Goal: Task Accomplishment & Management: Use online tool/utility

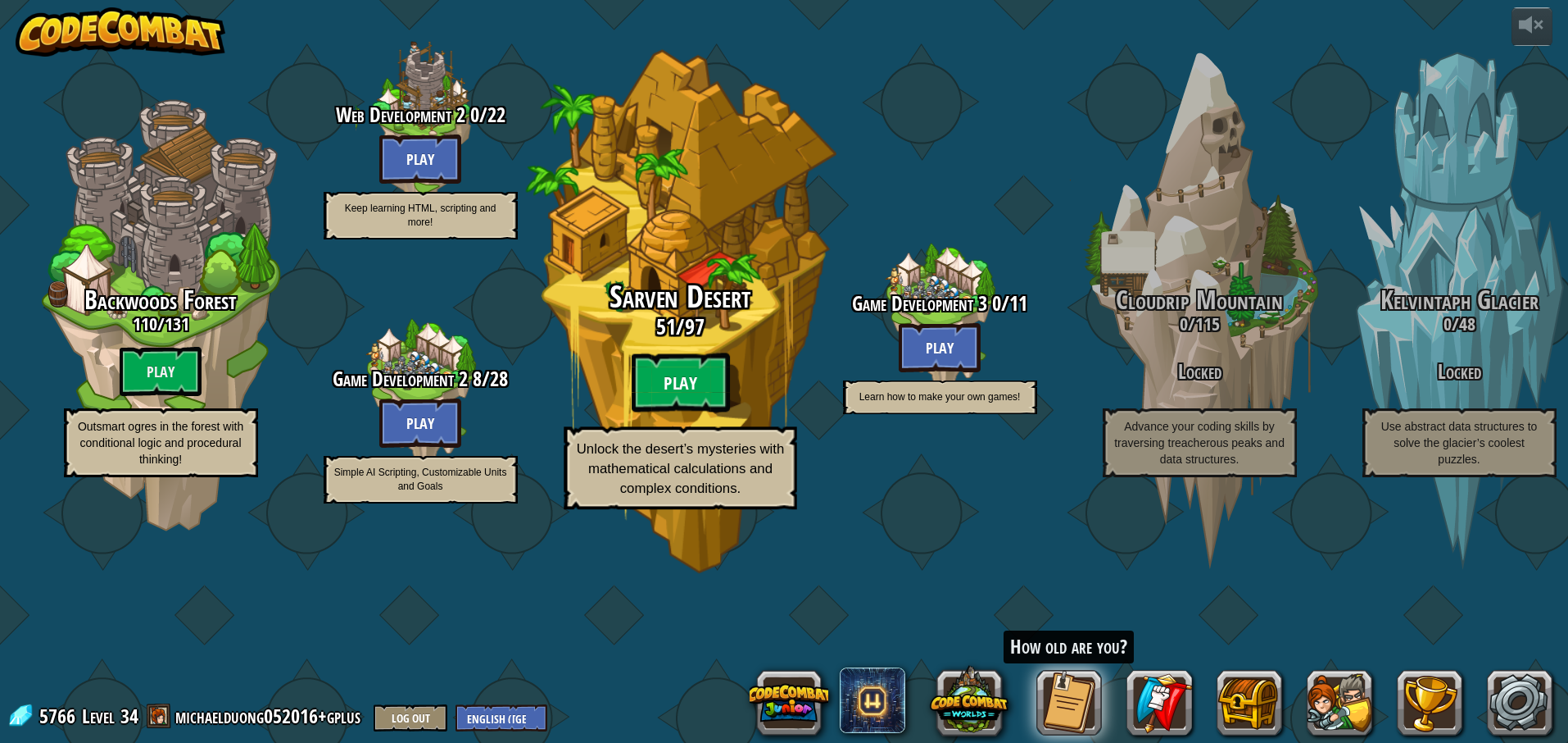
click at [702, 413] on btn "Play" at bounding box center [679, 383] width 98 height 59
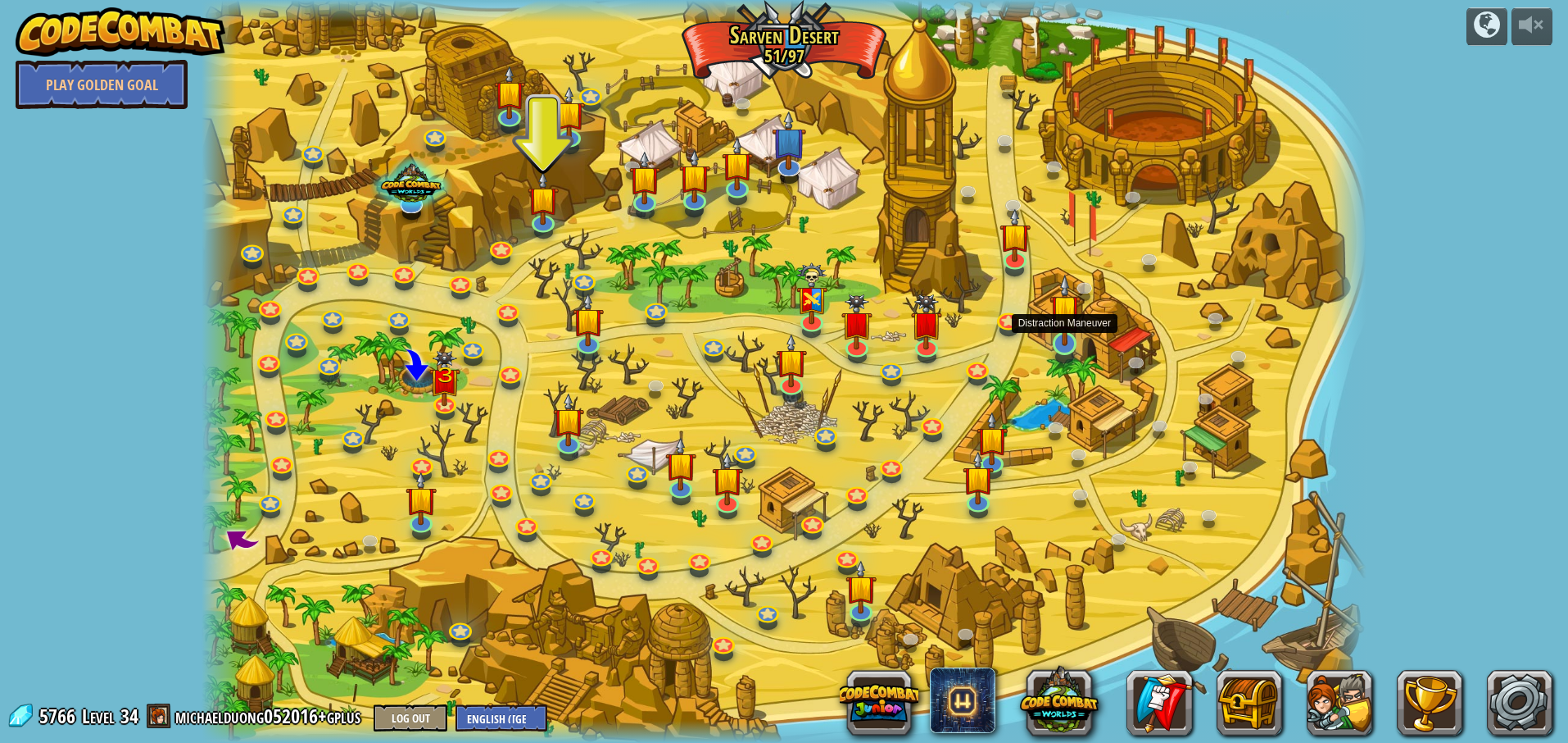
click at [1067, 344] on img at bounding box center [1065, 310] width 31 height 72
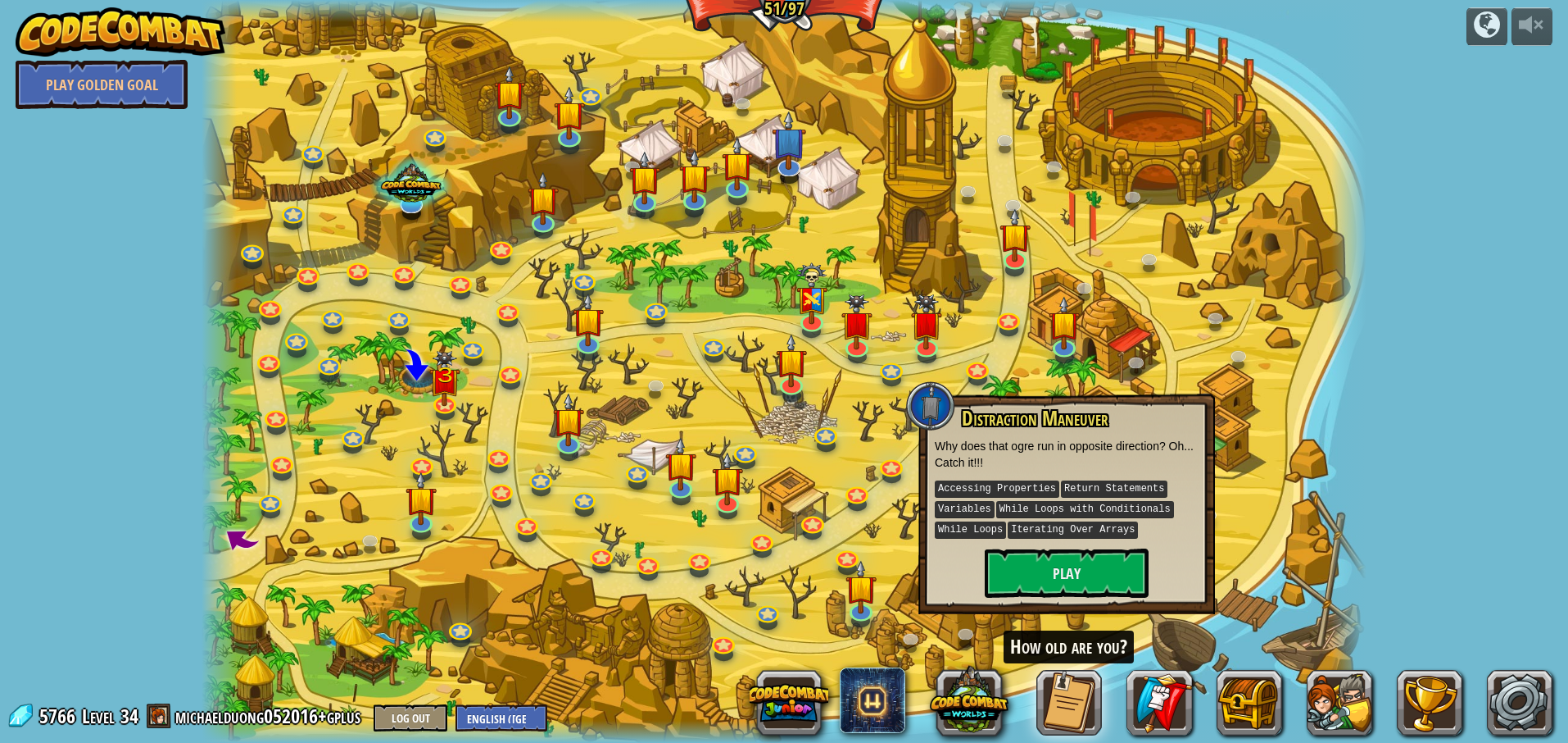
click at [1082, 394] on div "Distraction Maneuver Why does that ogre run in opposite direction? Oh... Catch …" at bounding box center [1066, 504] width 297 height 221
click at [1235, 537] on div at bounding box center [784, 372] width 1165 height 743
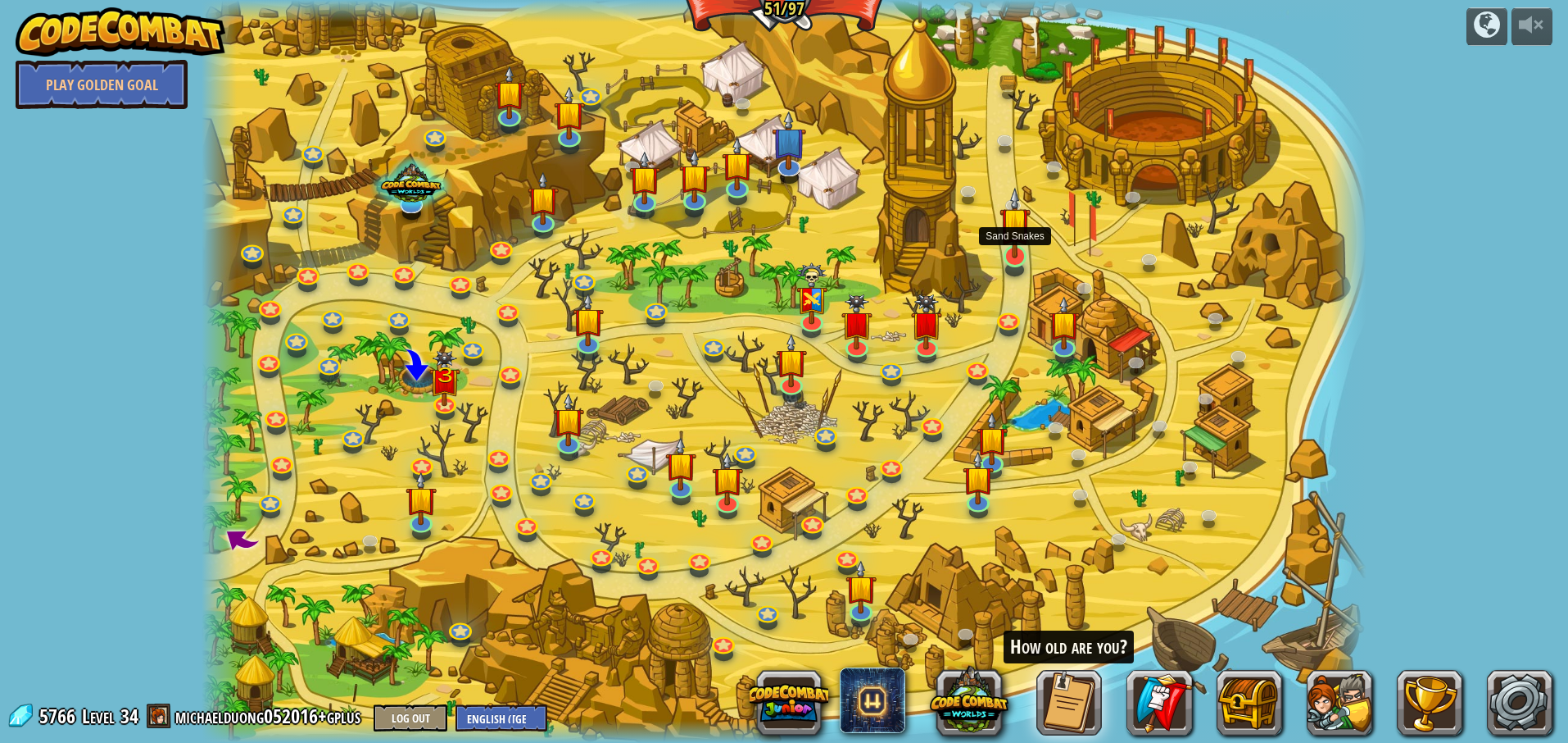
click at [1015, 257] on img at bounding box center [1015, 223] width 31 height 72
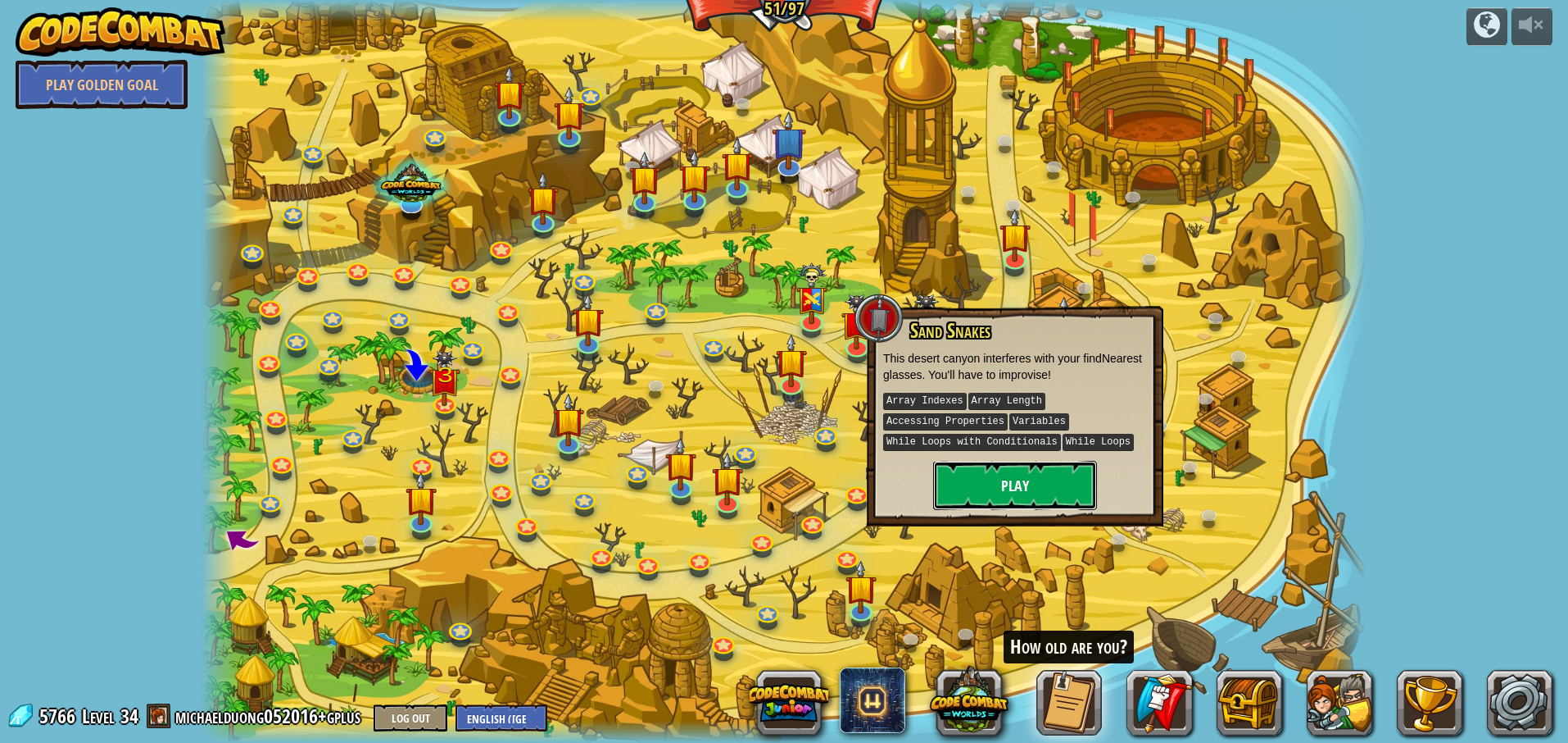
click at [1049, 477] on button "Play" at bounding box center [1015, 484] width 164 height 49
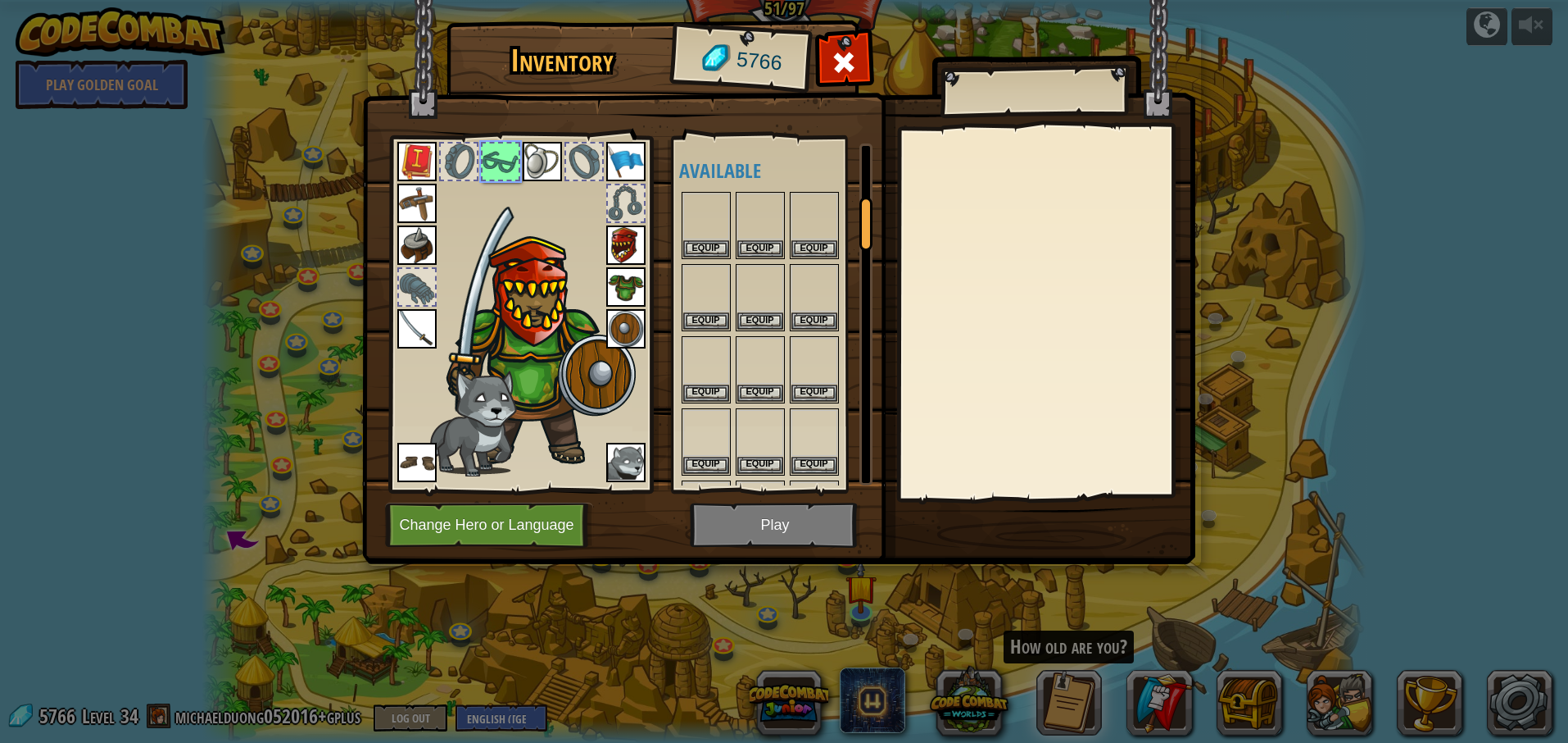
scroll to position [355, 0]
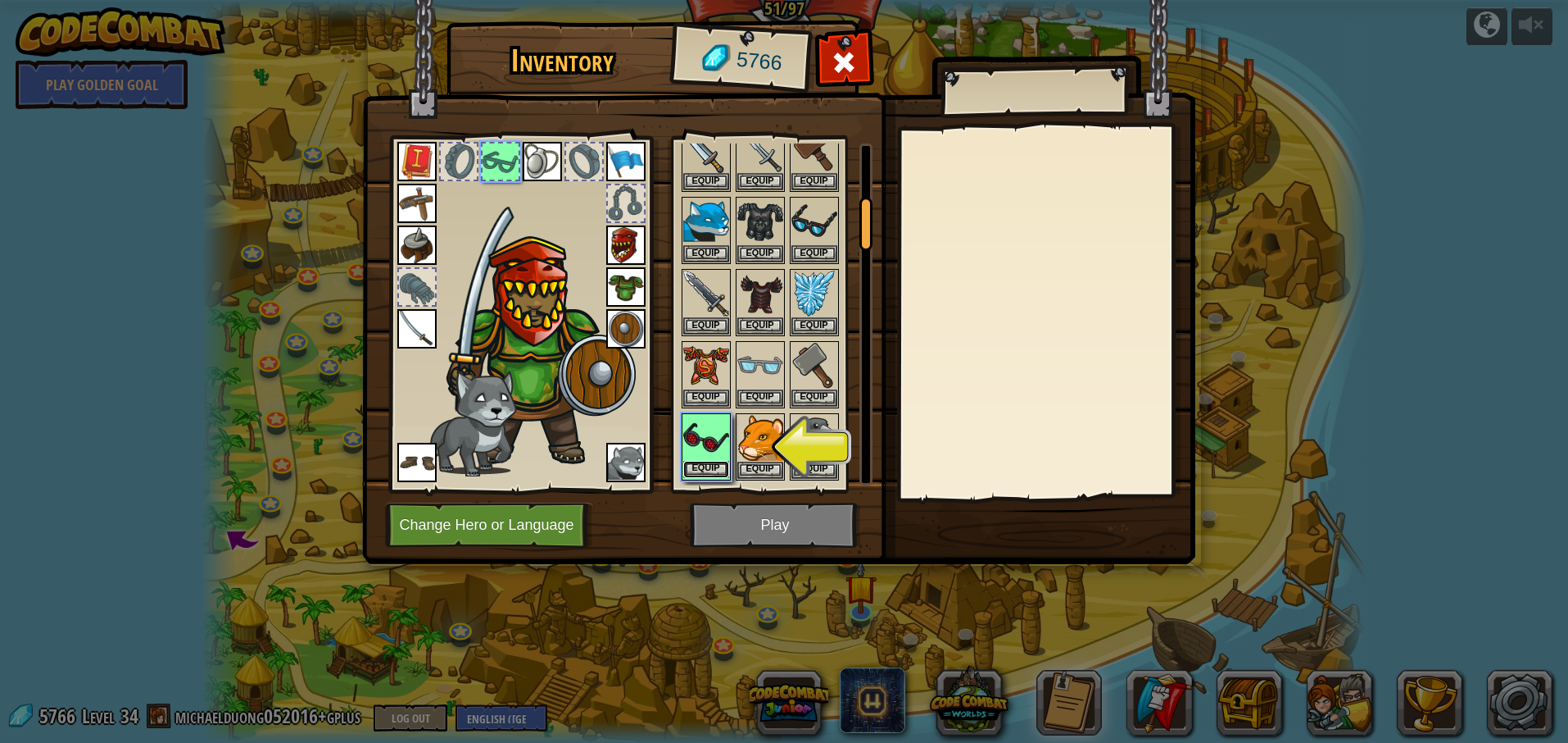
click at [708, 466] on button "Equip" at bounding box center [707, 469] width 46 height 17
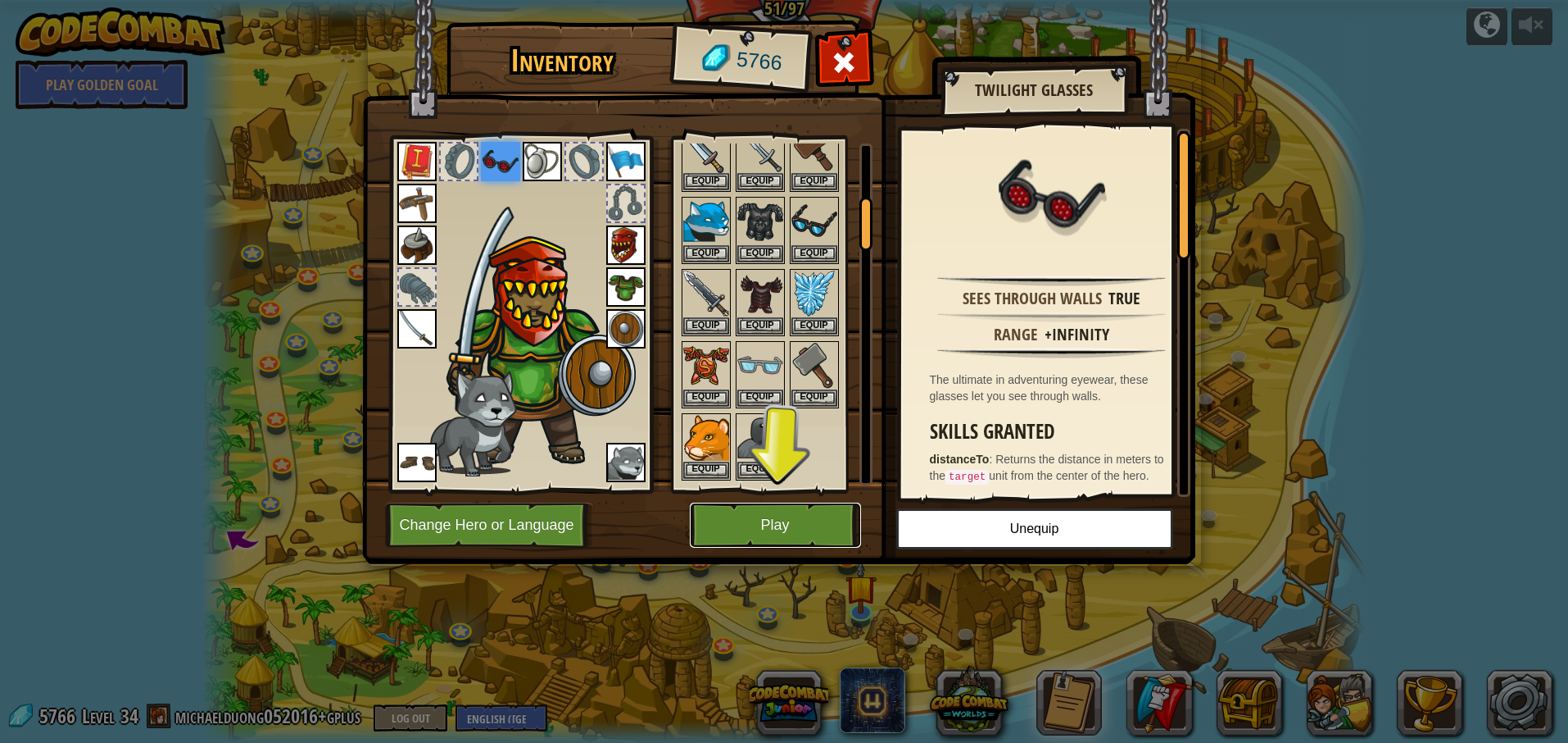
click at [806, 527] on button "Play" at bounding box center [775, 525] width 171 height 45
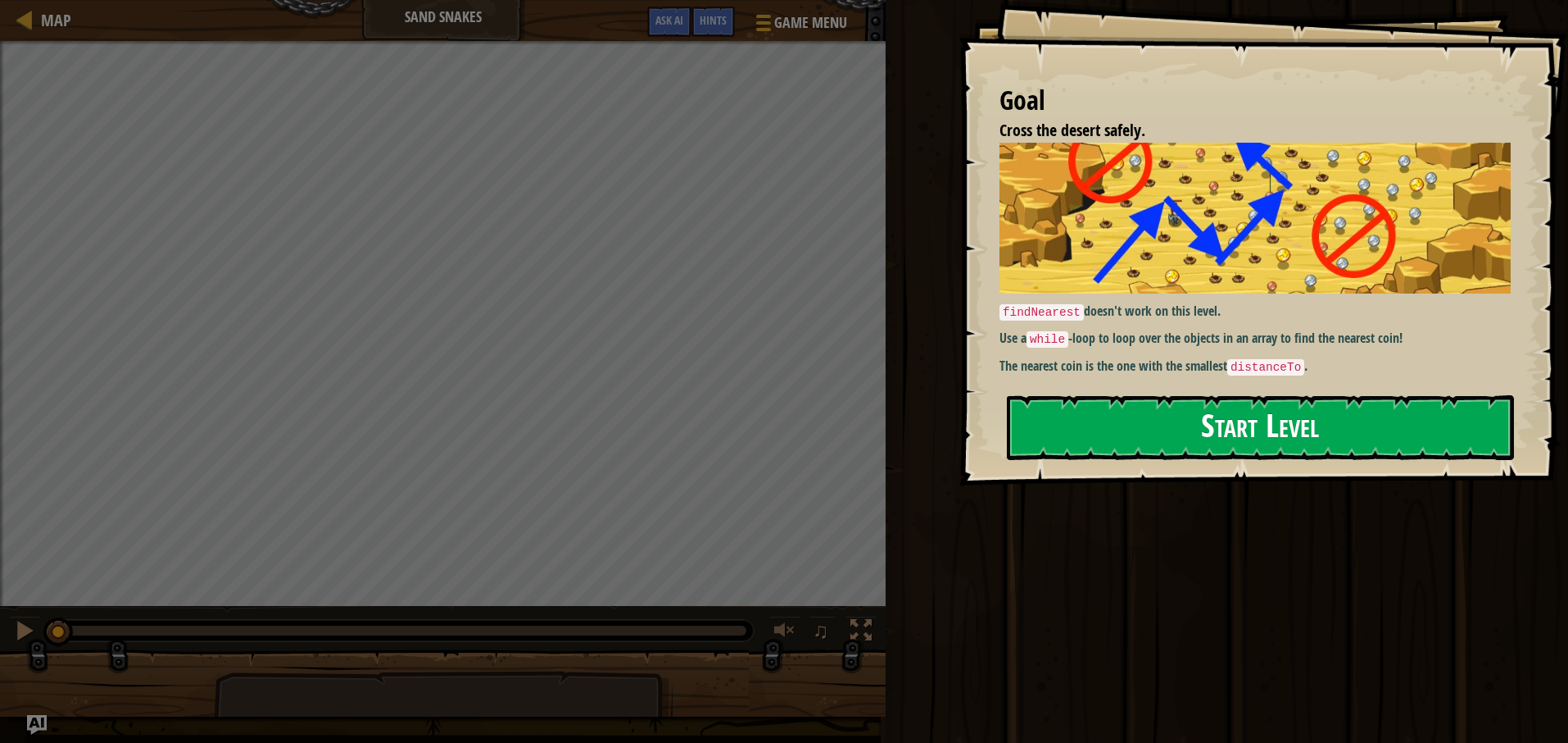
click at [1139, 430] on button "Start Level" at bounding box center [1260, 428] width 507 height 65
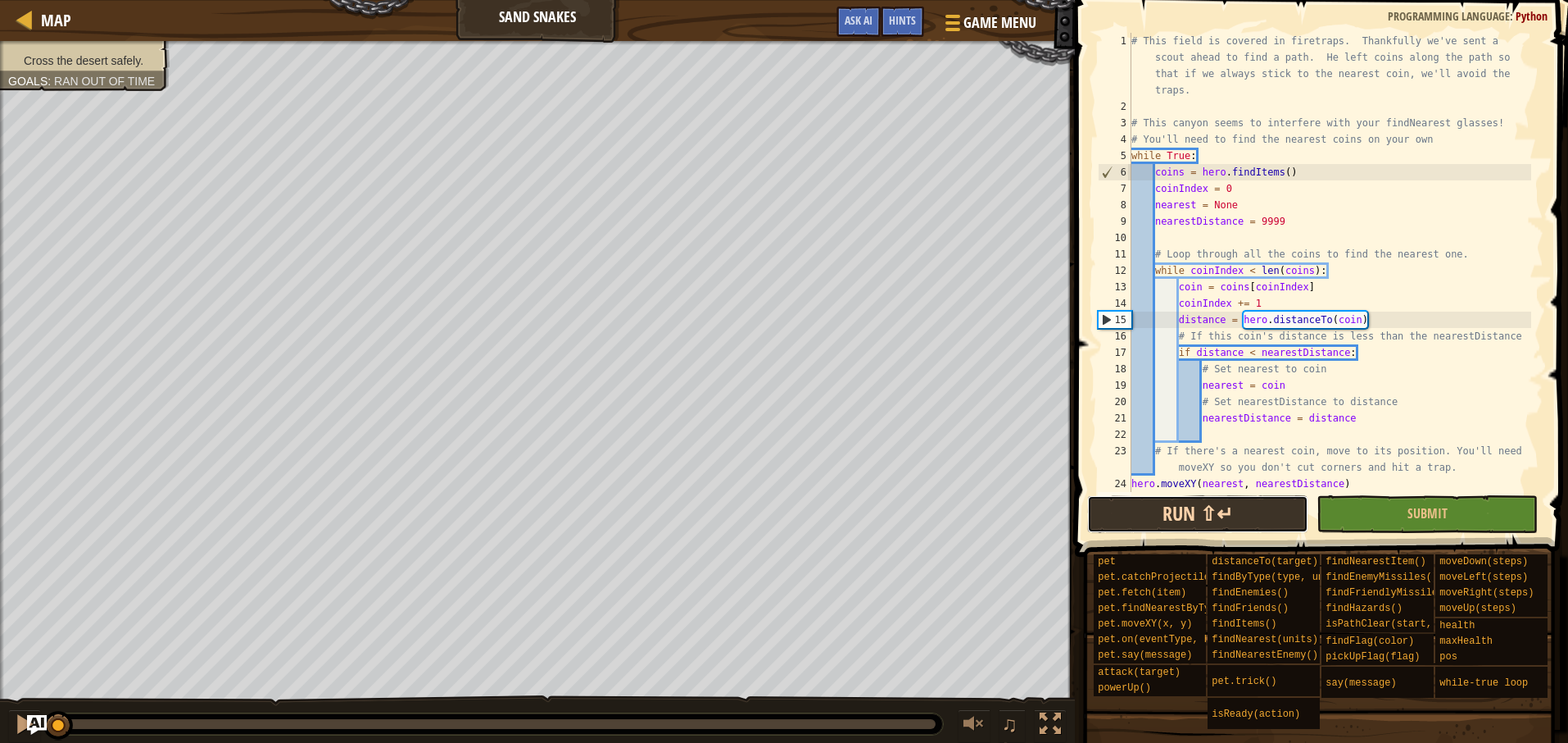
click at [1207, 520] on button "Run ⇧↵" at bounding box center [1198, 514] width 222 height 38
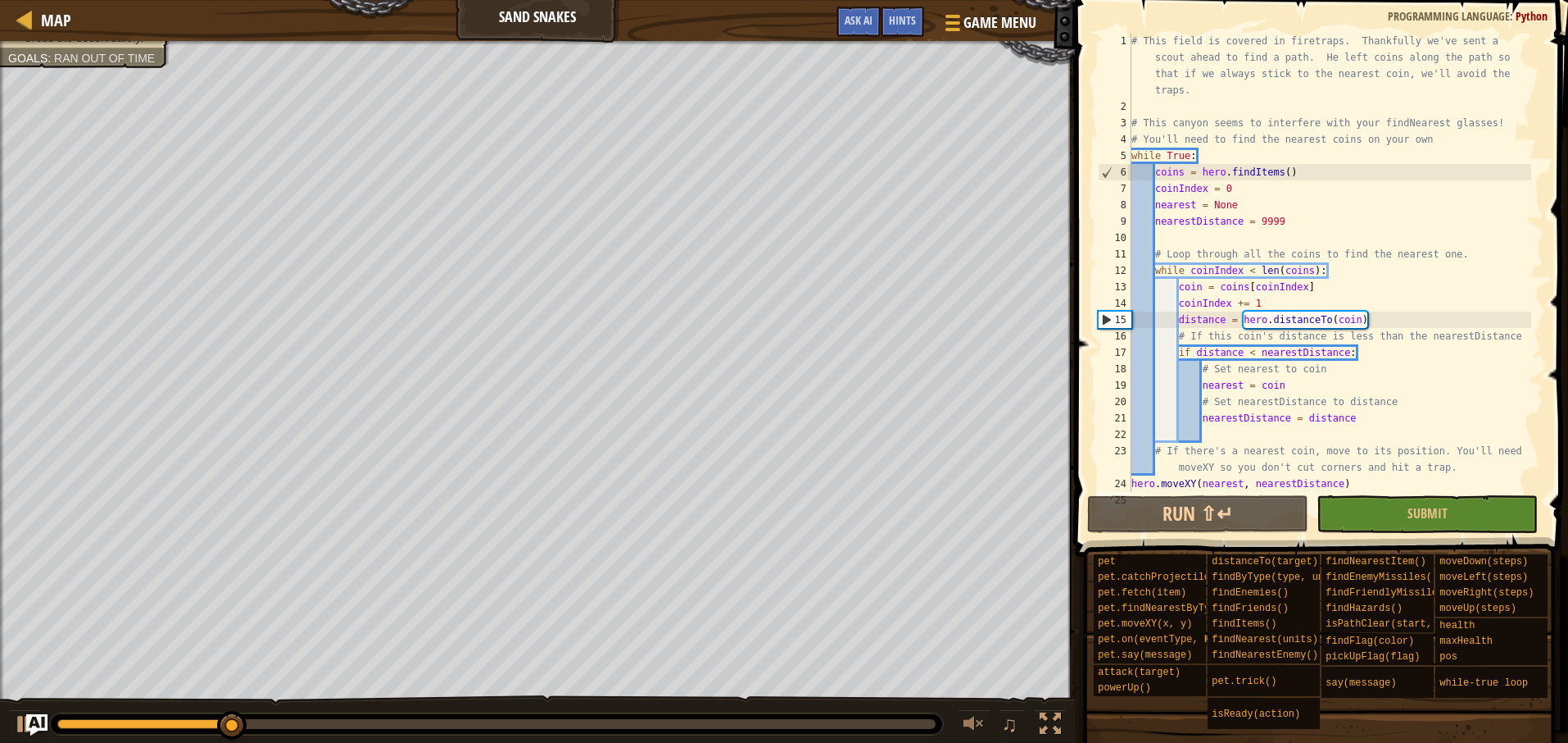
click at [38, 719] on img "Ask AI" at bounding box center [37, 724] width 21 height 21
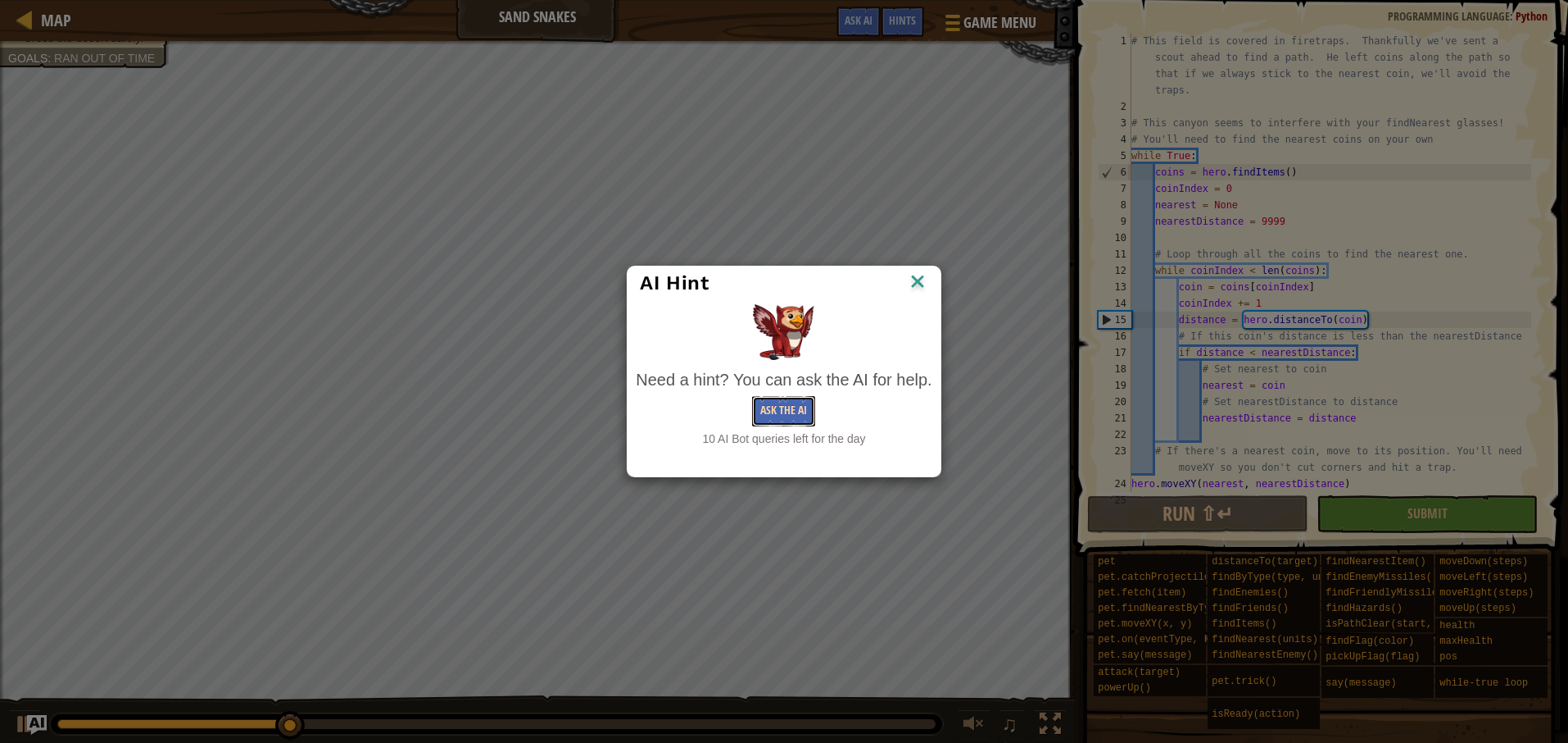
click at [775, 414] on button "Ask the AI" at bounding box center [784, 411] width 63 height 30
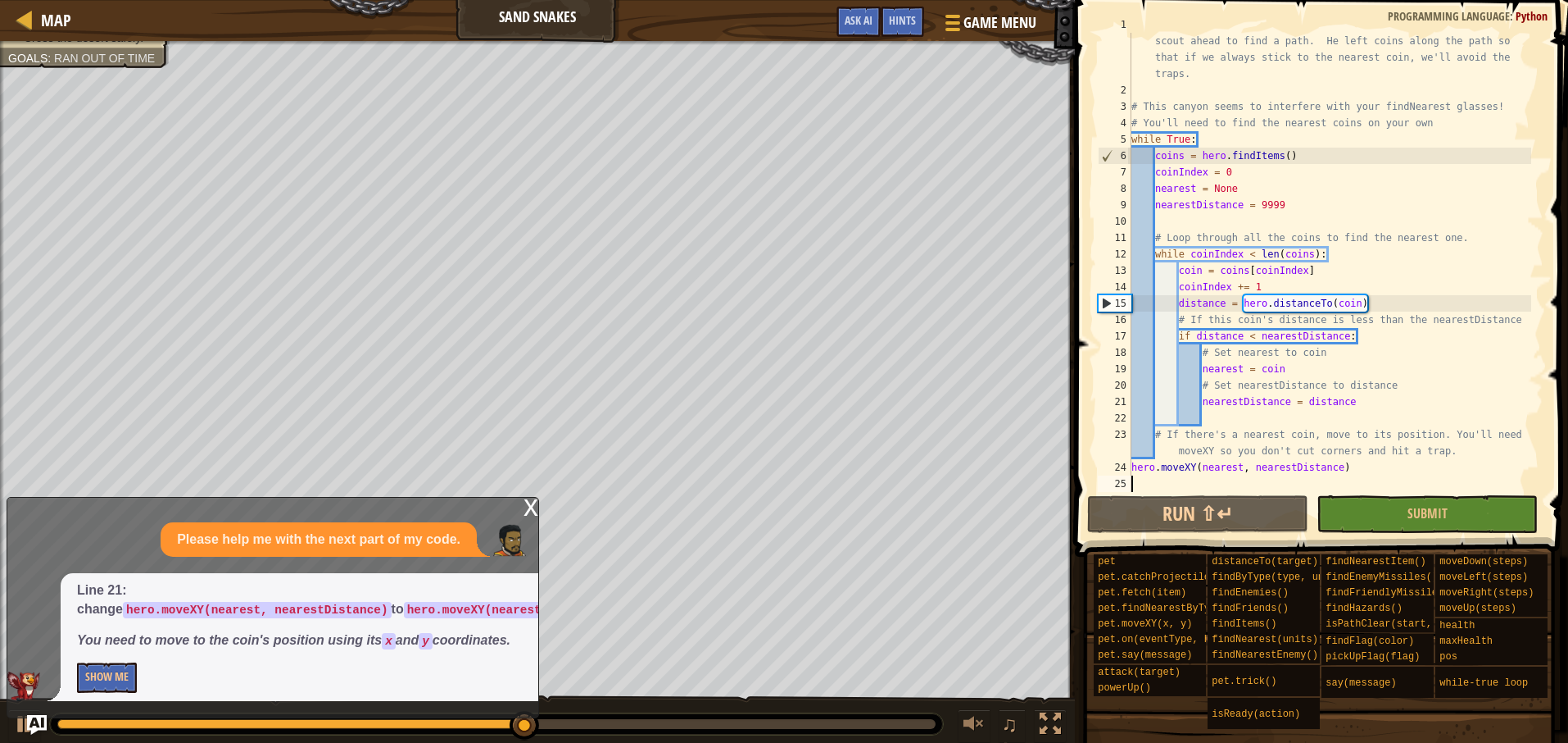
scroll to position [16, 0]
click at [1242, 466] on div "# This field is covered in firetraps. Thankfully we've sent a scout ahead to fi…" at bounding box center [1329, 287] width 403 height 541
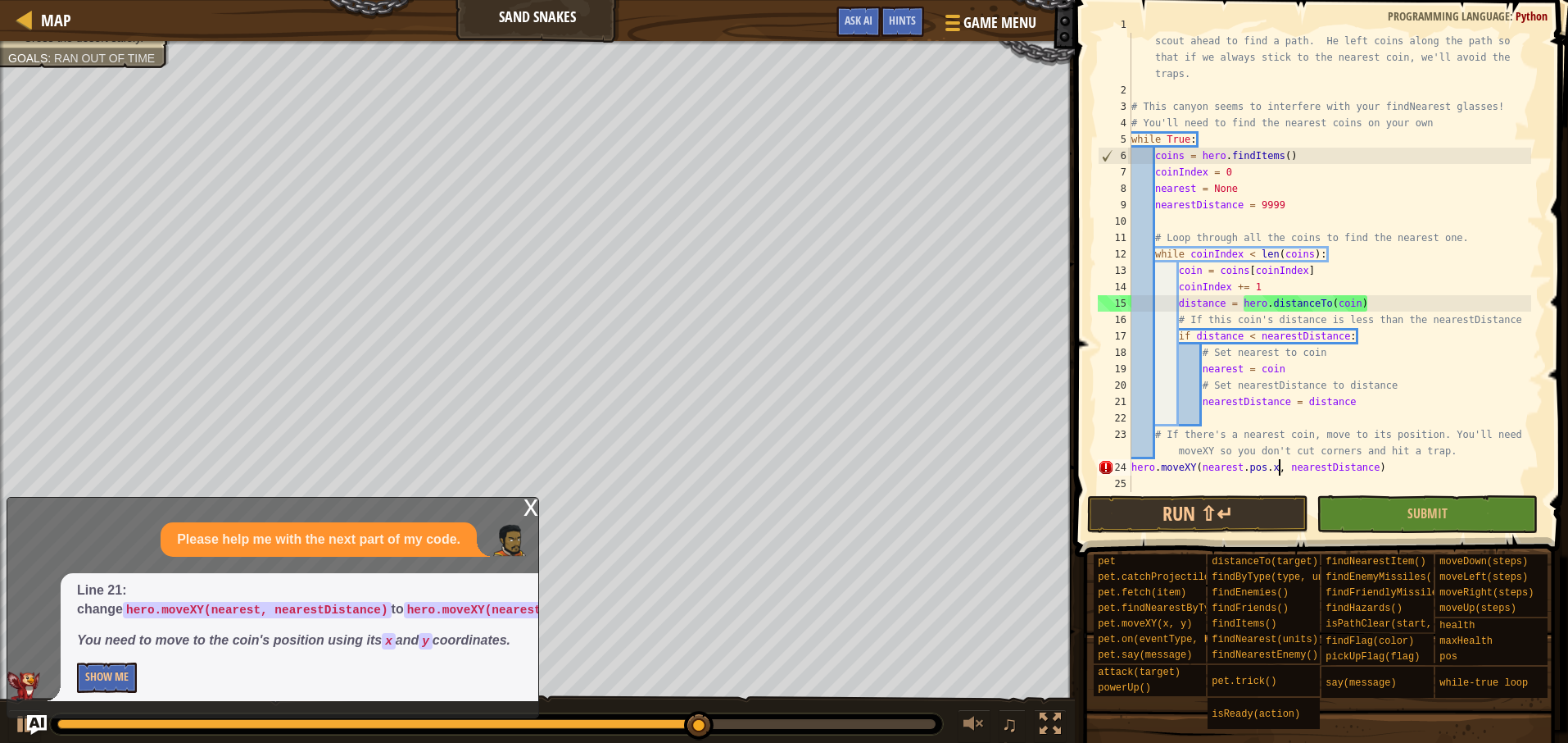
scroll to position [8, 11]
drag, startPoint x: 1381, startPoint y: 467, endPoint x: 1330, endPoint y: 467, distance: 51.0
click at [1330, 467] on div "# This field is covered in firetraps. Thankfully we've sent a scout ahead to fi…" at bounding box center [1329, 287] width 403 height 541
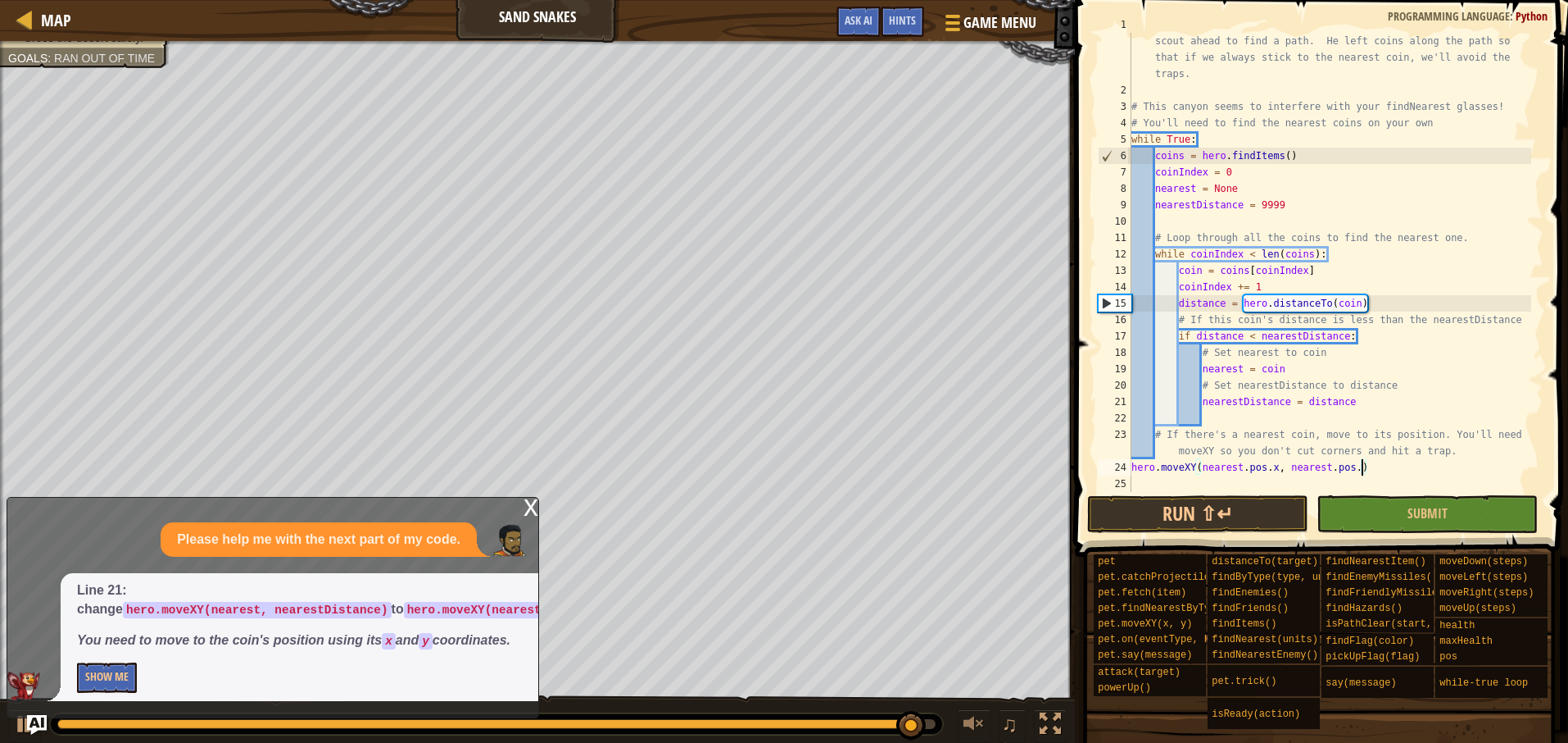
scroll to position [8, 19]
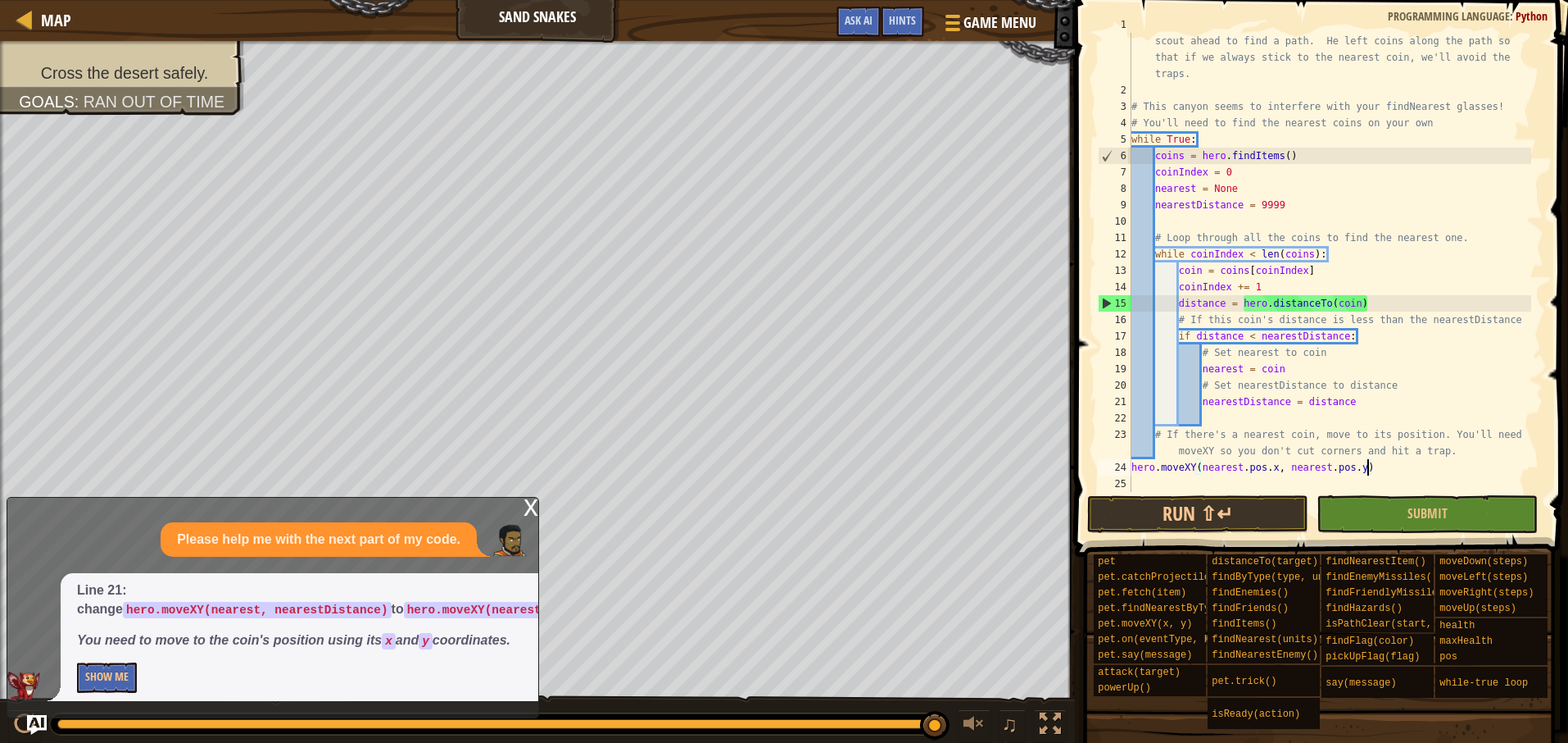
type textarea "hero.moveXY(nearest.pos.x, nearest.pos.y)"
click at [522, 496] on div "x Please help me with the next part of my code. Line 21: change hero.moveXY(nea…" at bounding box center [273, 607] width 532 height 222
click at [1163, 524] on button "Run ⇧↵" at bounding box center [1198, 514] width 222 height 38
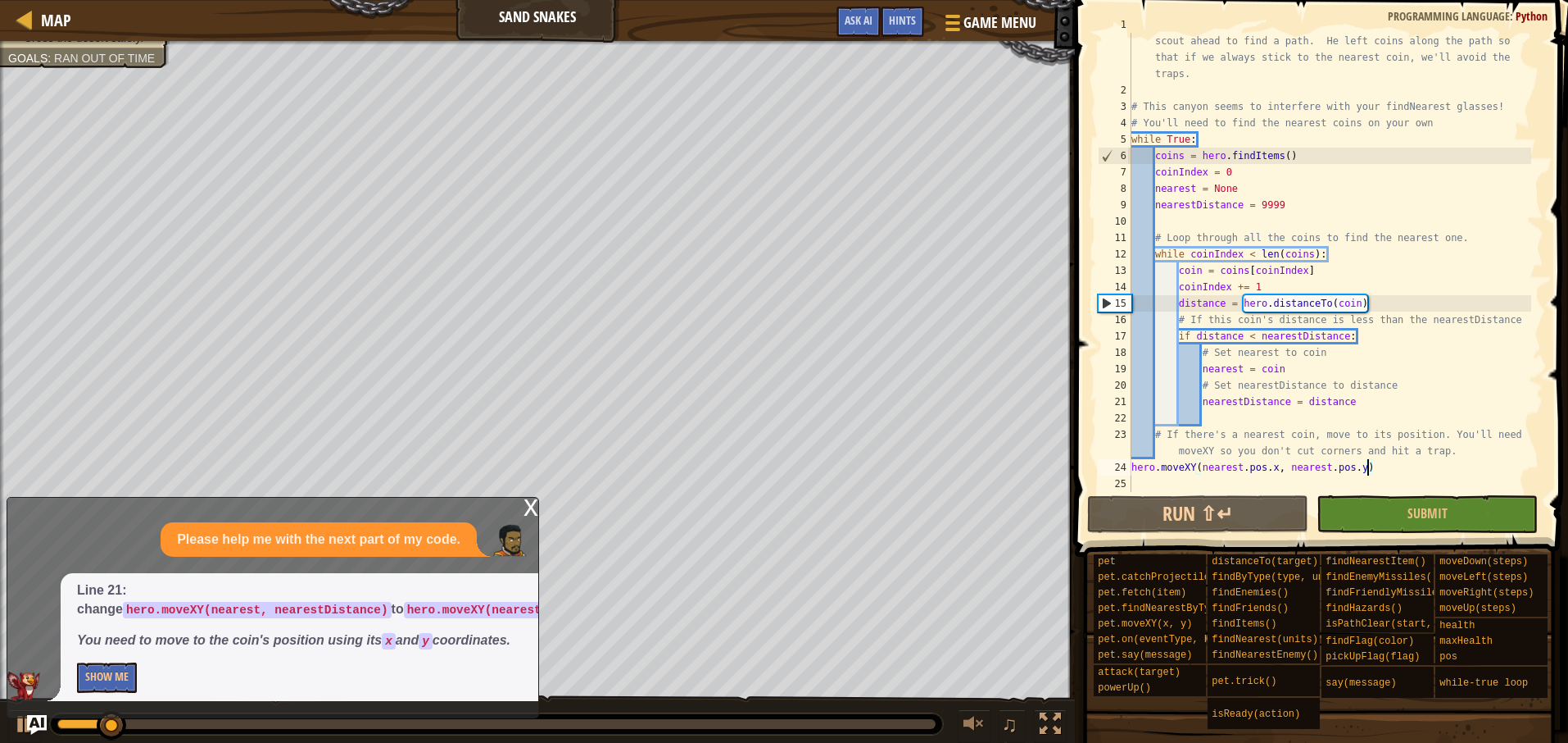
click at [531, 497] on div "x" at bounding box center [530, 505] width 15 height 16
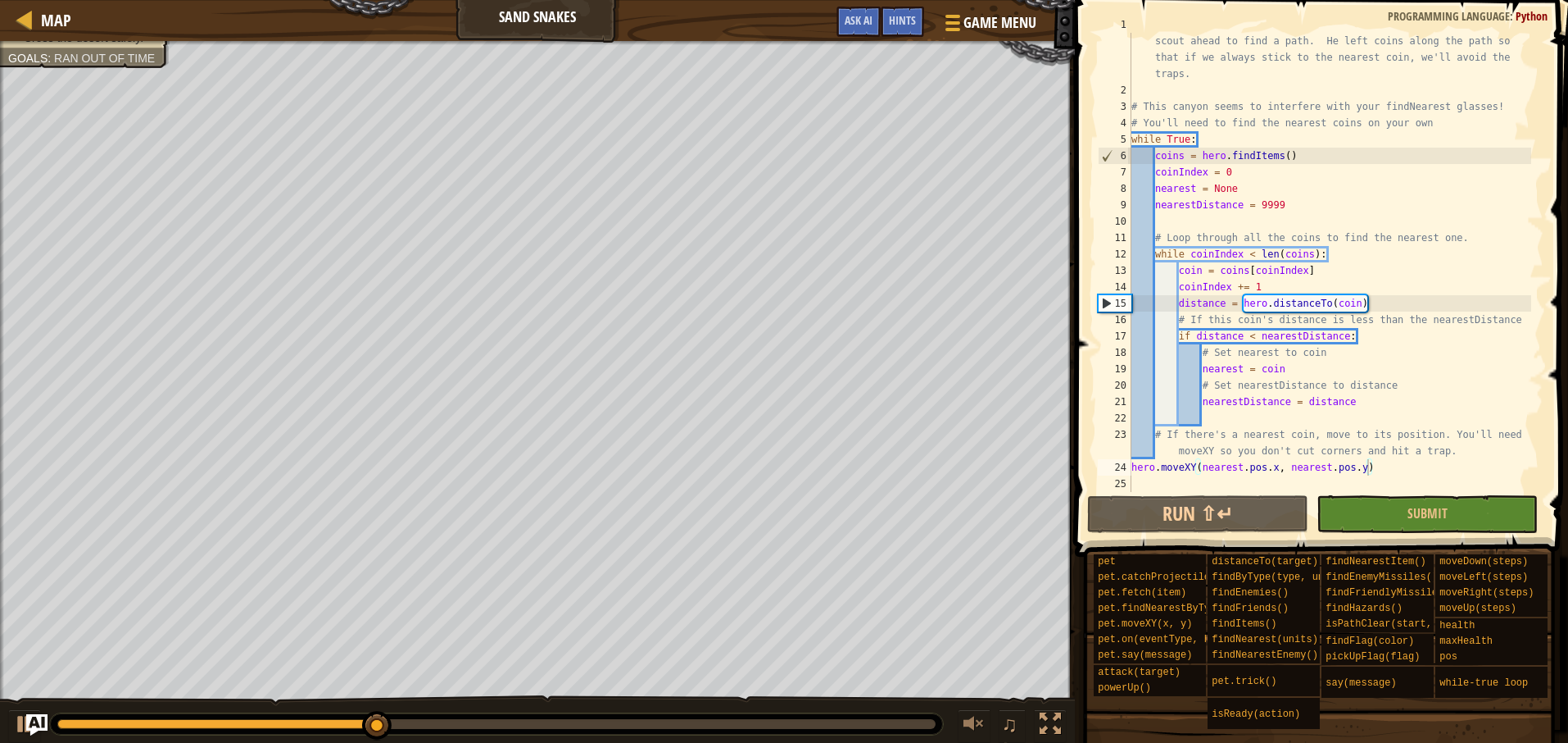
click at [37, 726] on img "Ask AI" at bounding box center [37, 724] width 21 height 21
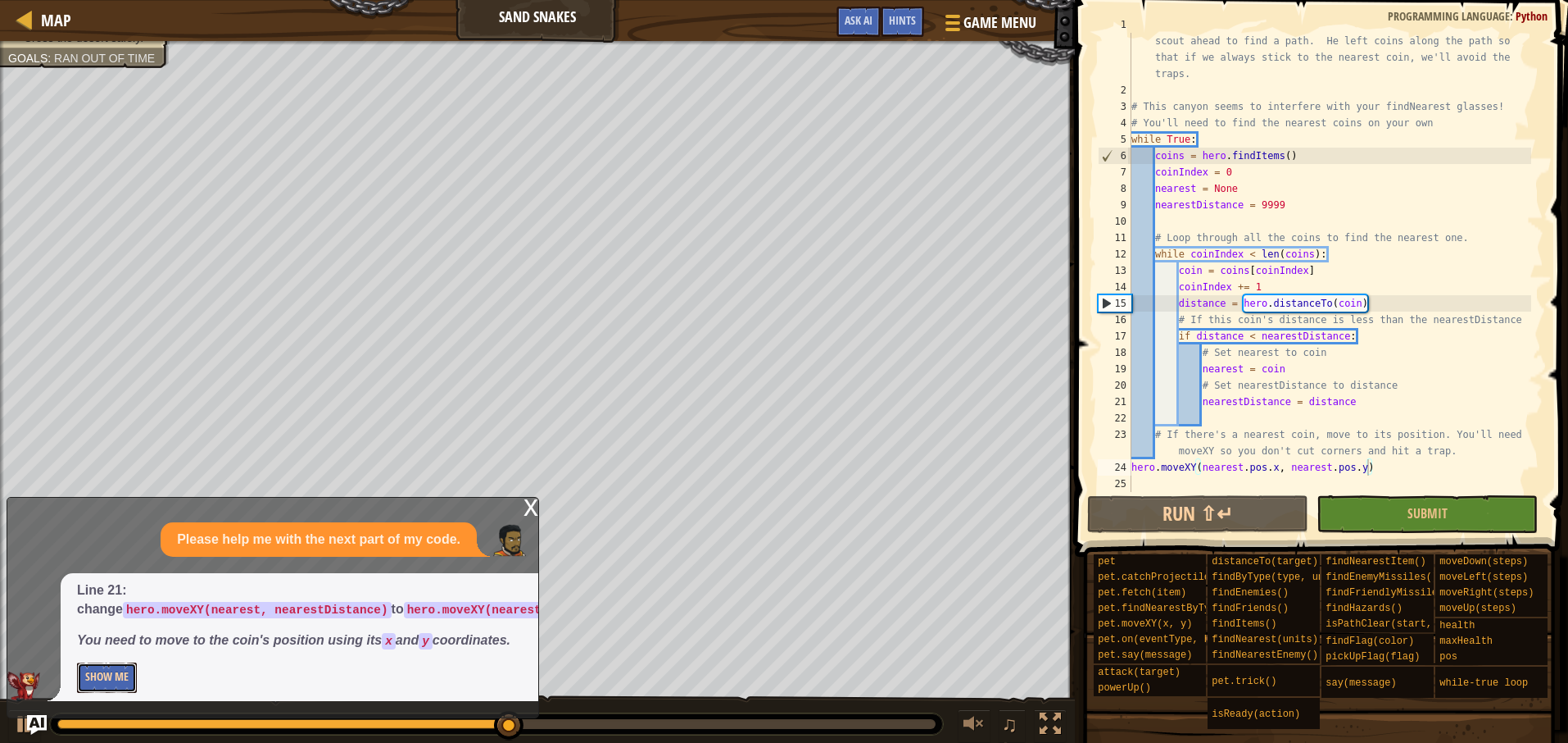
click at [115, 675] on button "Show Me" at bounding box center [107, 677] width 60 height 30
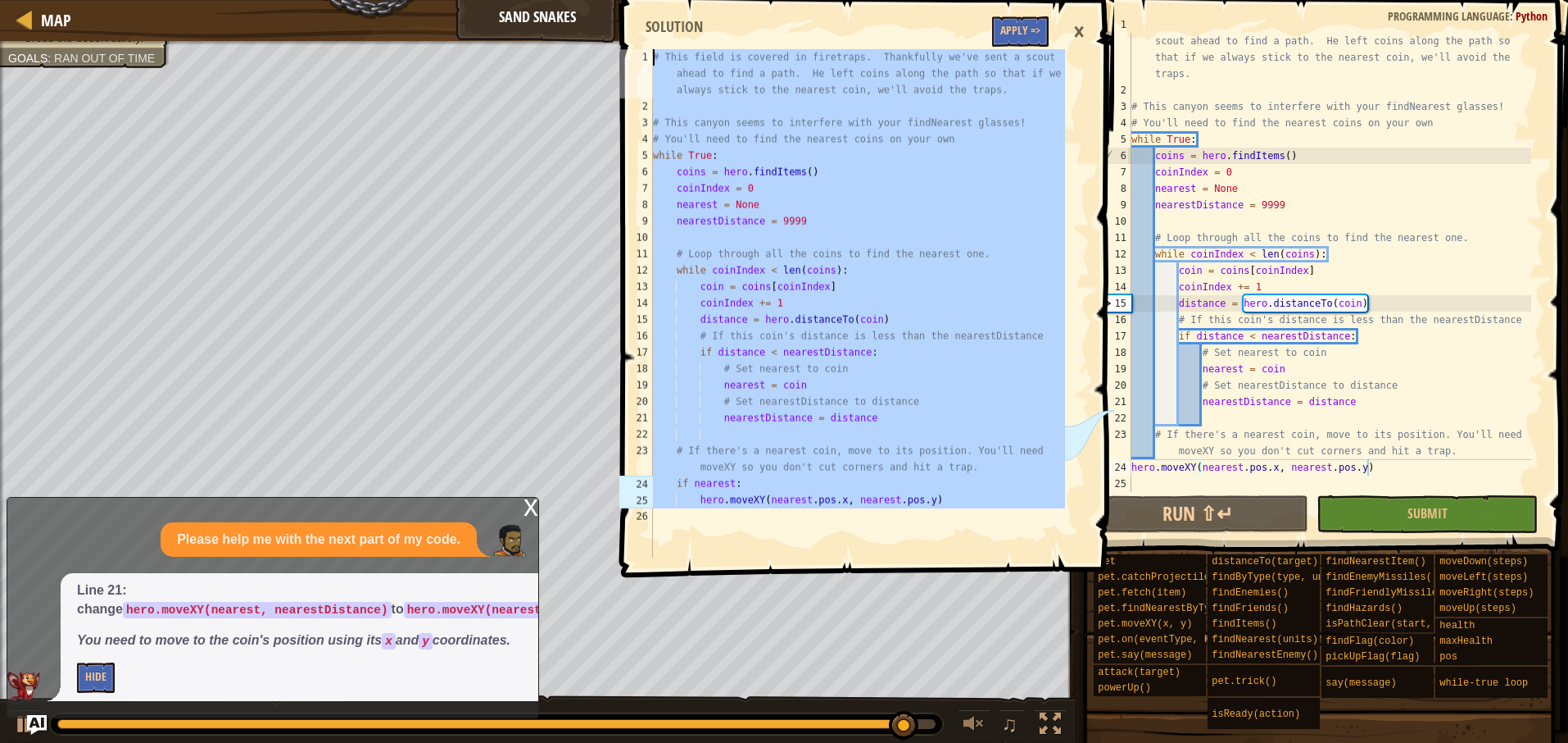
drag, startPoint x: 979, startPoint y: 512, endPoint x: 636, endPoint y: 37, distance: 585.9
click at [636, 37] on div "1 2 3 4 5 6 7 8 9 10 11 12 13 14 15 16 17 18 19 20 21 22 23 24 25 26 # This fie…" at bounding box center [865, 285] width 498 height 553
type textarea "# This field is covered in firetraps. Thankfully we've sent a scout ahead to fi…"
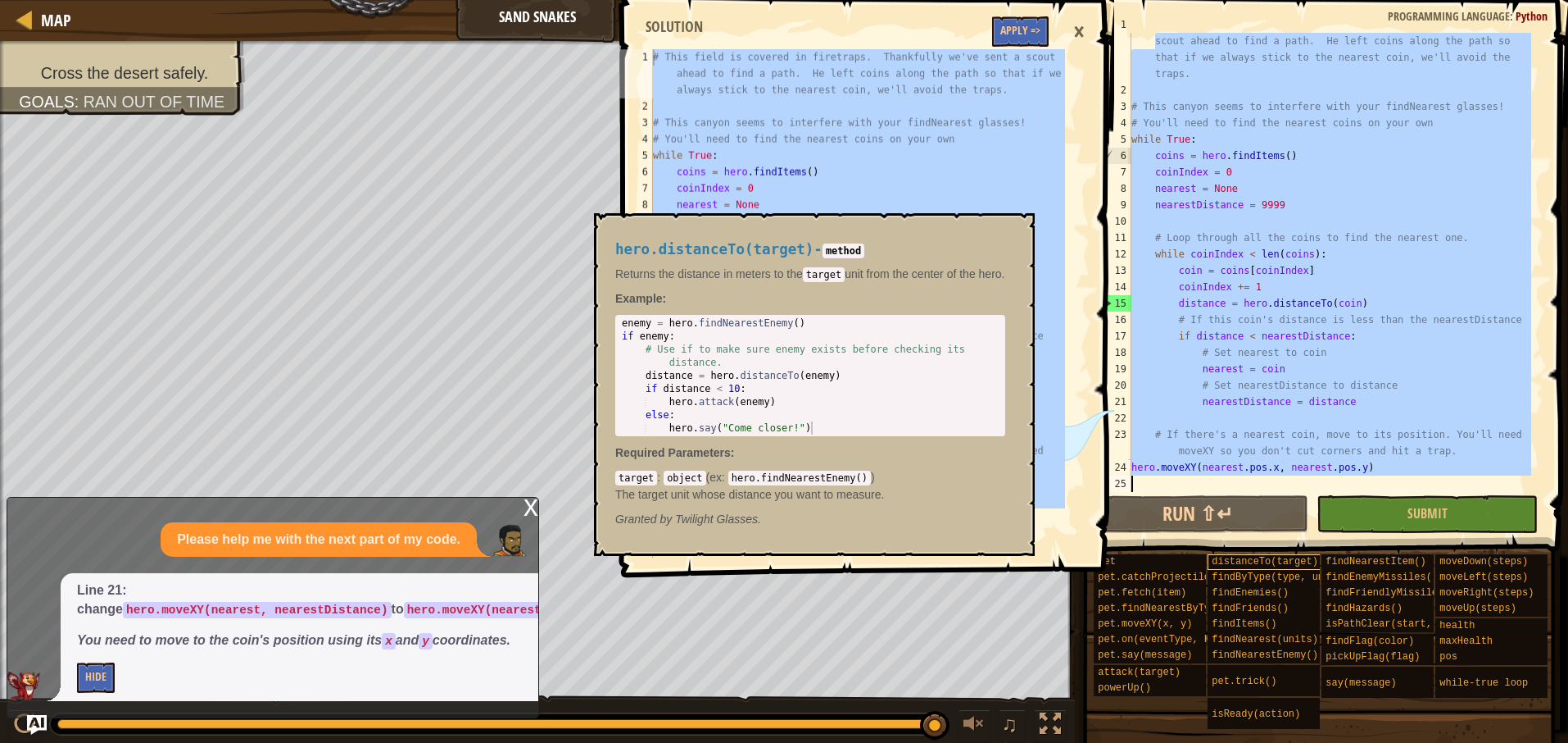
drag, startPoint x: 1132, startPoint y: 38, endPoint x: 1208, endPoint y: 567, distance: 534.4
click at [1208, 567] on div "Hints # This field is covered in firetraps. Thankfully we've sent a scout ahead…" at bounding box center [1319, 367] width 498 height 734
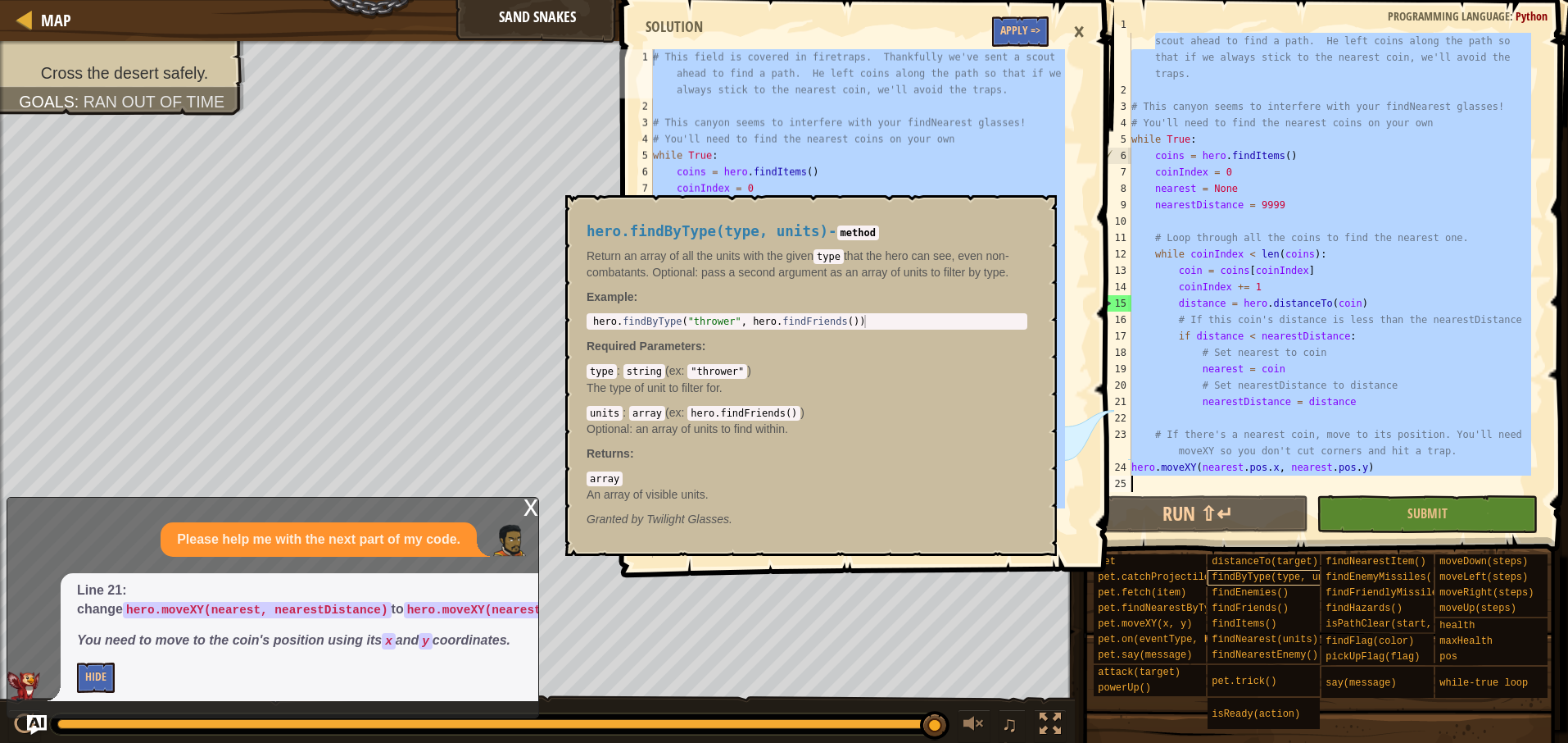
type textarea "# This field is covered in firetraps. Thankfully we've sent a"
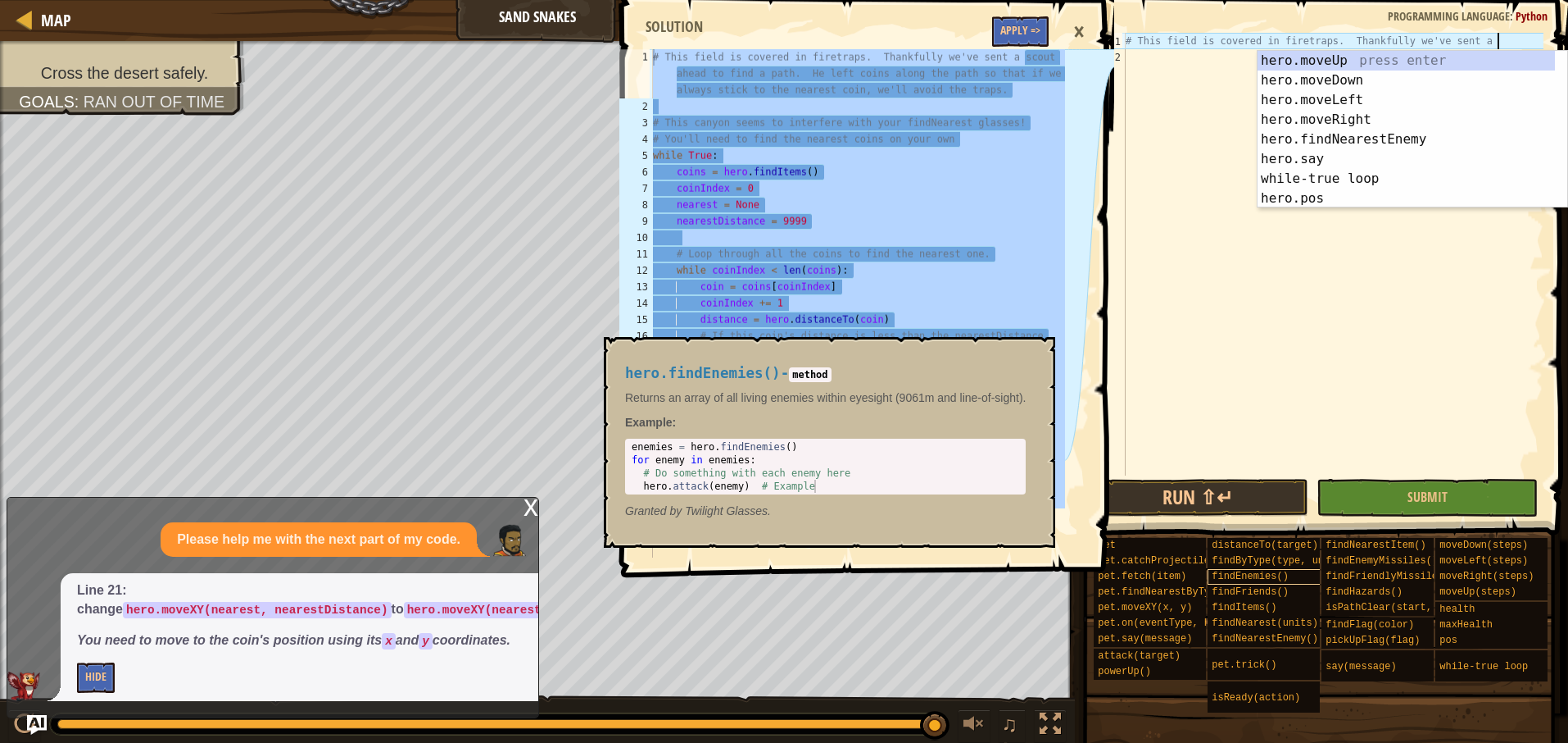
paste textarea
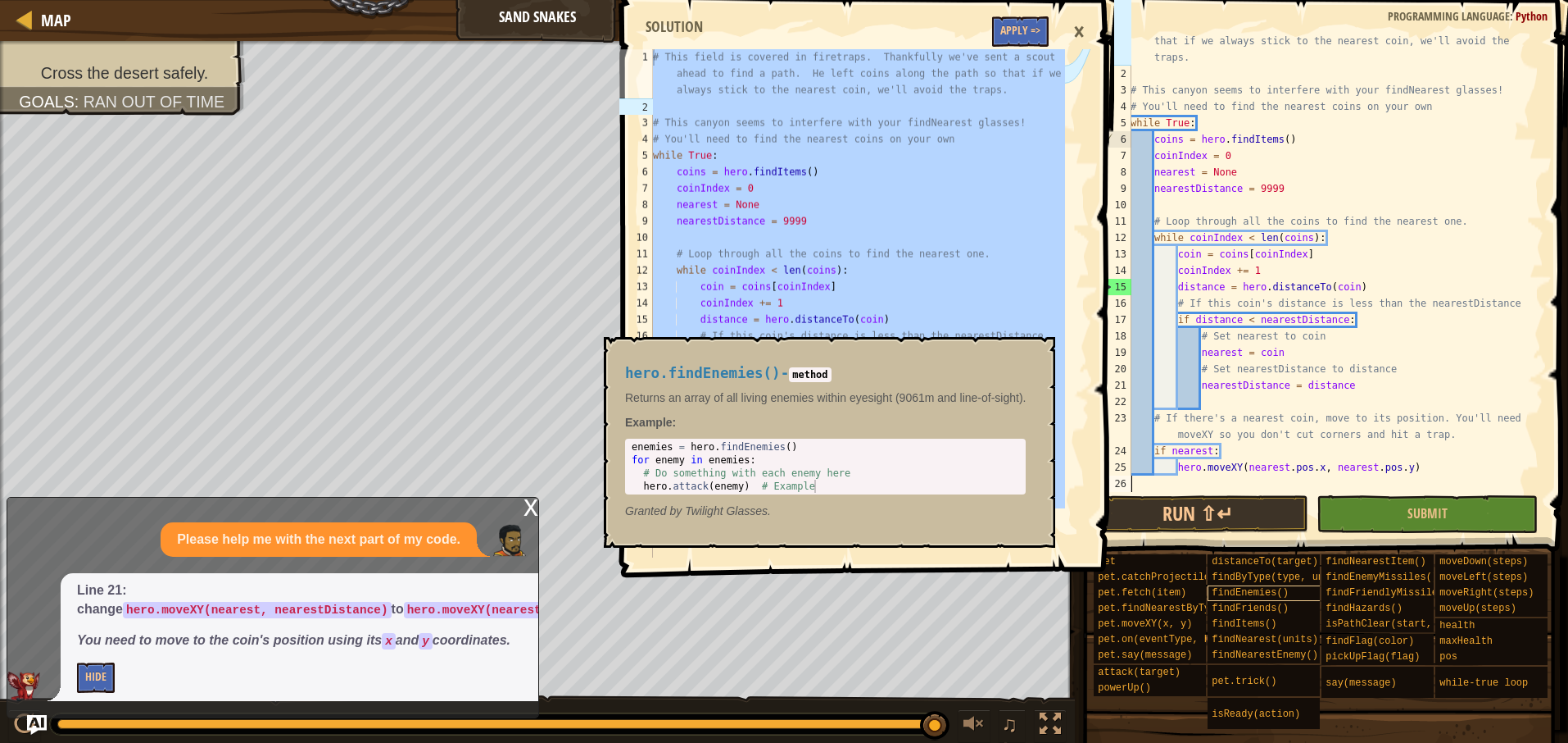
scroll to position [49, 0]
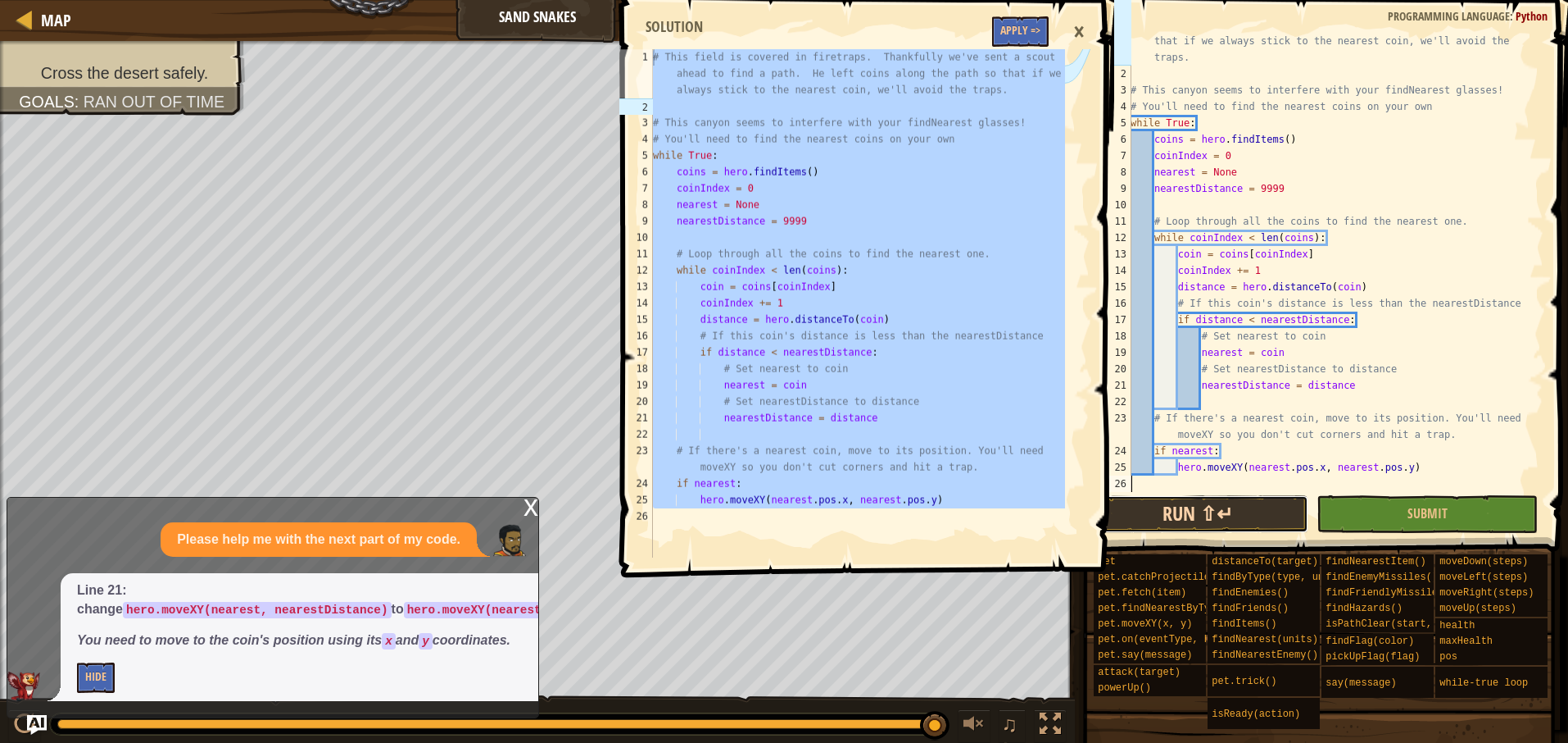
click at [1243, 524] on button "Run ⇧↵" at bounding box center [1198, 514] width 222 height 38
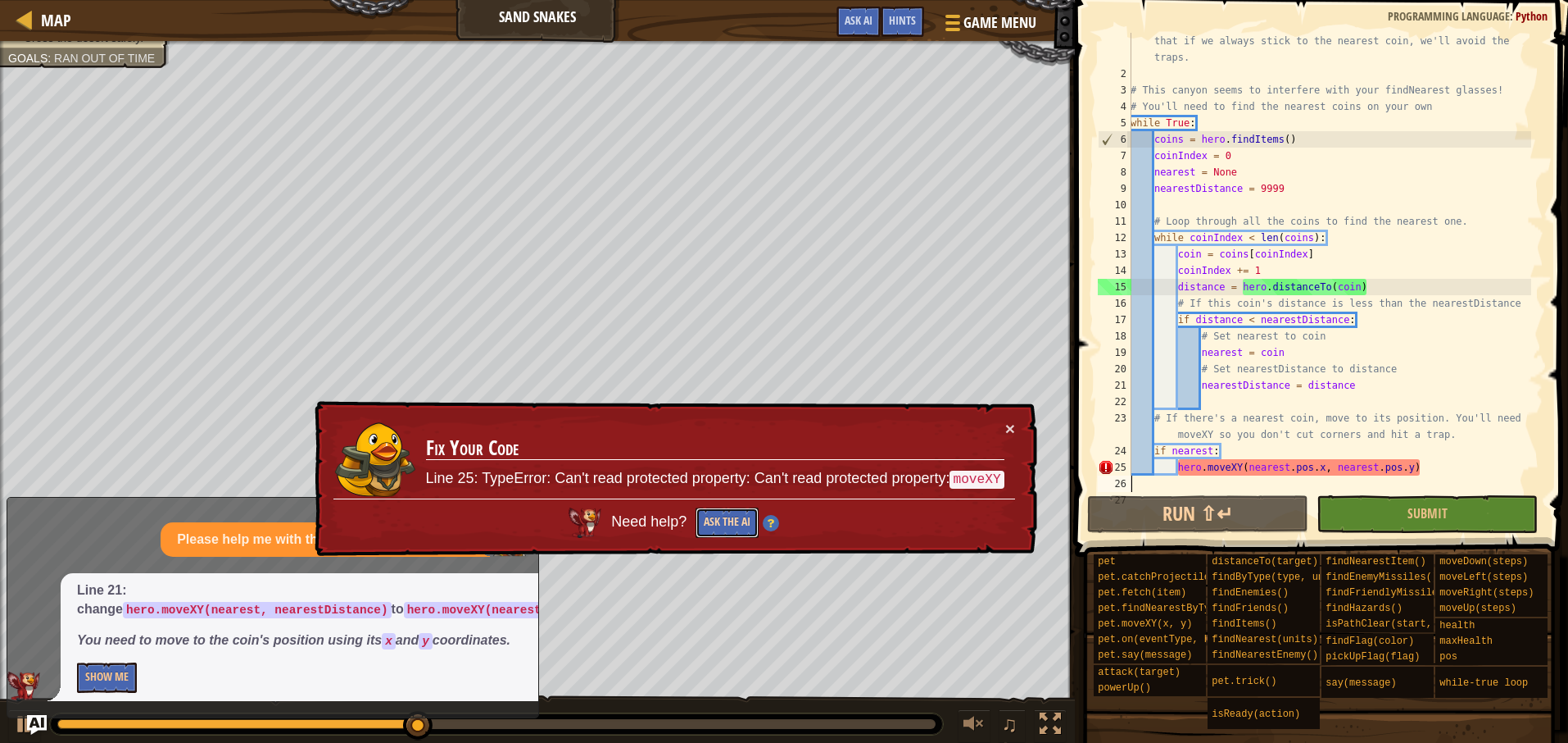
click at [724, 525] on button "Ask the AI" at bounding box center [727, 522] width 63 height 30
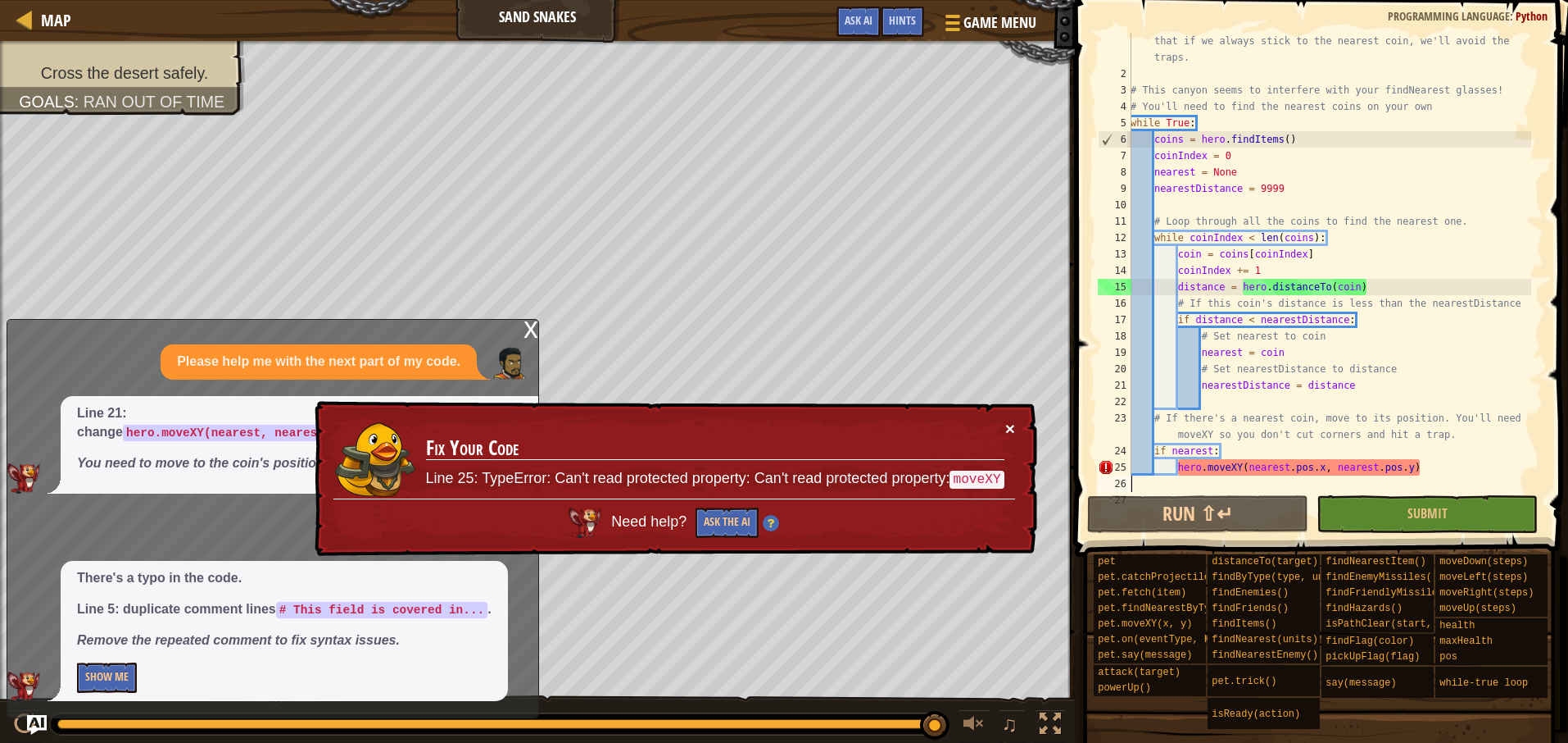
click at [1008, 436] on button "×" at bounding box center [1009, 428] width 9 height 17
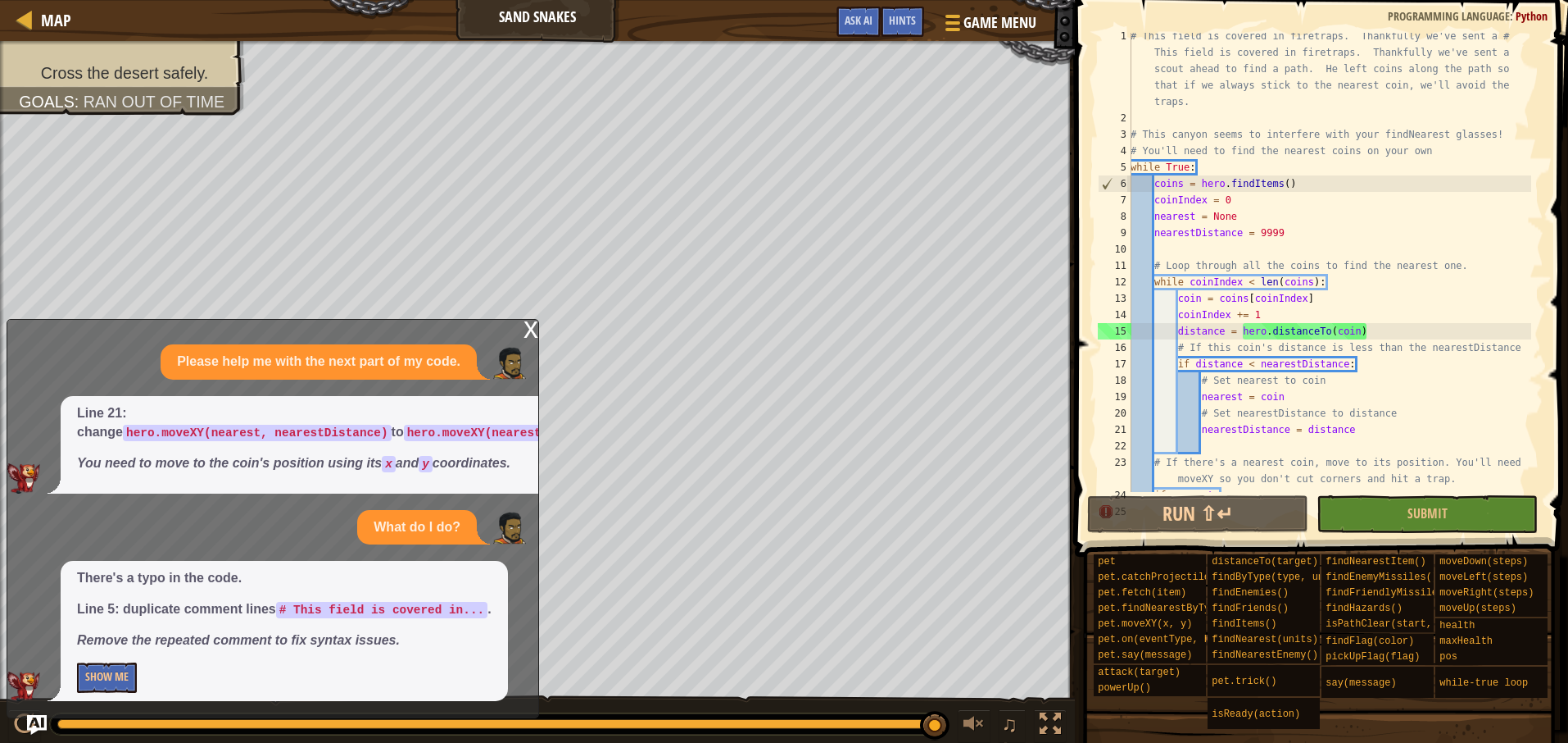
scroll to position [0, 0]
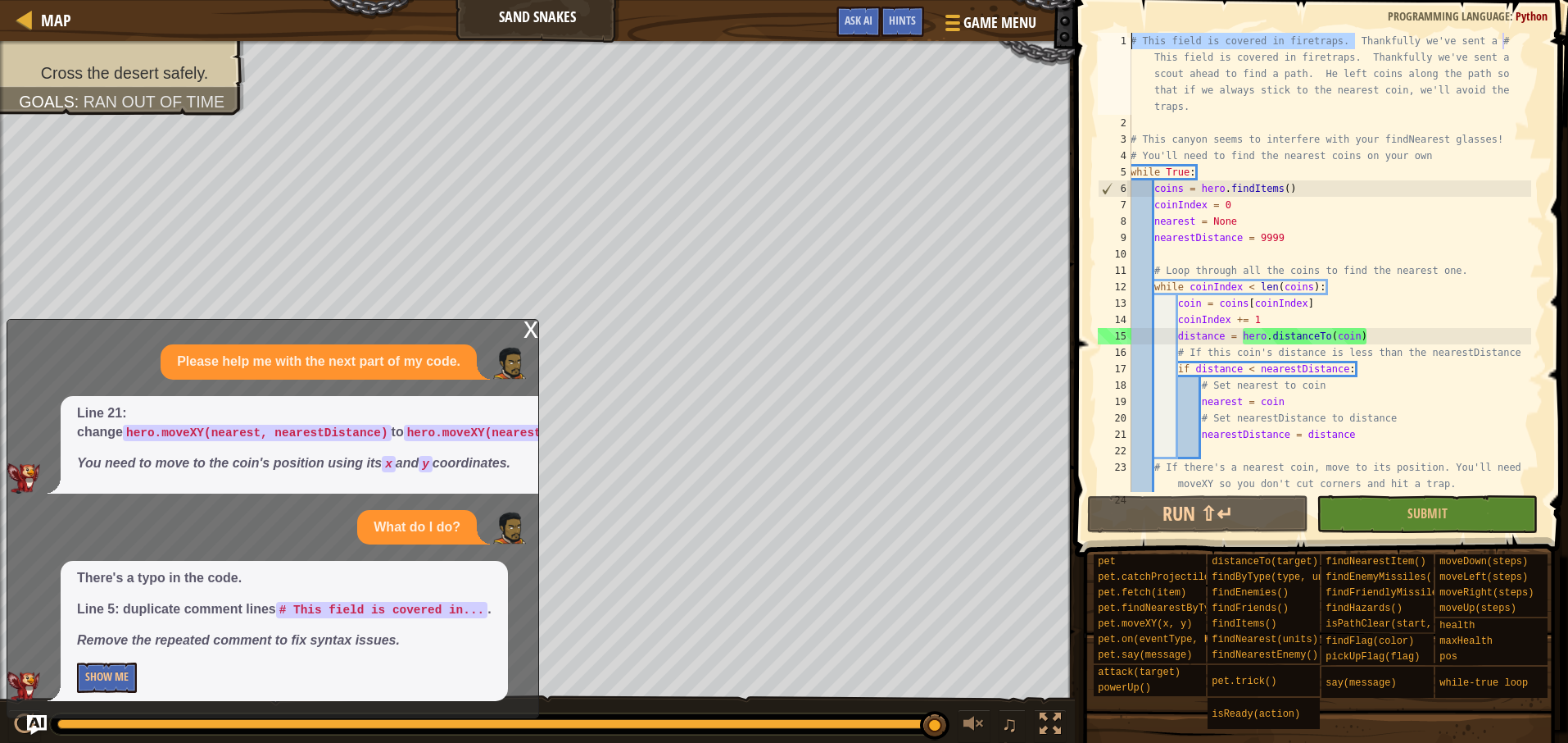
drag, startPoint x: 1357, startPoint y: 44, endPoint x: 1123, endPoint y: 41, distance: 234.0
click at [1123, 41] on div "1 2 3 4 5 6 7 8 9 10 11 12 13 14 15 16 17 18 19 20 21 22 23 24 # This field is …" at bounding box center [1318, 262] width 449 height 459
click at [113, 681] on button "Show Me" at bounding box center [107, 677] width 60 height 30
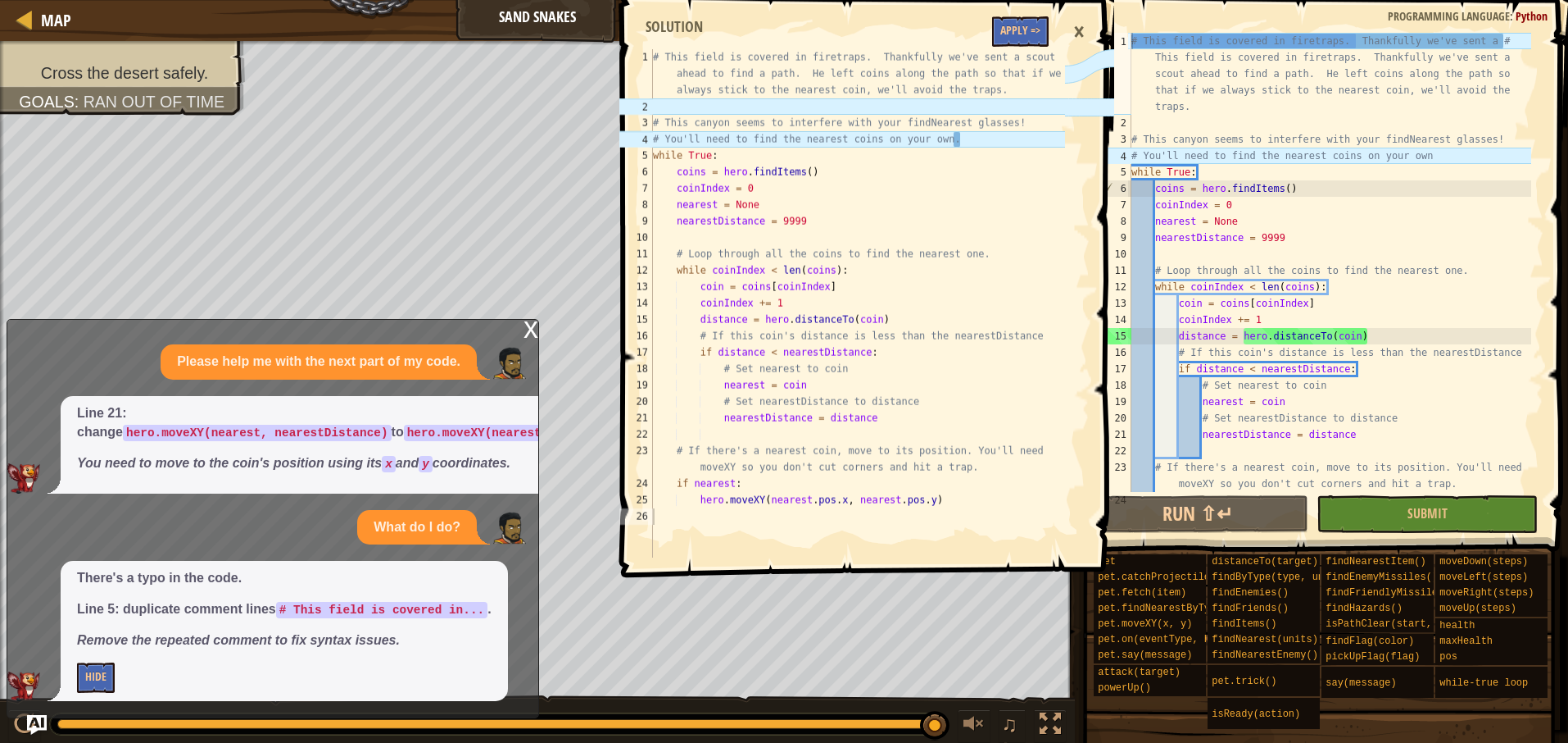
click at [1366, 48] on div "# This field is covered in firetraps. Thankfully we've sent a # This field is c…" at bounding box center [1329, 311] width 403 height 557
drag, startPoint x: 1361, startPoint y: 40, endPoint x: 1097, endPoint y: 42, distance: 264.0
click at [1097, 42] on div "Map Sand Snakes Game Menu Done Hints Ask AI # This field is covered in firetrap…" at bounding box center [784, 372] width 1568 height 743
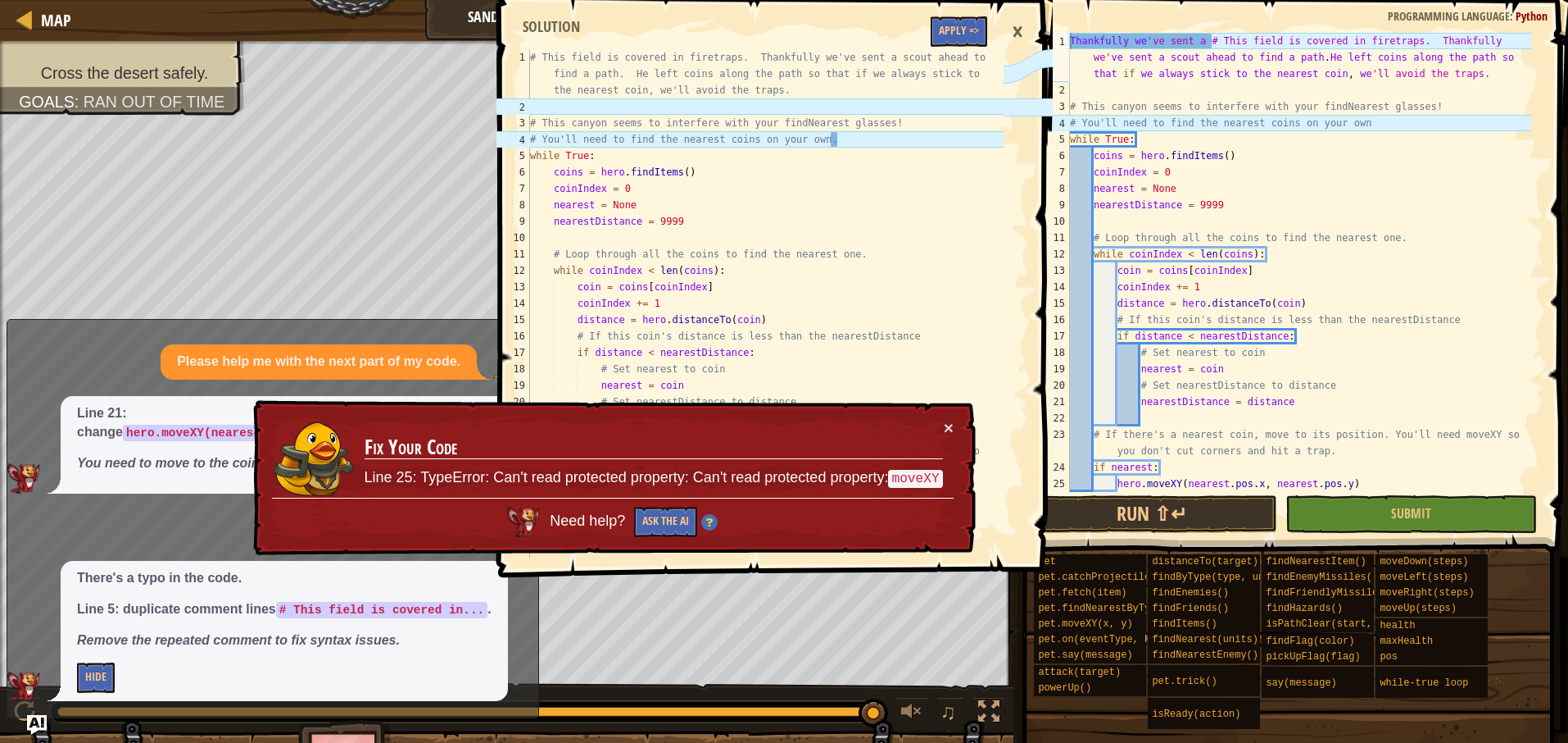
click at [1019, 26] on div "×" at bounding box center [1017, 32] width 28 height 38
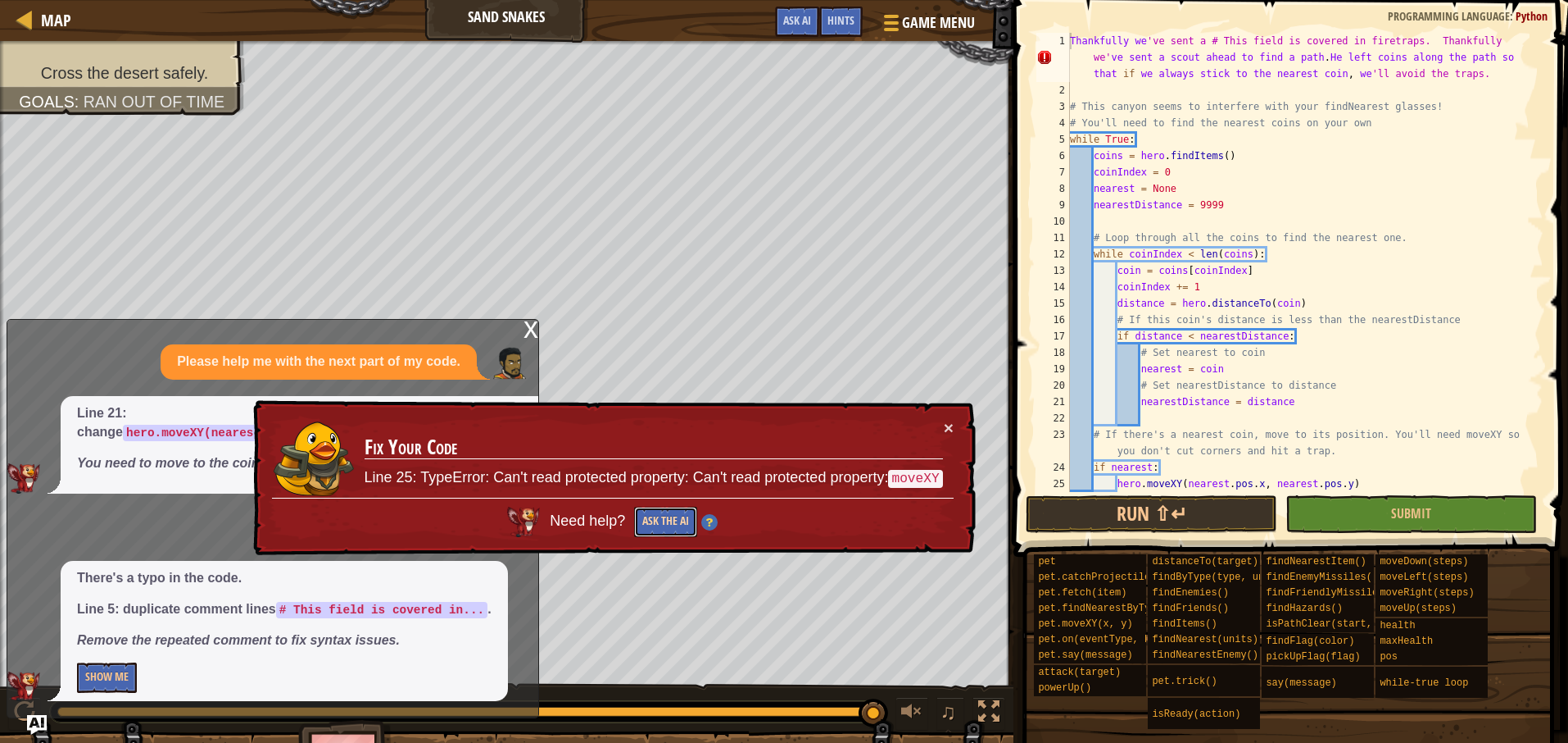
click at [645, 526] on button "Ask the AI" at bounding box center [666, 521] width 63 height 30
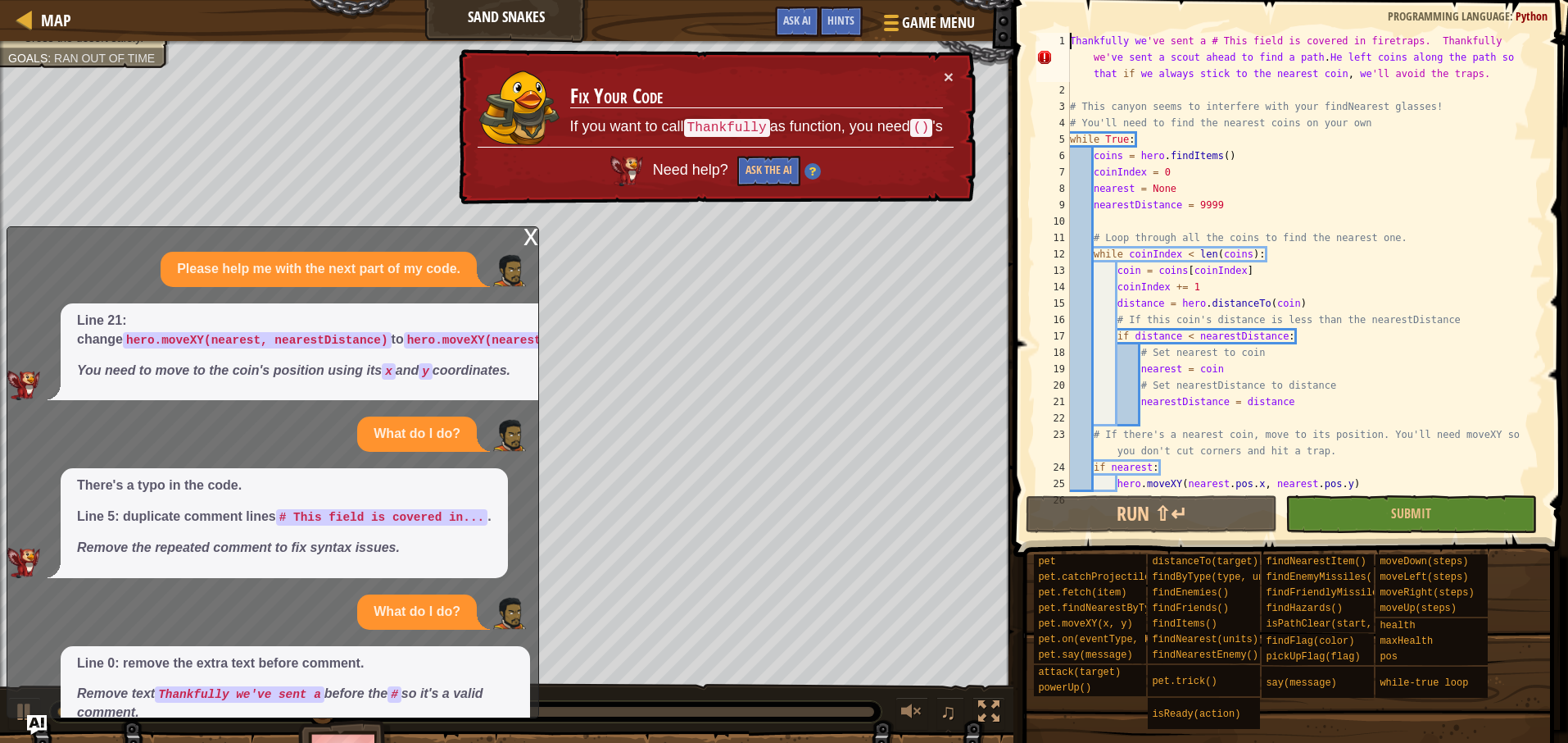
scroll to position [91, 0]
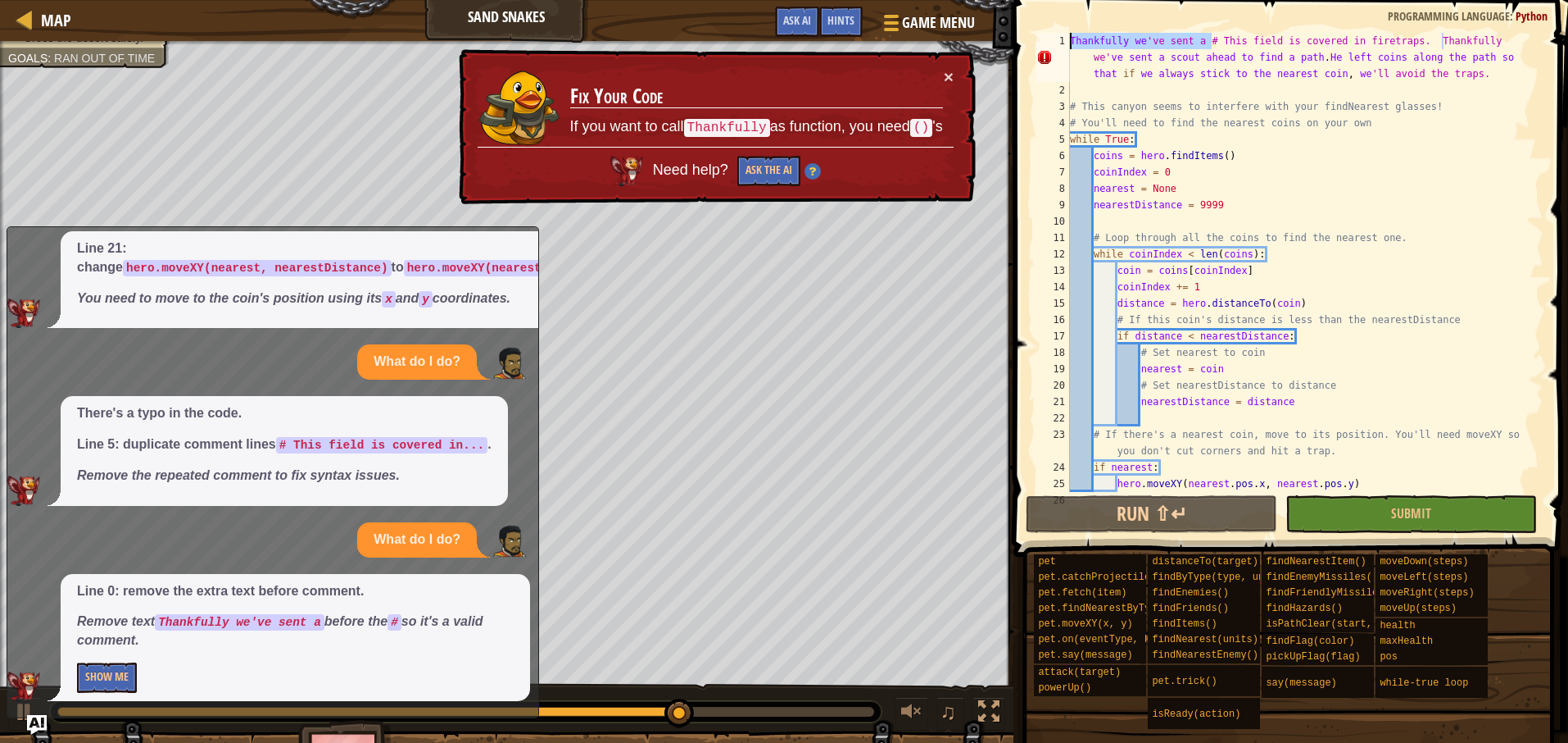
drag, startPoint x: 1211, startPoint y: 38, endPoint x: 1117, endPoint y: 52, distance: 95.0
click at [1066, 45] on div "Thankfully we've sent a # This field is covered in firetraps. Thankfully we've …" at bounding box center [1288, 262] width 511 height 459
type textarea "# This field is covered in firetraps. Thankfully we've sent a scout ahead to fi…"
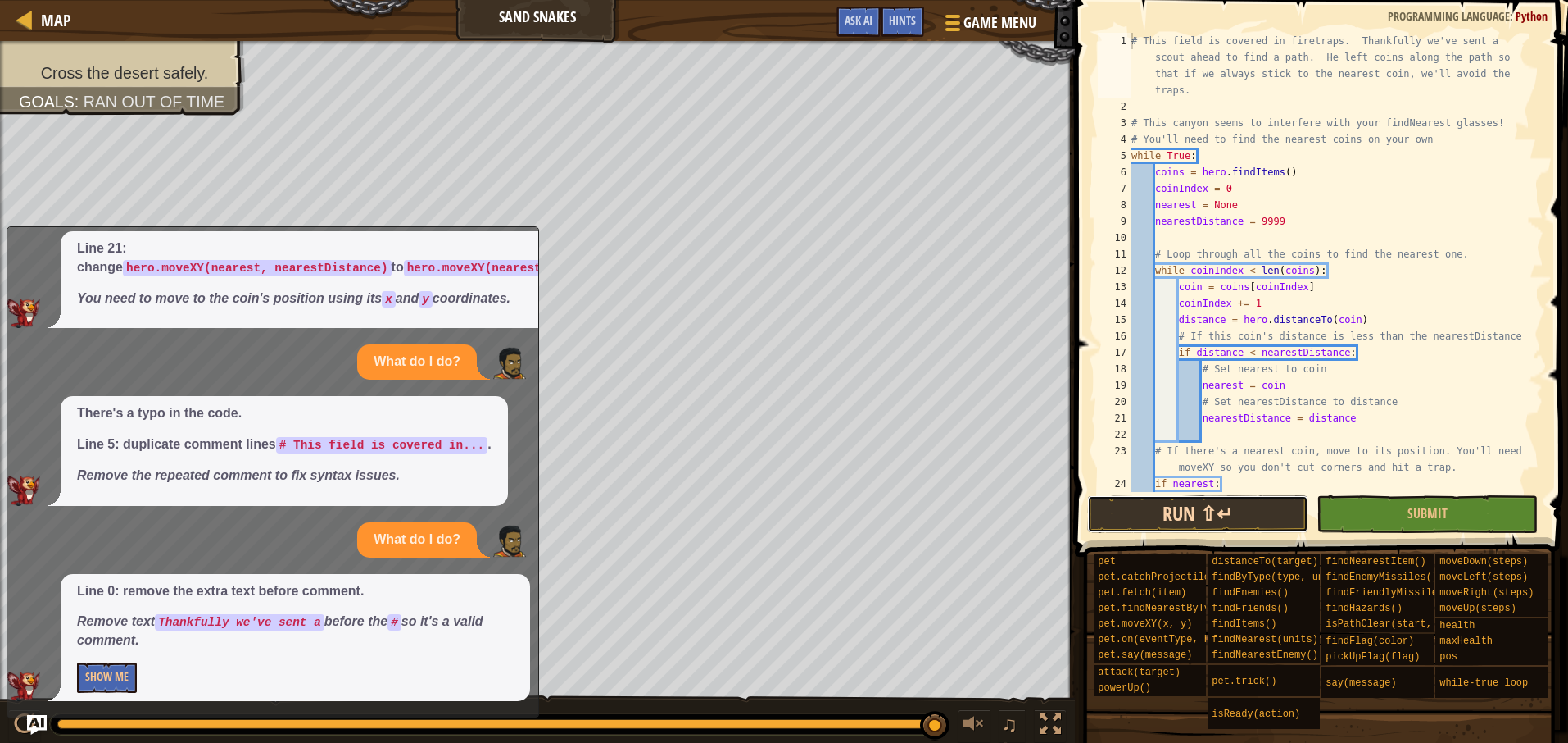
click at [1256, 507] on button "Run ⇧↵" at bounding box center [1198, 514] width 222 height 38
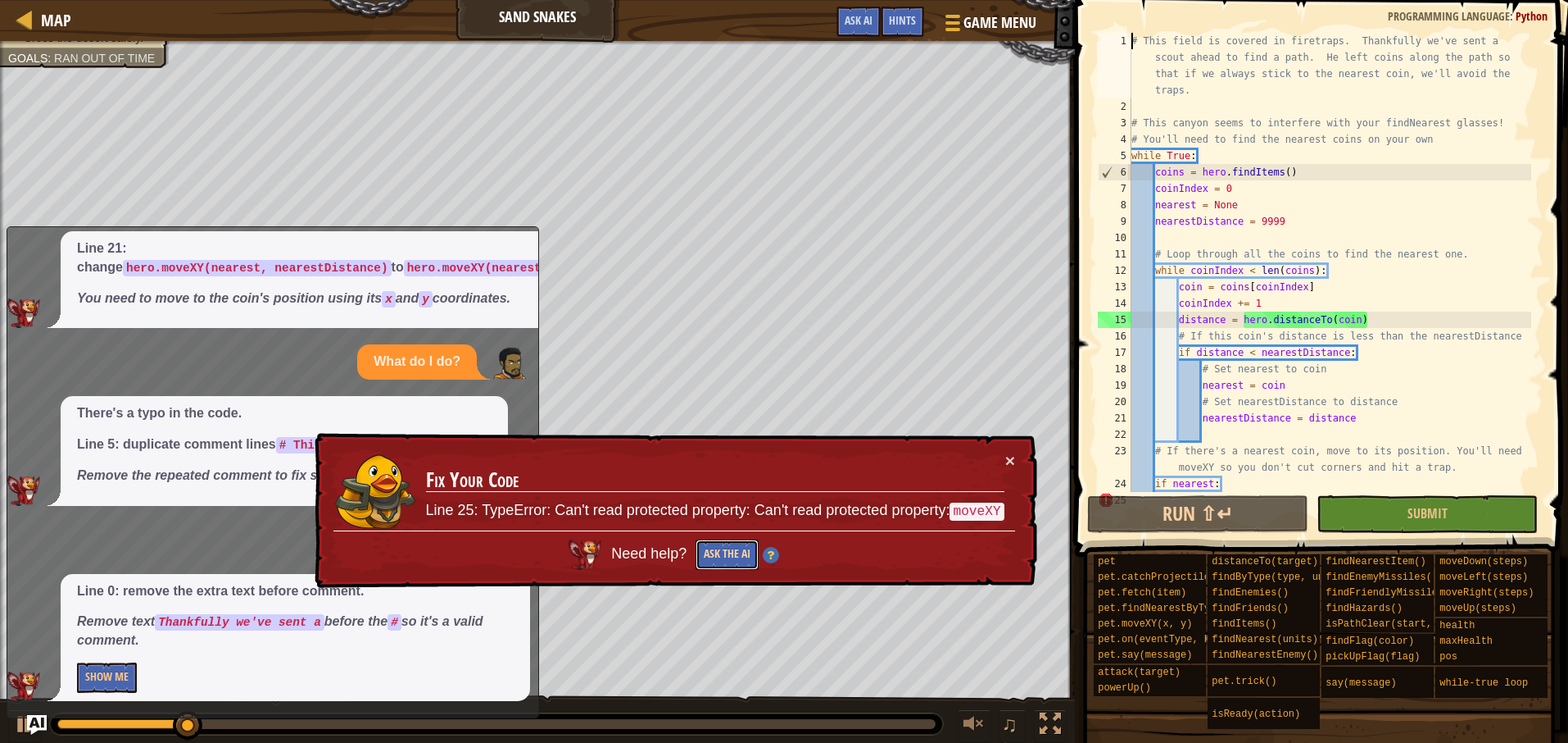
click at [729, 547] on button "Ask the AI" at bounding box center [727, 554] width 63 height 30
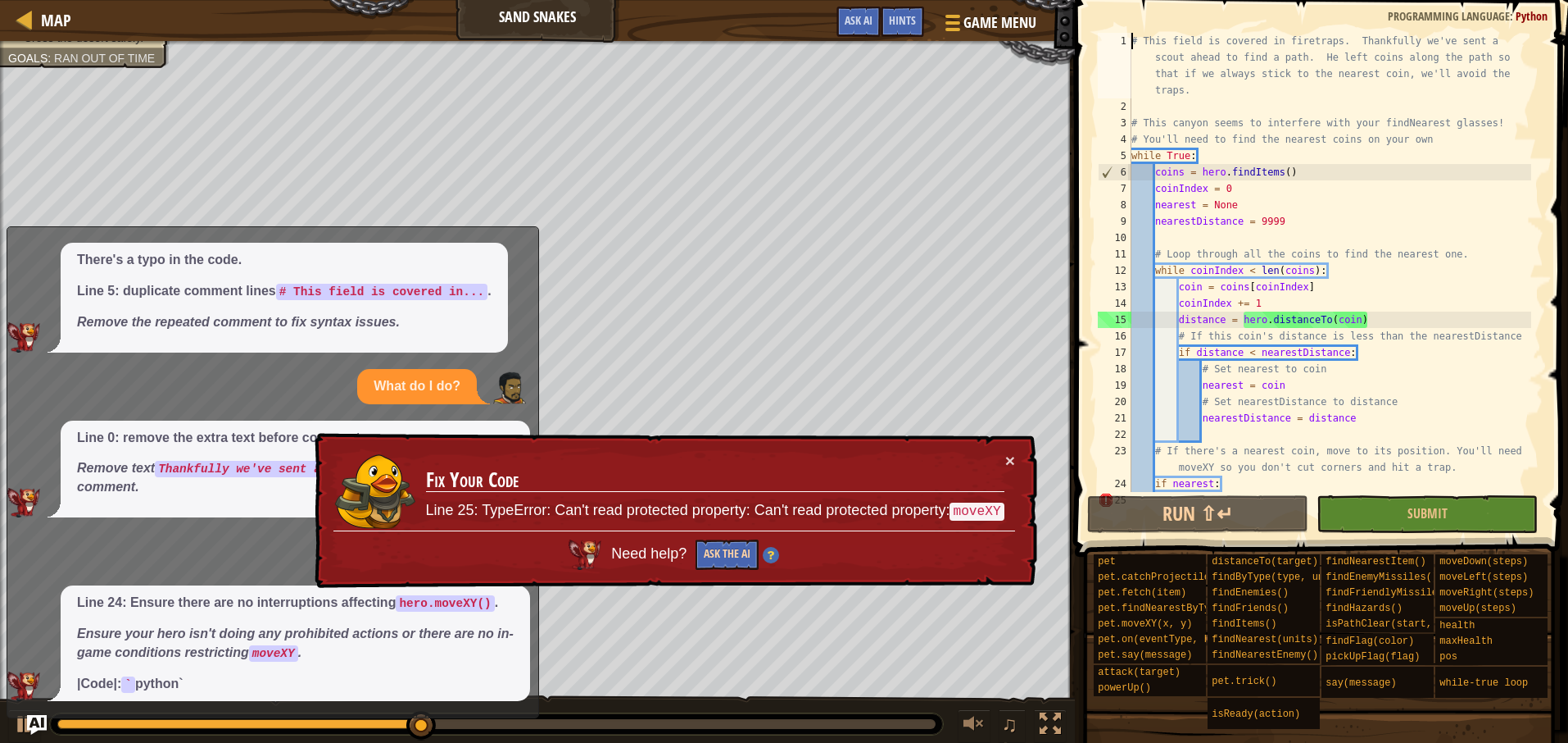
scroll to position [244, 0]
click at [994, 465] on td "Fix Your Code Line 25: TypeError: Can't read protected property: Can't read pro…" at bounding box center [715, 491] width 580 height 79
click at [1009, 461] on button "×" at bounding box center [1009, 462] width 9 height 17
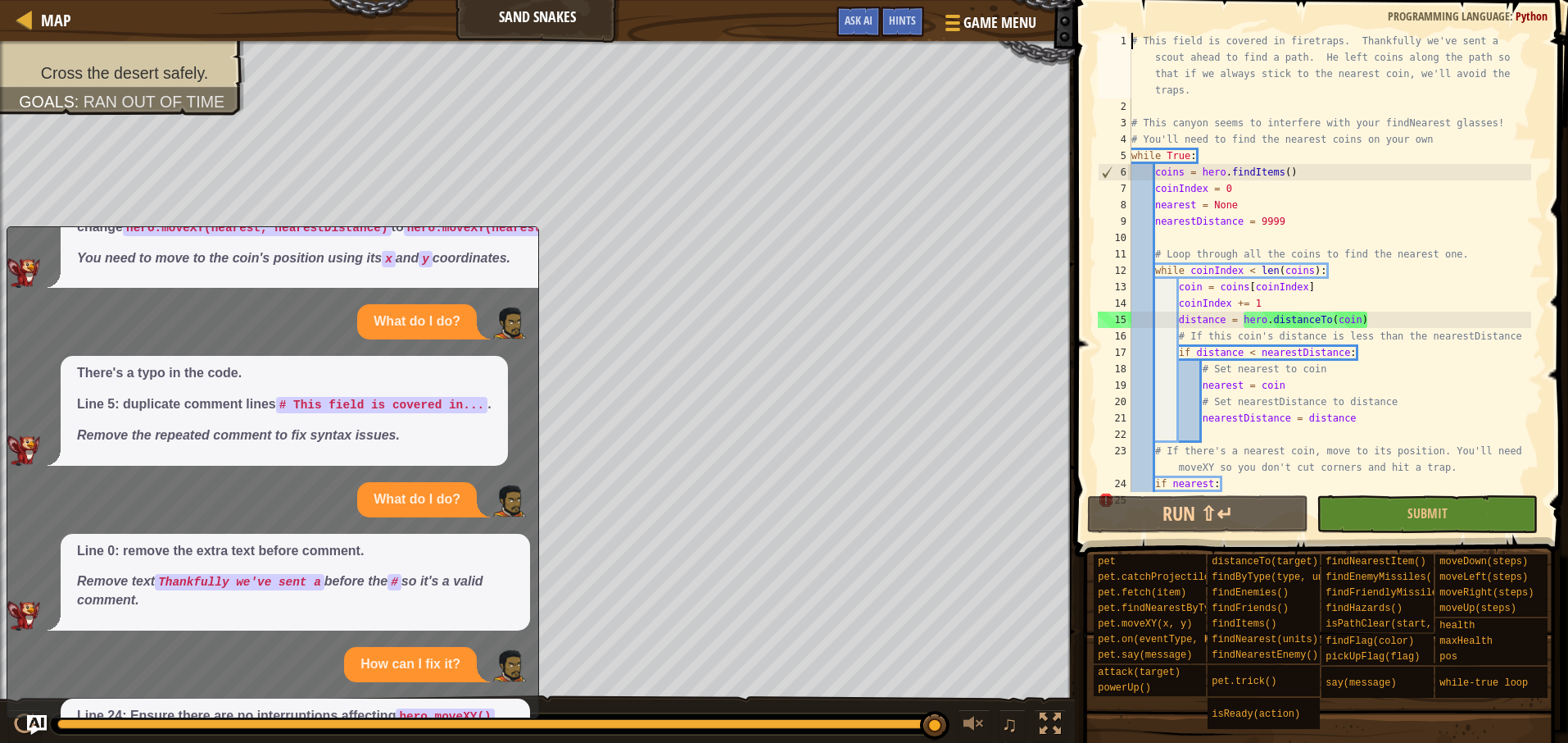
scroll to position [256, 0]
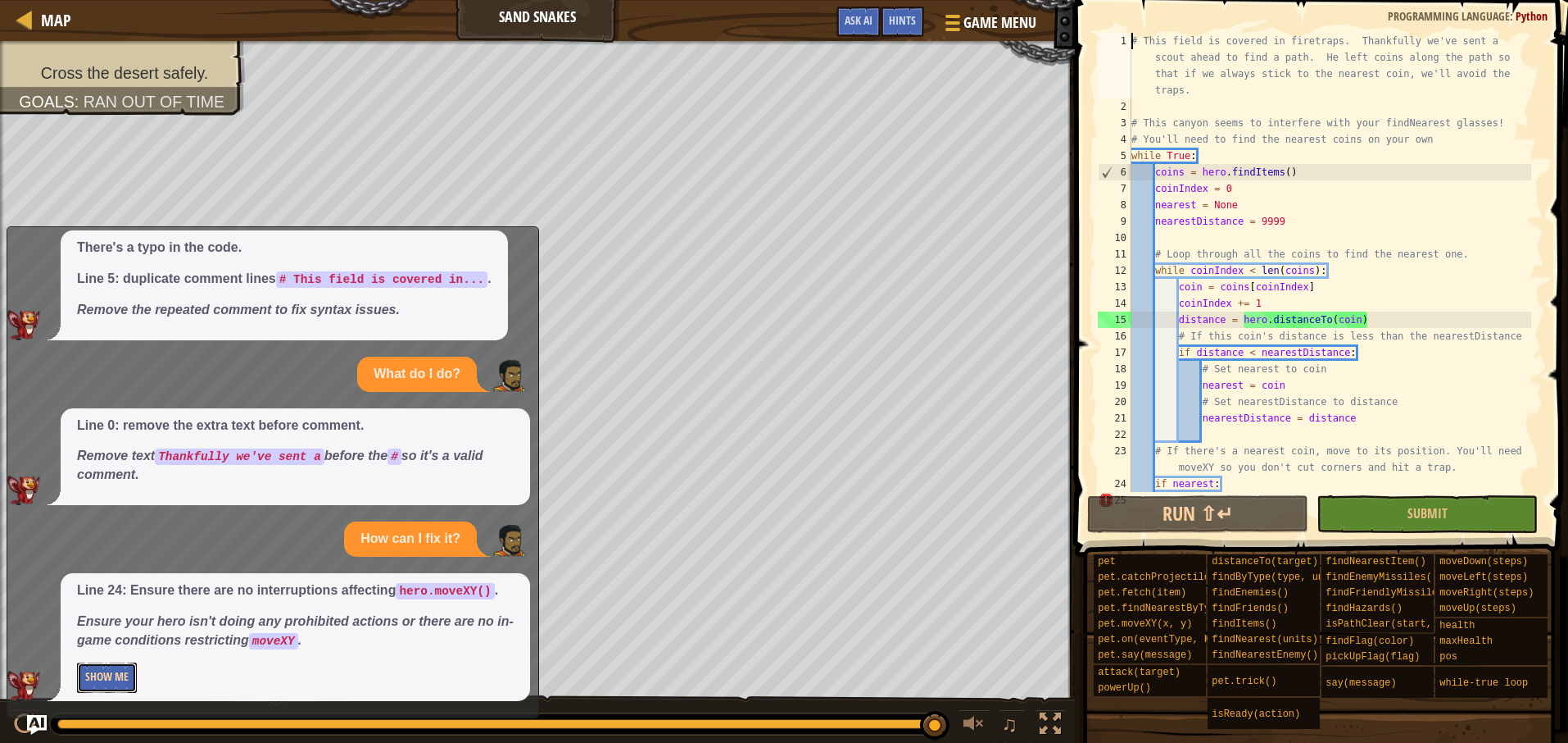
click at [115, 675] on button "Show Me" at bounding box center [107, 677] width 60 height 30
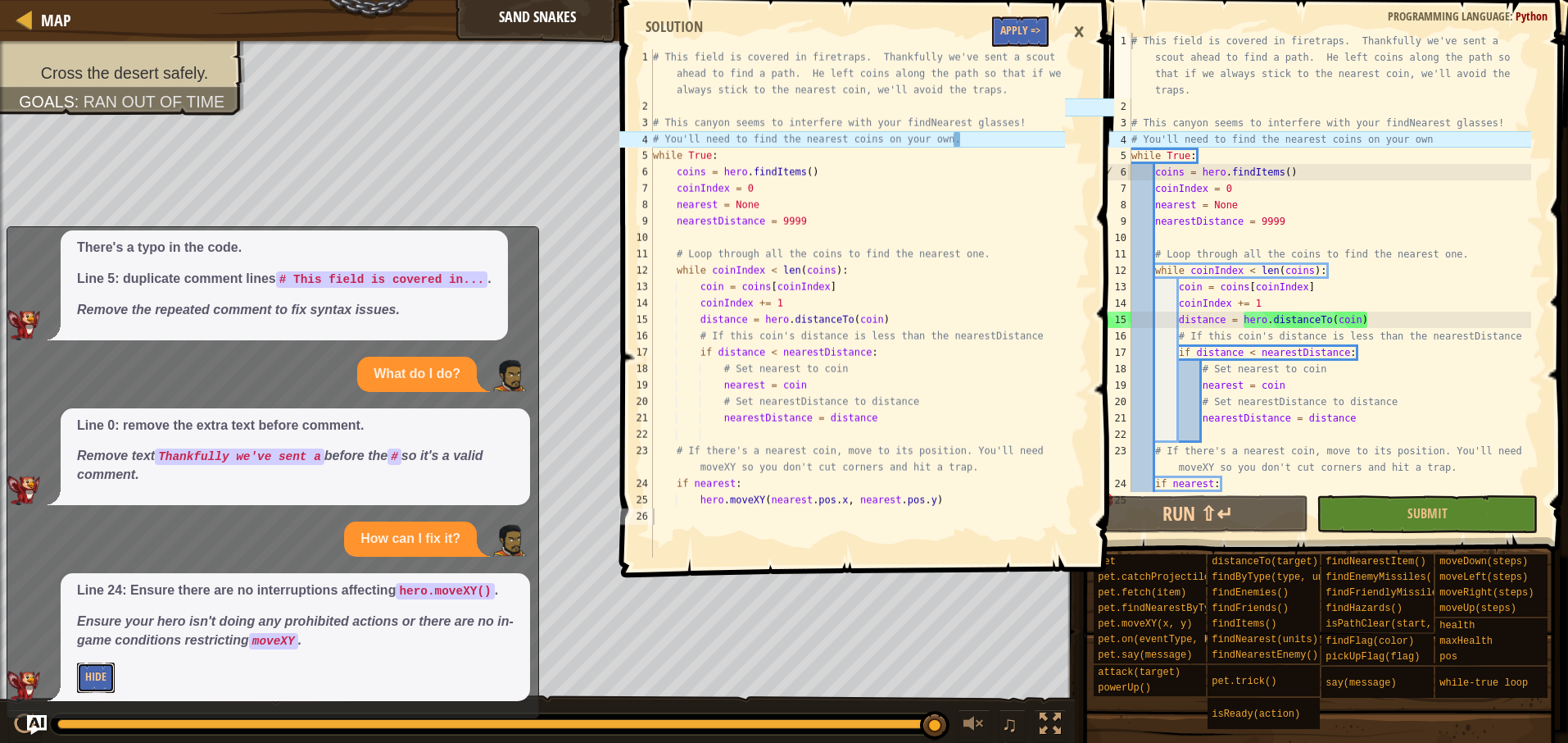
scroll to position [49, 0]
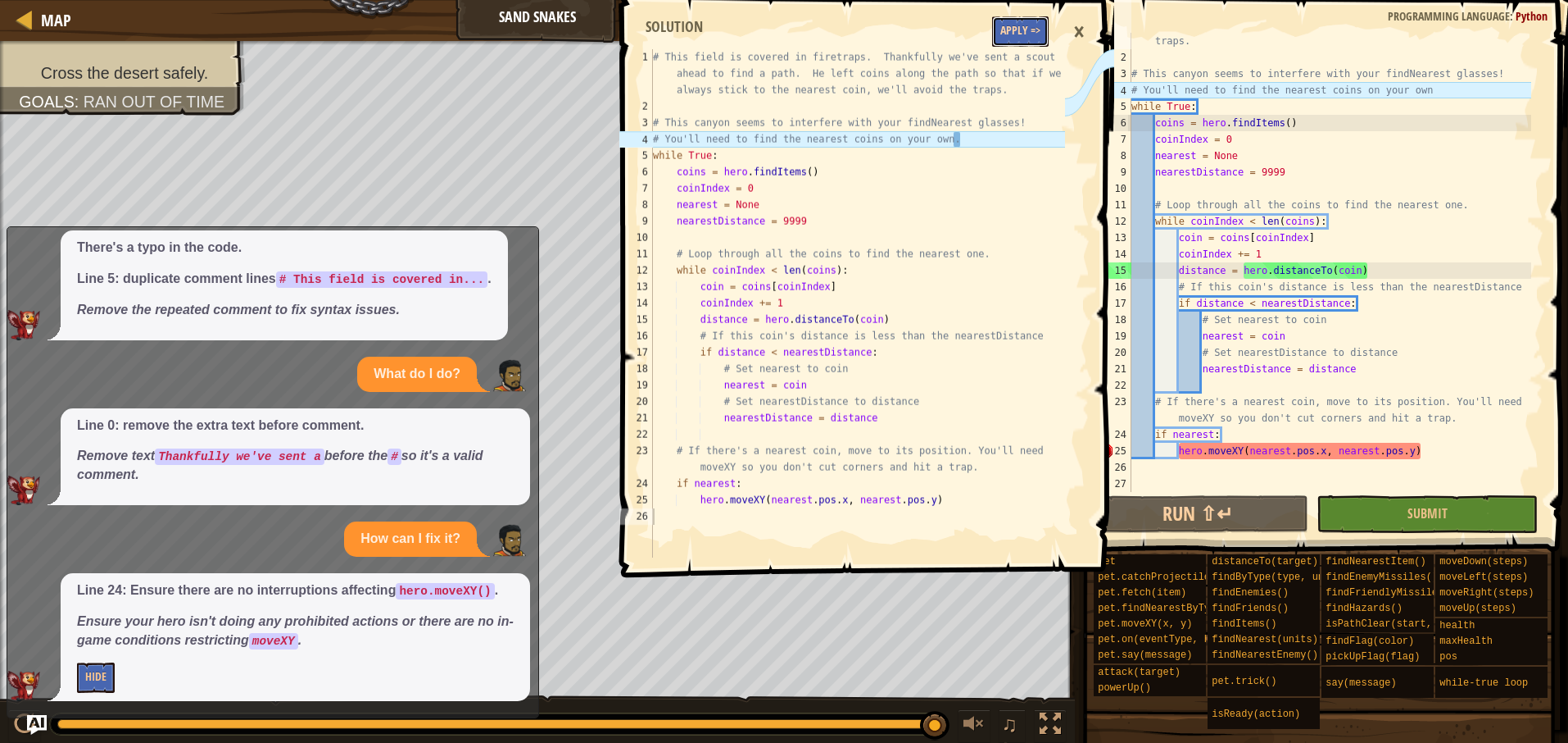
click at [1022, 35] on button "Apply =>" at bounding box center [1021, 31] width 56 height 30
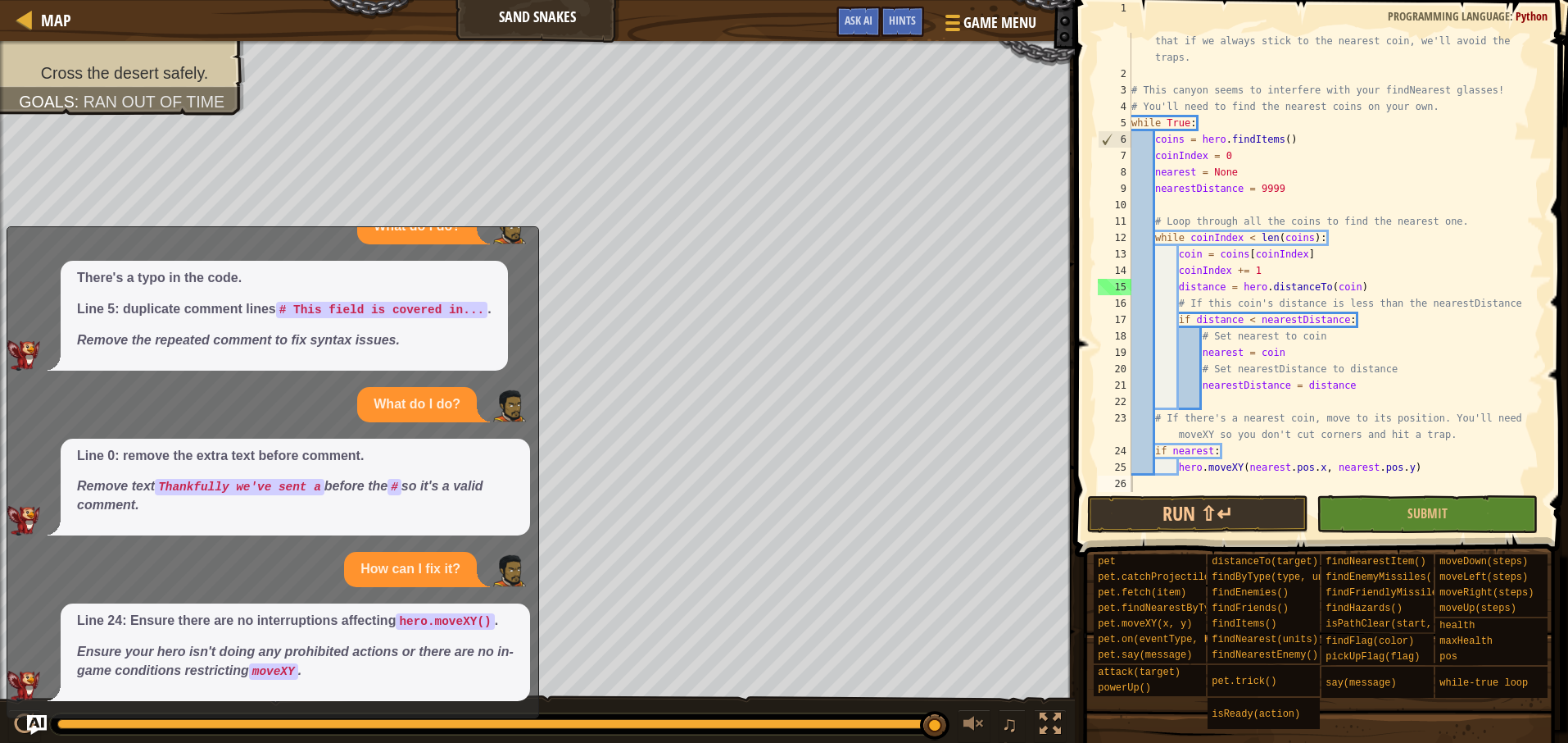
scroll to position [33, 0]
click at [1192, 520] on button "Run ⇧↵" at bounding box center [1198, 514] width 222 height 38
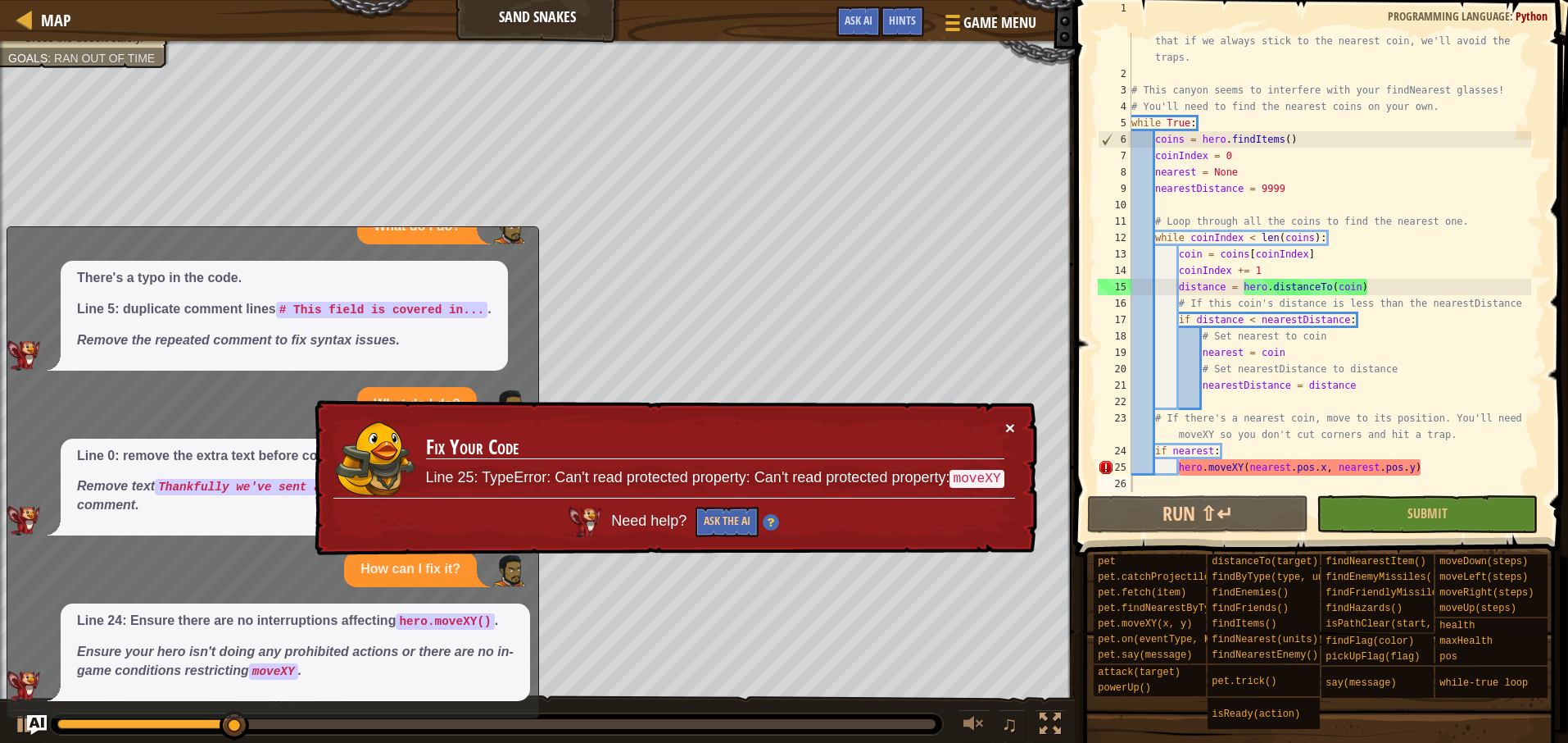
click at [1005, 425] on button "×" at bounding box center [1009, 427] width 9 height 17
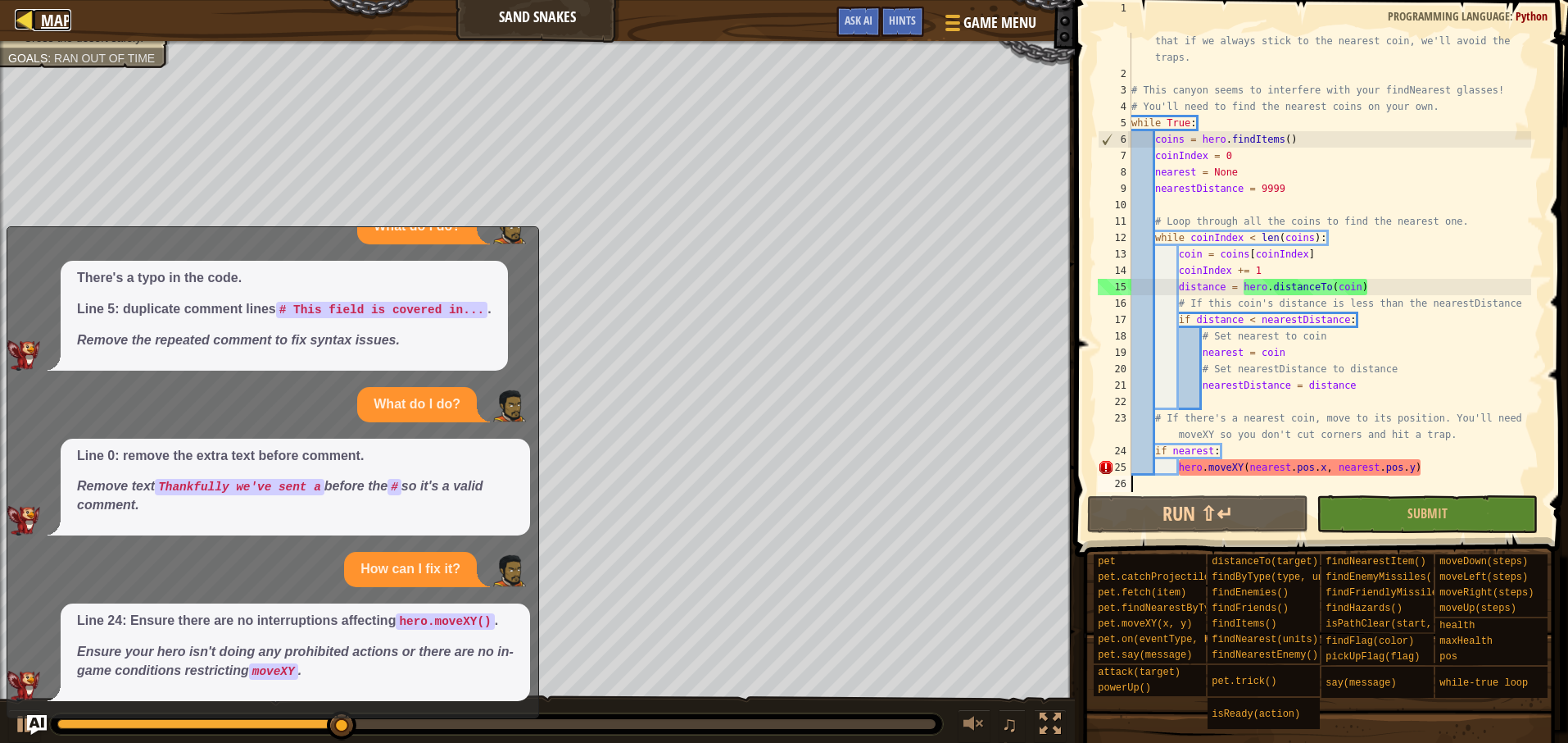
click at [26, 26] on div at bounding box center [25, 20] width 21 height 21
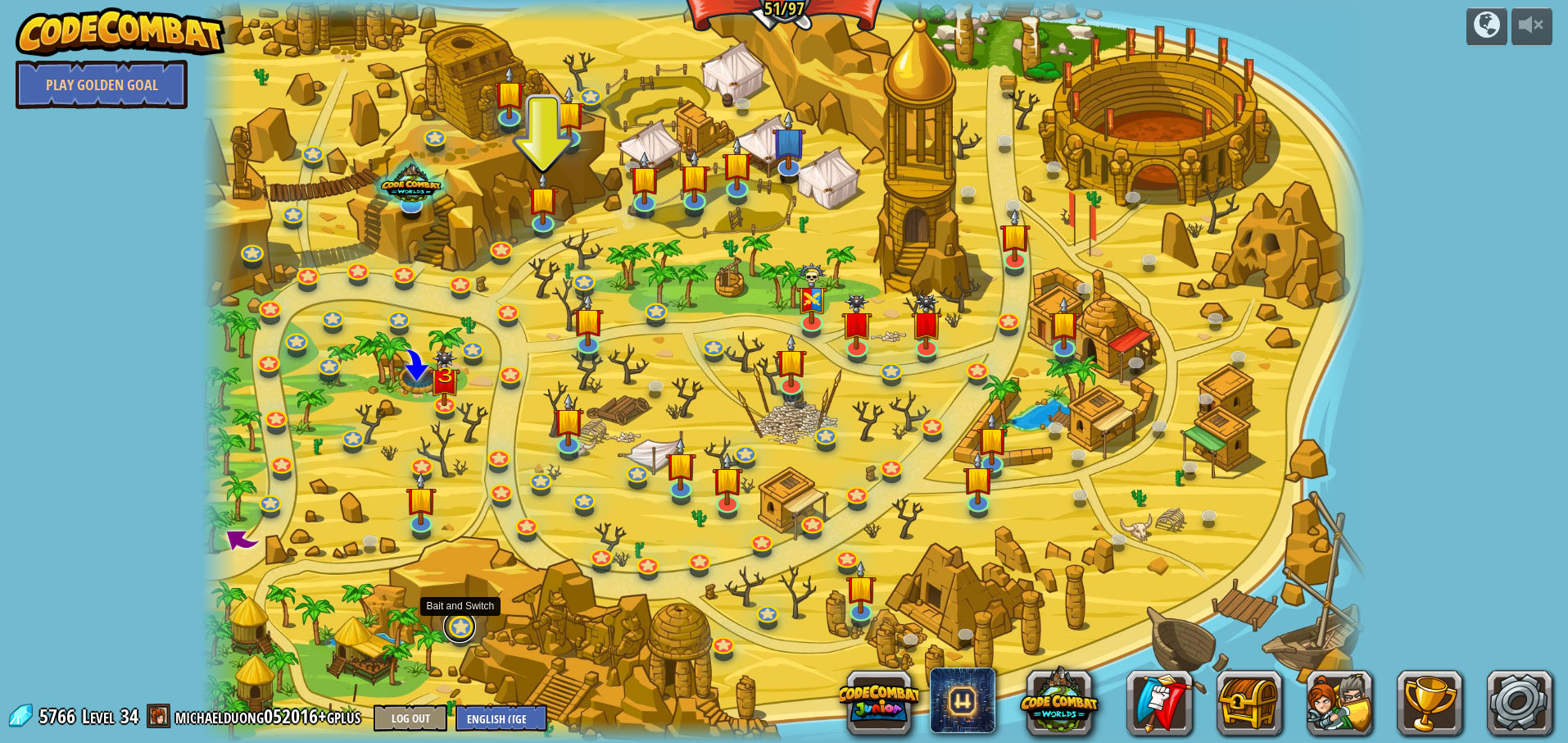
click at [457, 628] on link at bounding box center [459, 626] width 33 height 33
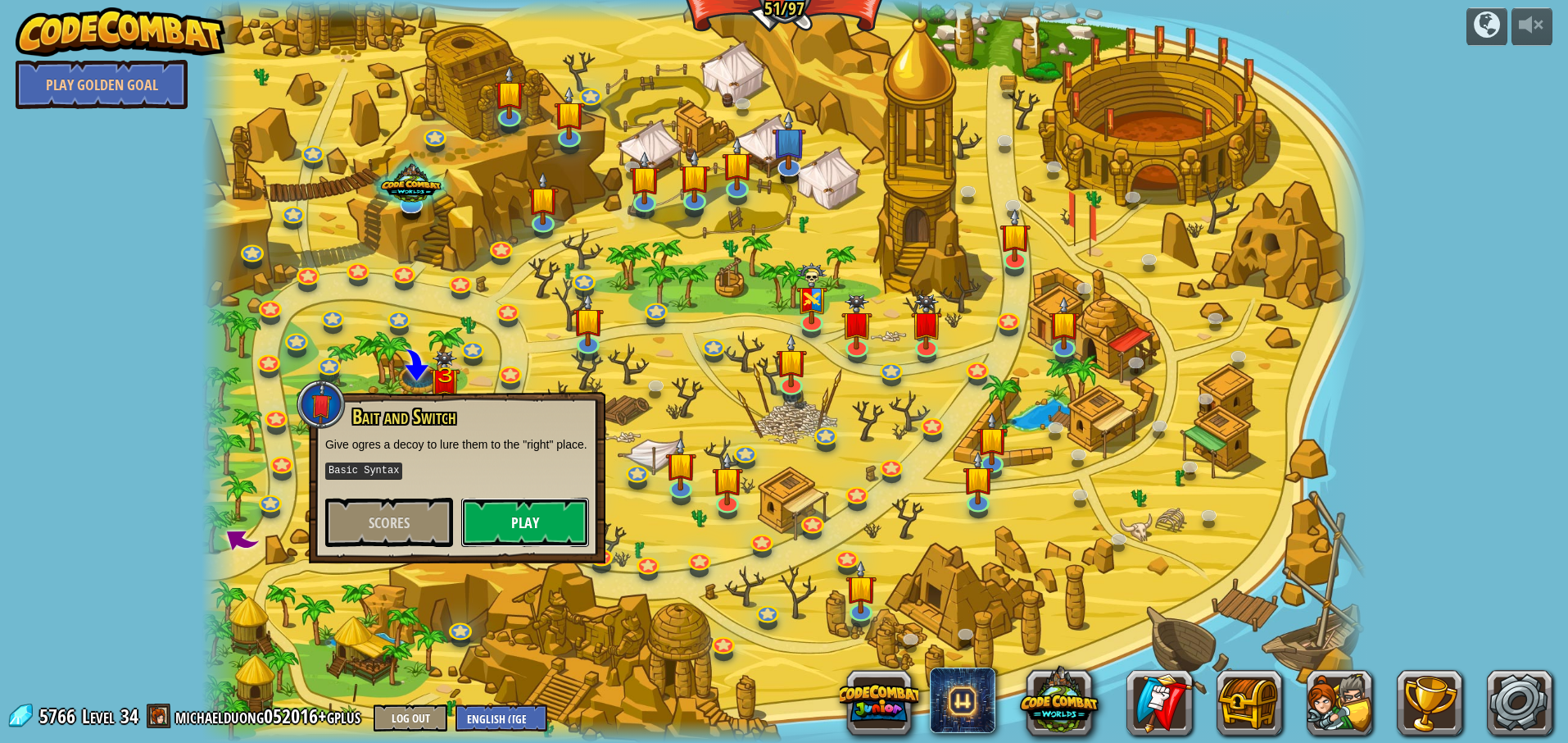
click at [529, 543] on button "Play" at bounding box center [524, 521] width 127 height 49
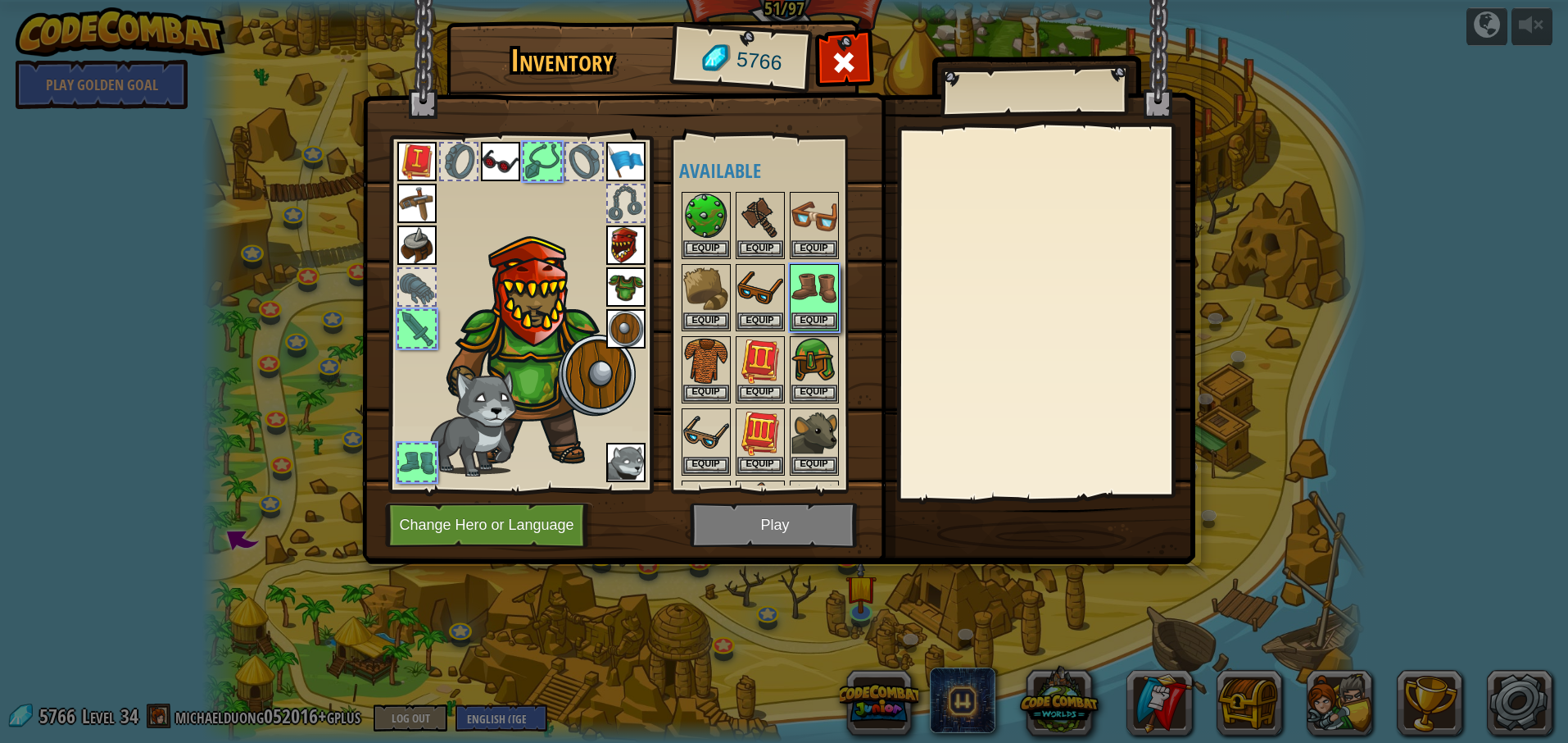
scroll to position [140, 0]
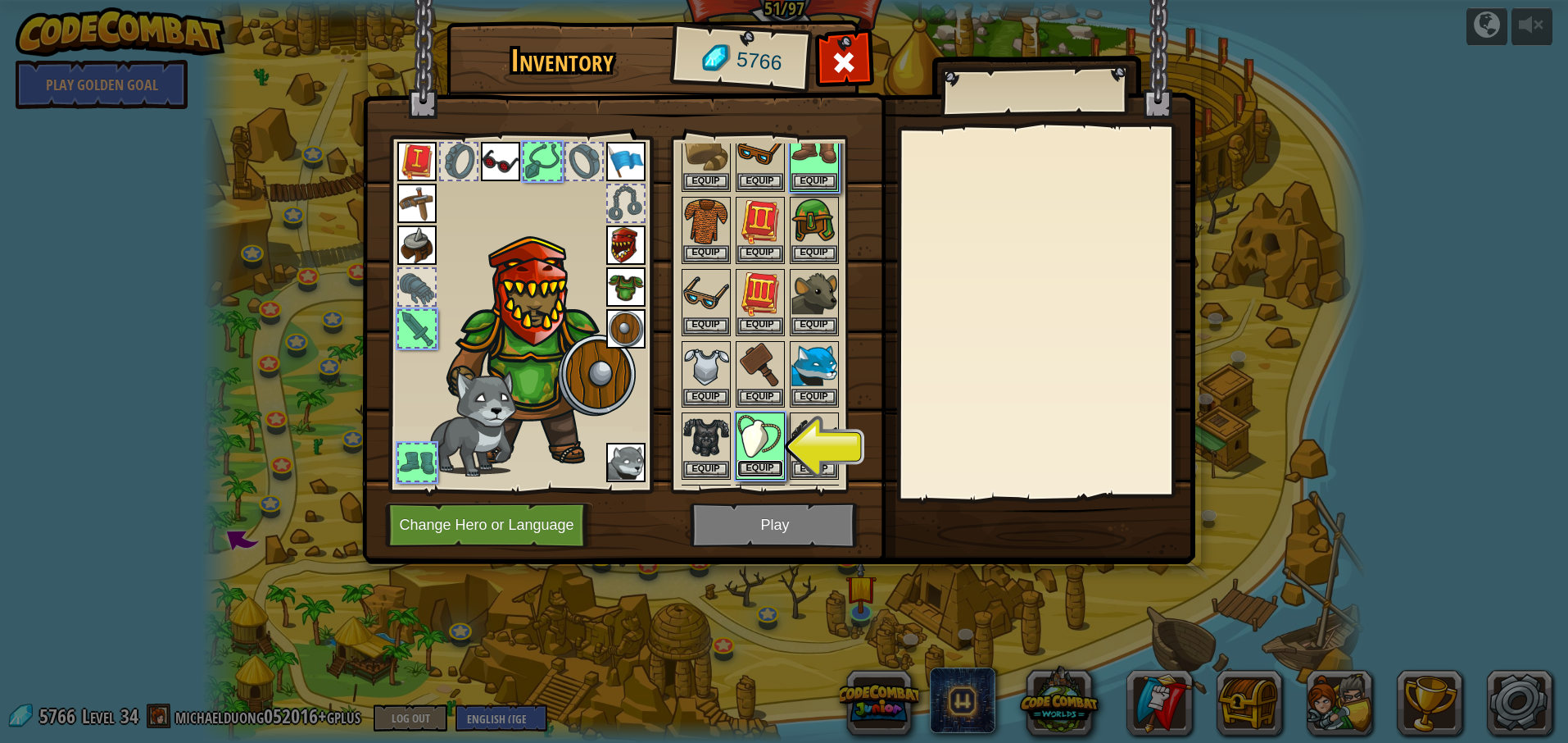
click at [755, 467] on button "Equip" at bounding box center [760, 468] width 46 height 17
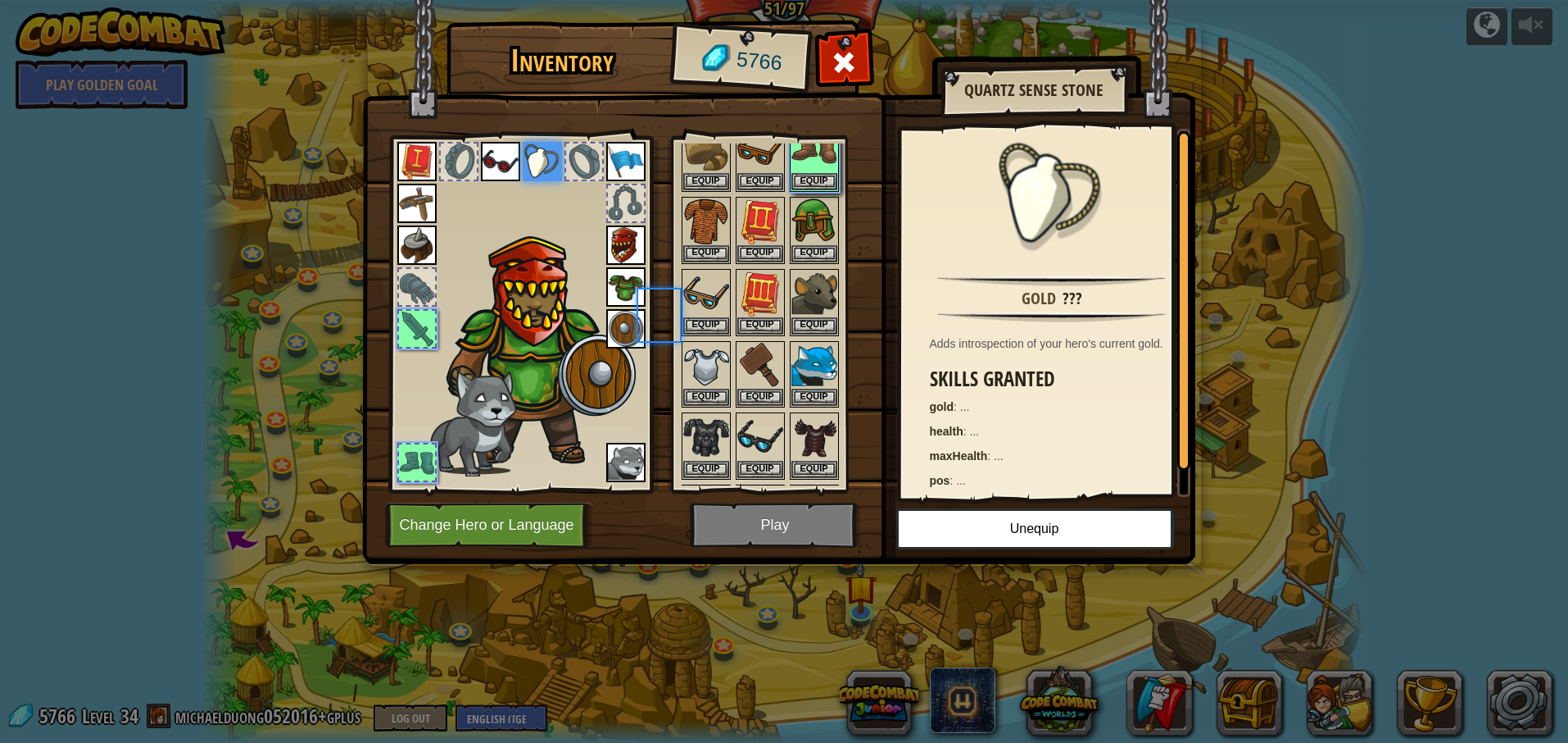
scroll to position [121, 0]
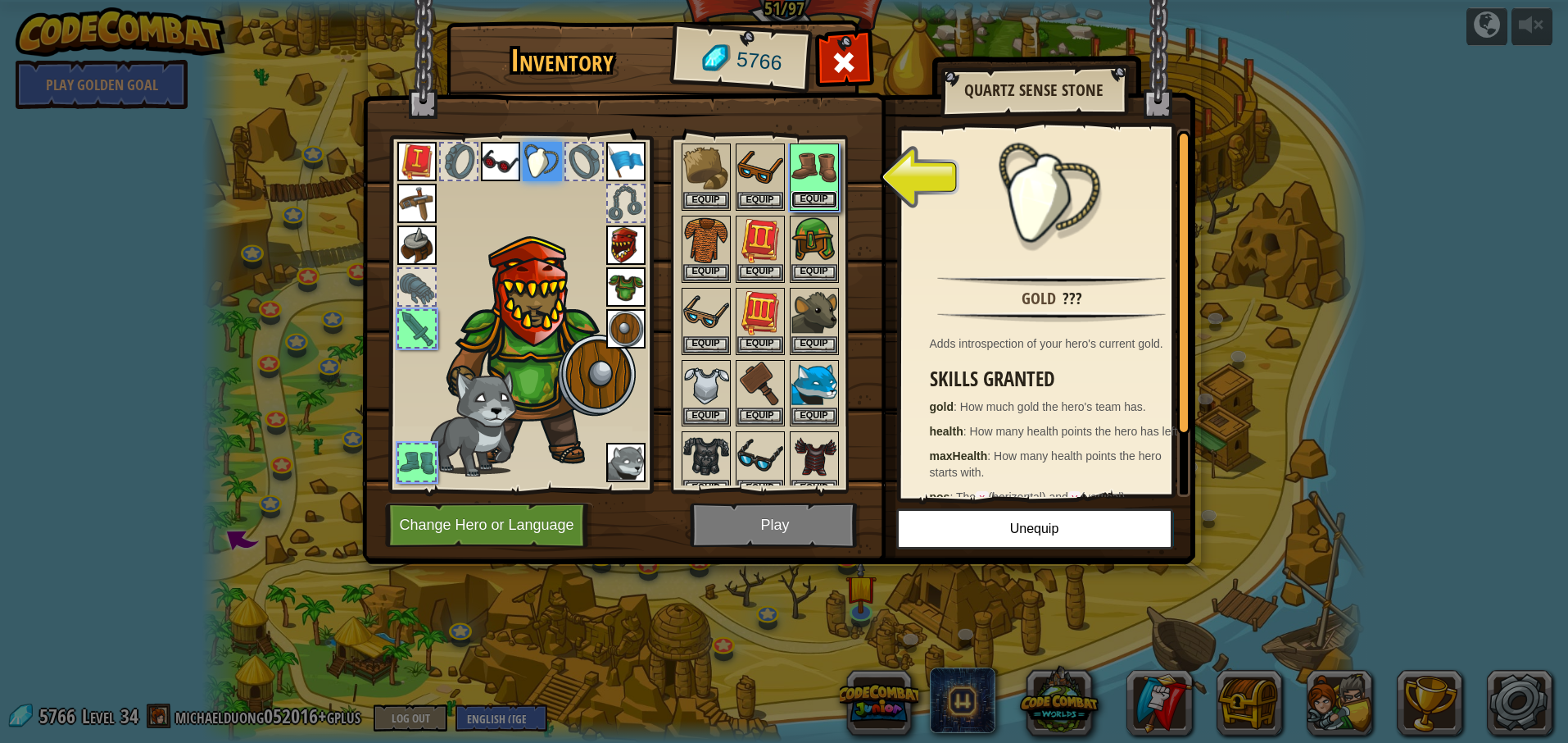
click at [823, 195] on button "Equip" at bounding box center [814, 199] width 46 height 17
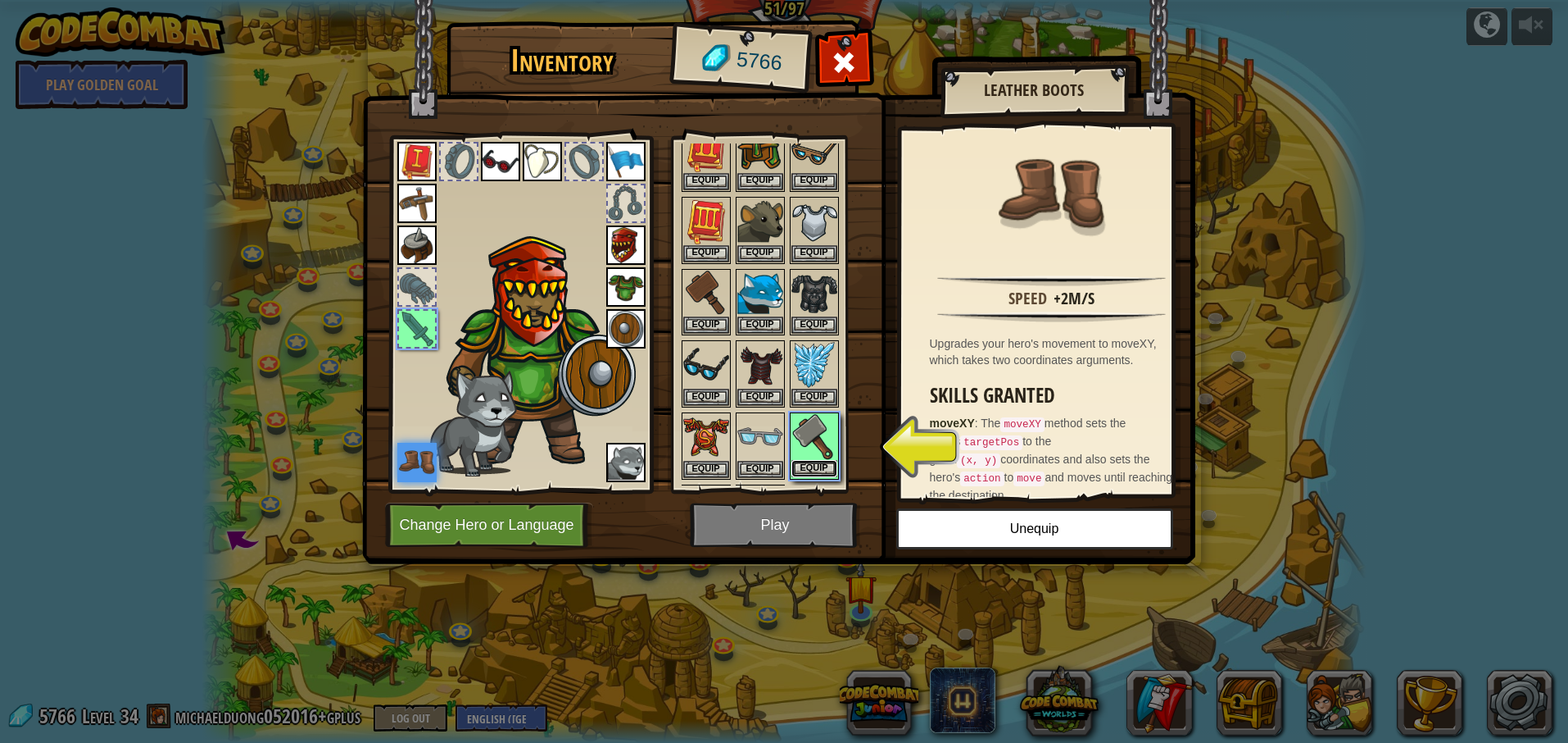
click at [811, 473] on button "Equip" at bounding box center [814, 468] width 46 height 17
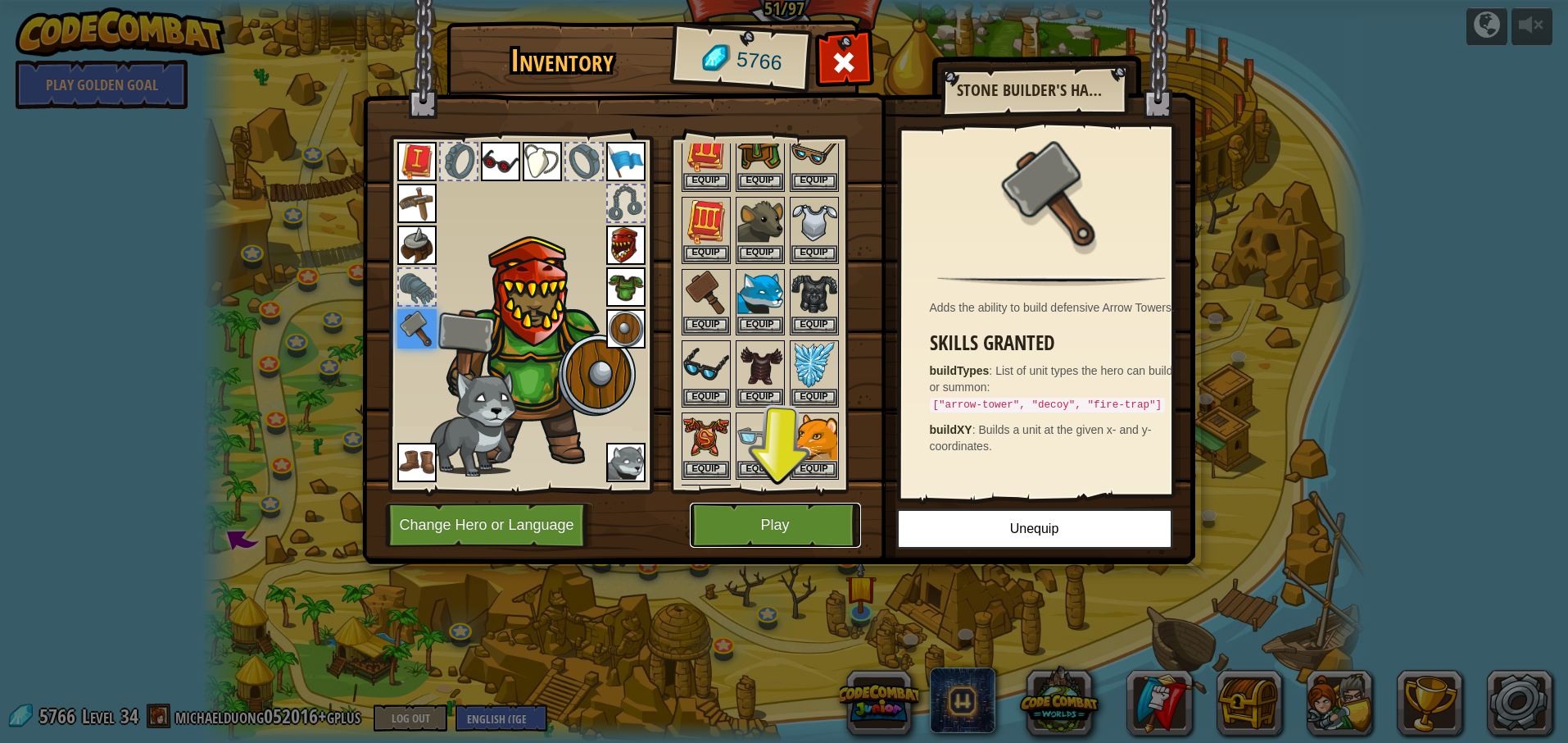
click at [753, 520] on button "Play" at bounding box center [775, 525] width 171 height 45
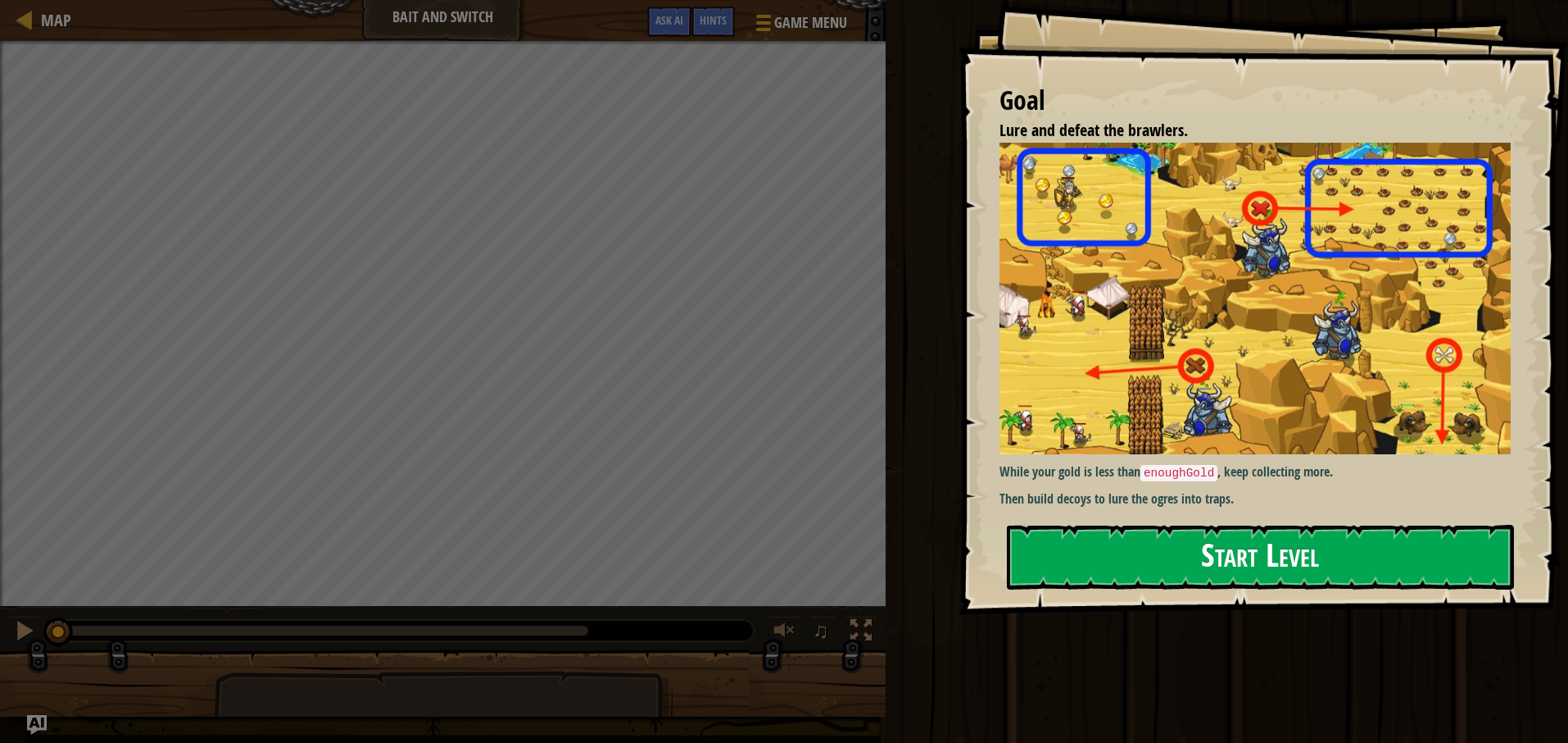
click at [1072, 550] on button "Start Level" at bounding box center [1260, 557] width 507 height 65
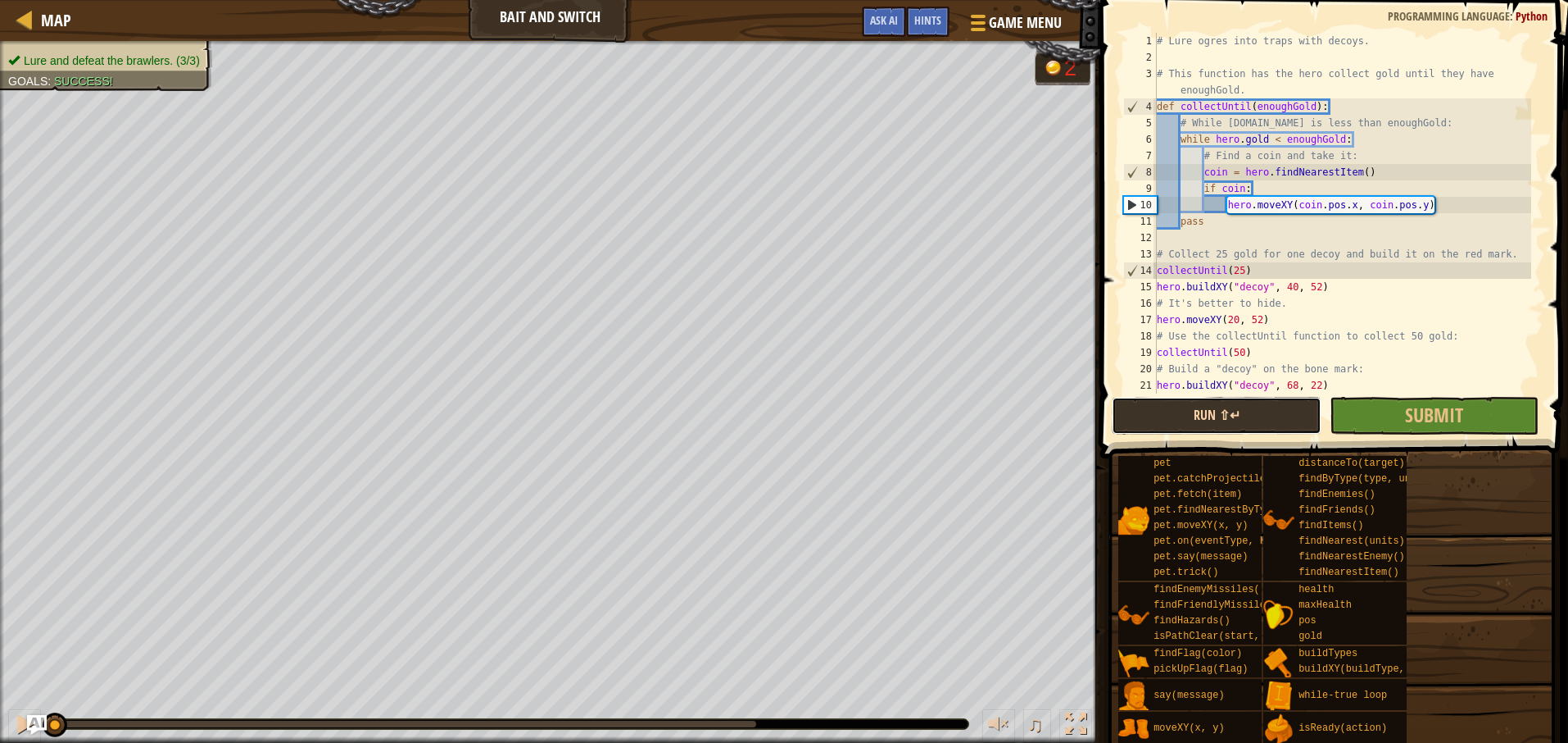
click at [1230, 427] on button "Run ⇧↵" at bounding box center [1216, 415] width 209 height 38
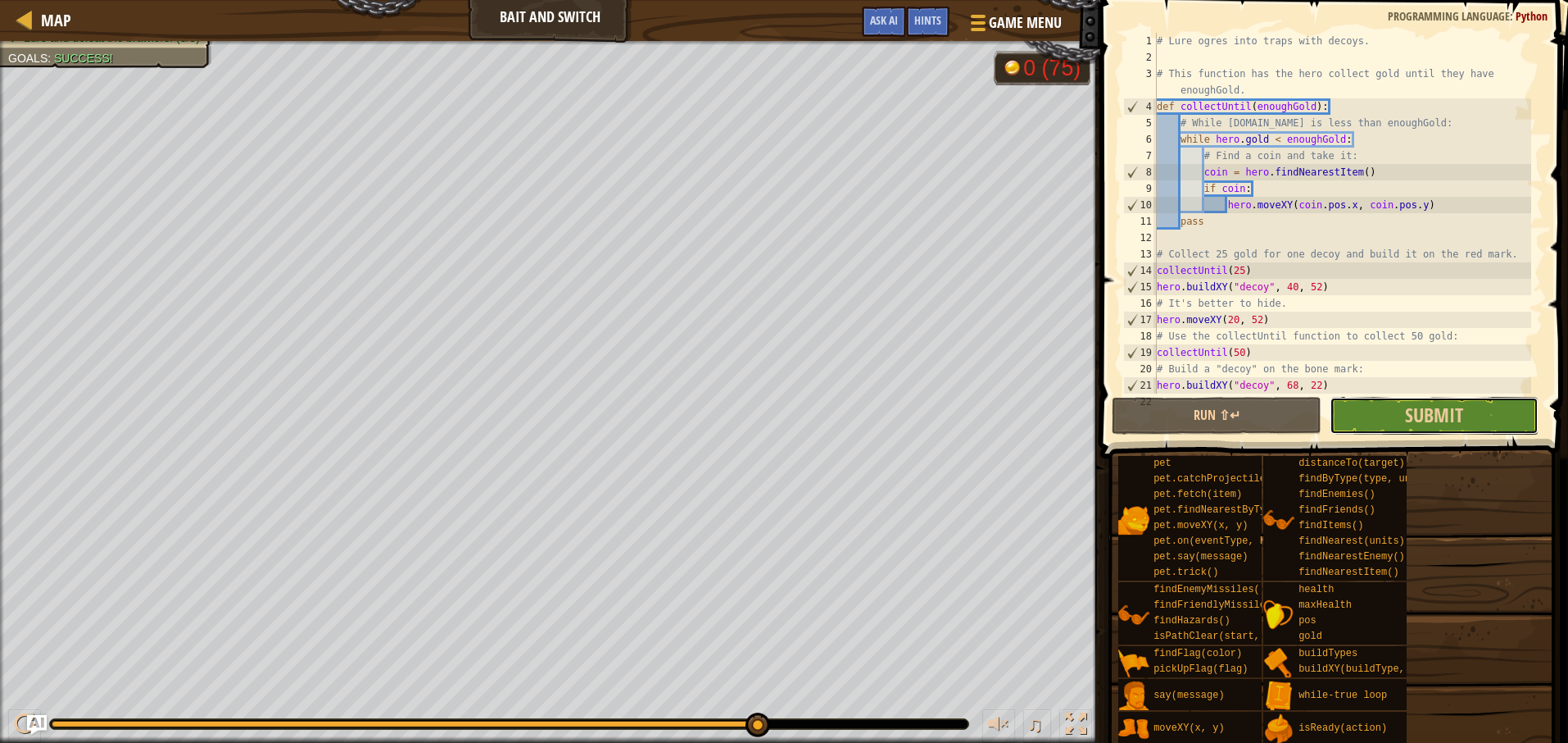
click at [1390, 425] on button "Submit" at bounding box center [1434, 415] width 209 height 38
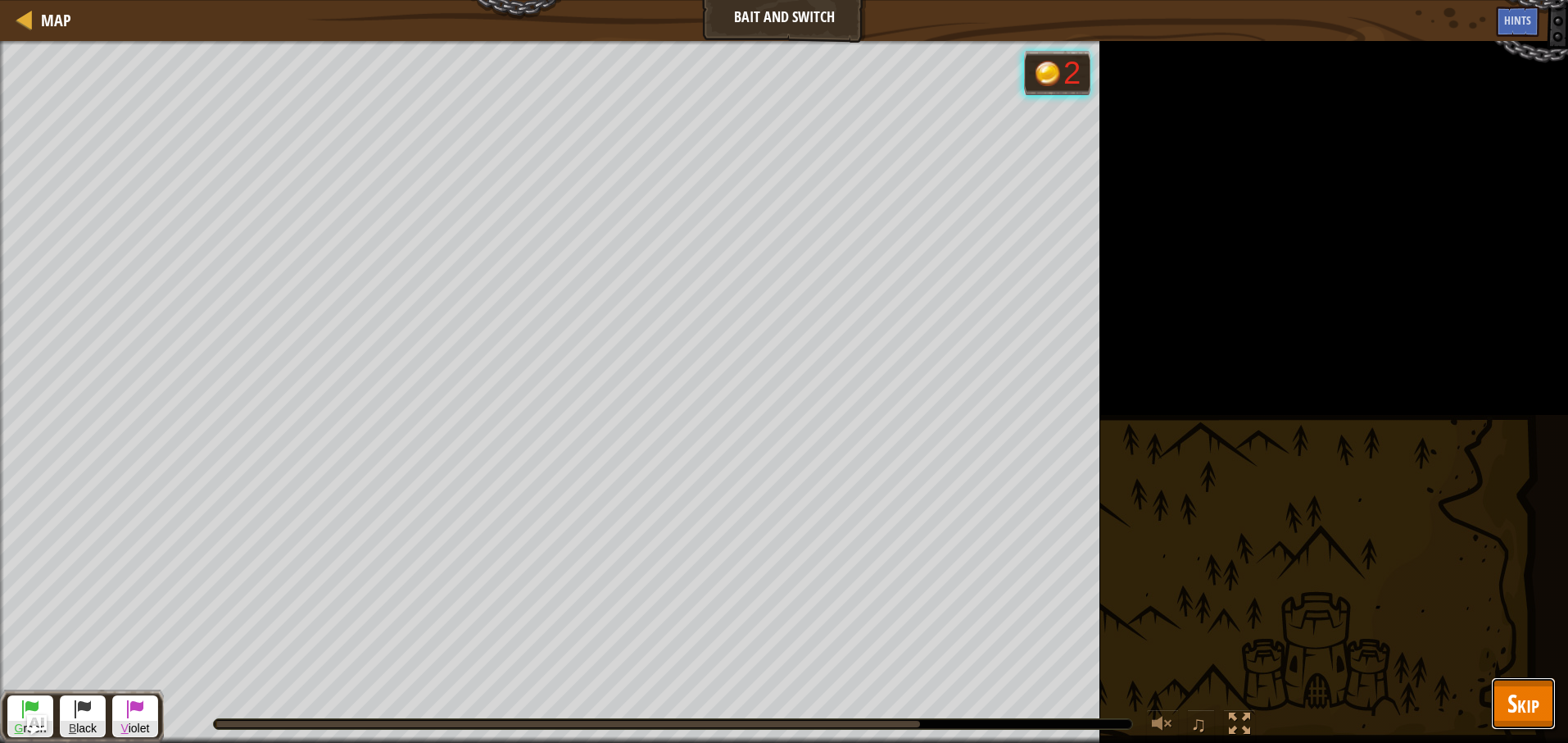
click at [1520, 722] on button "Skip" at bounding box center [1524, 703] width 65 height 52
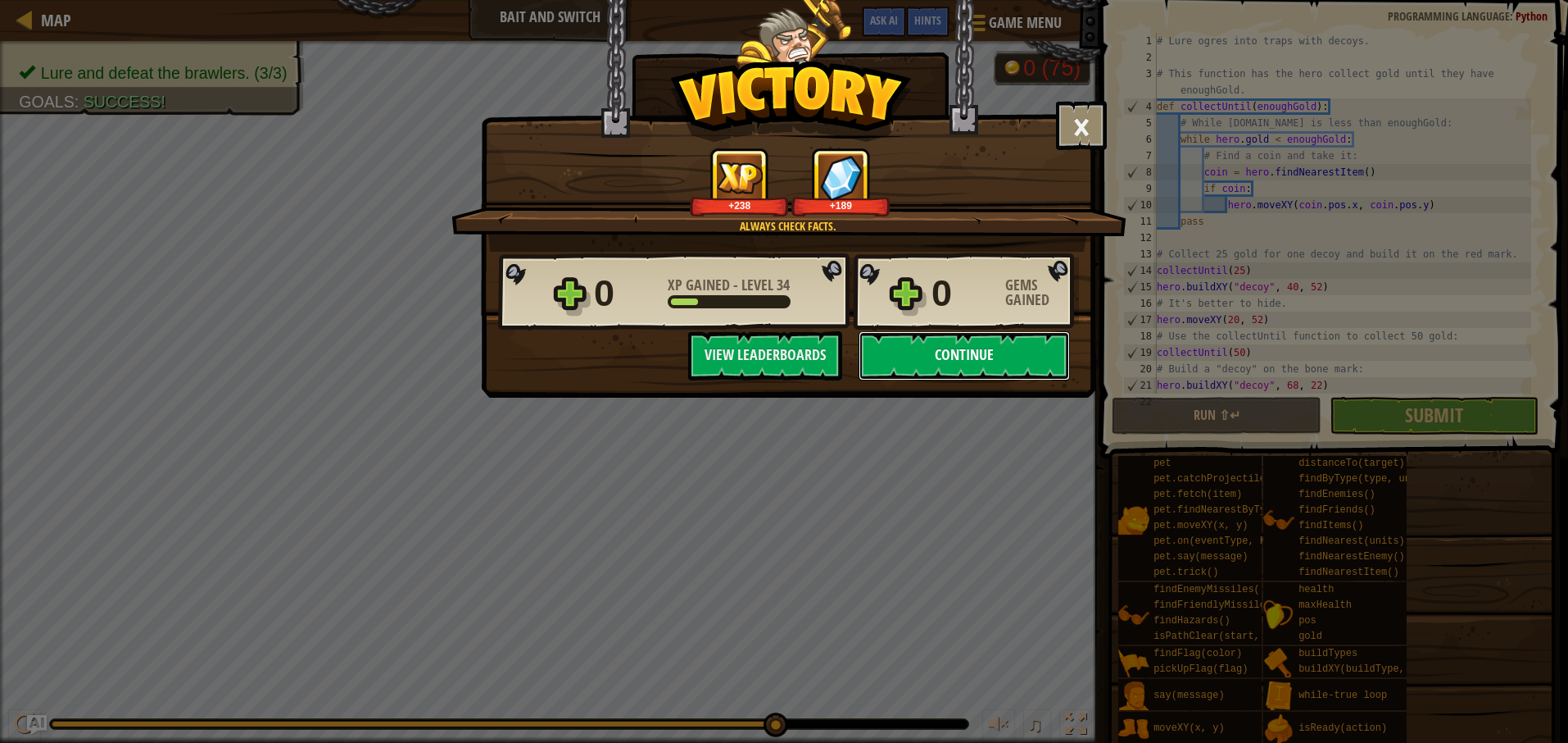
click at [940, 357] on button "Continue" at bounding box center [964, 355] width 211 height 49
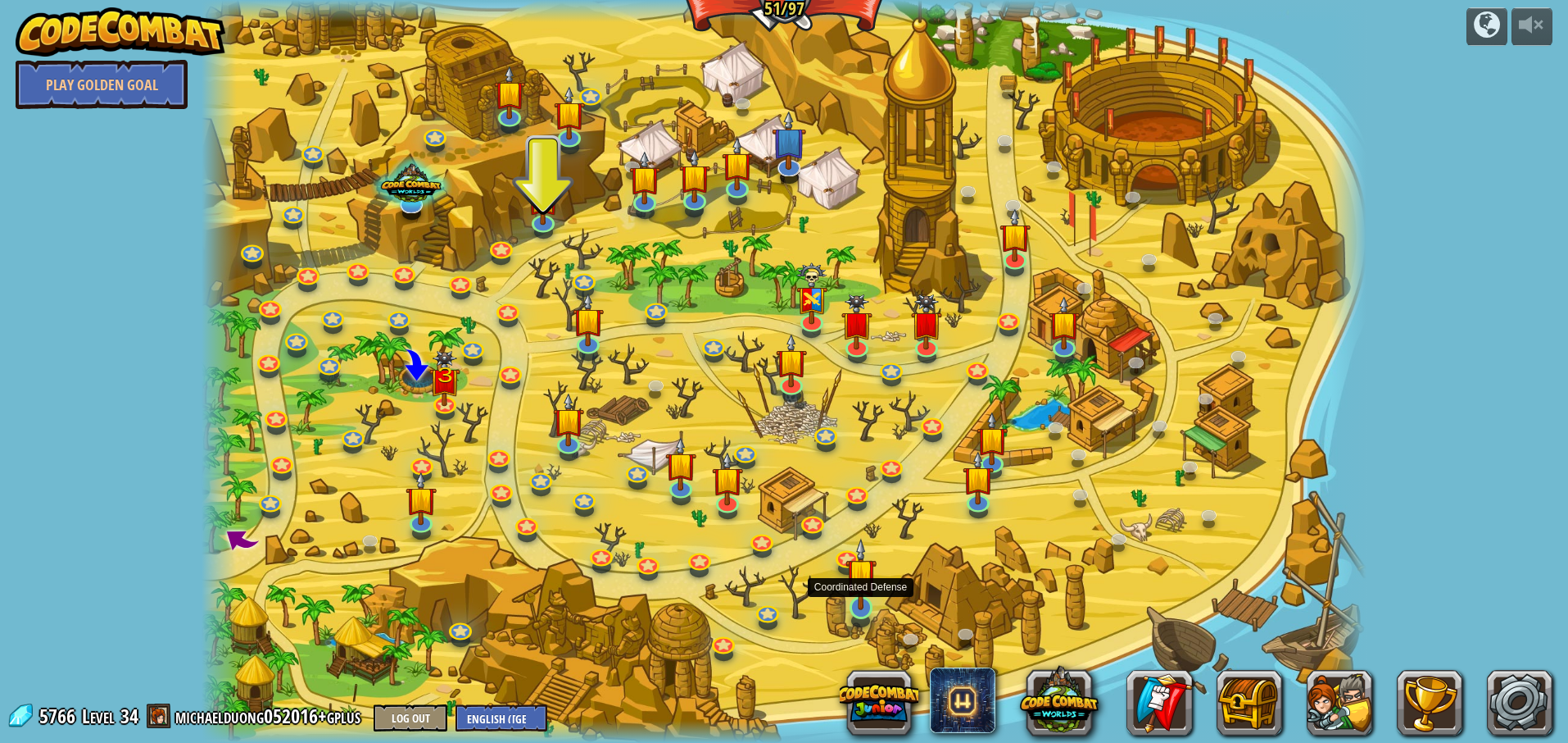
click at [859, 603] on img at bounding box center [861, 574] width 31 height 72
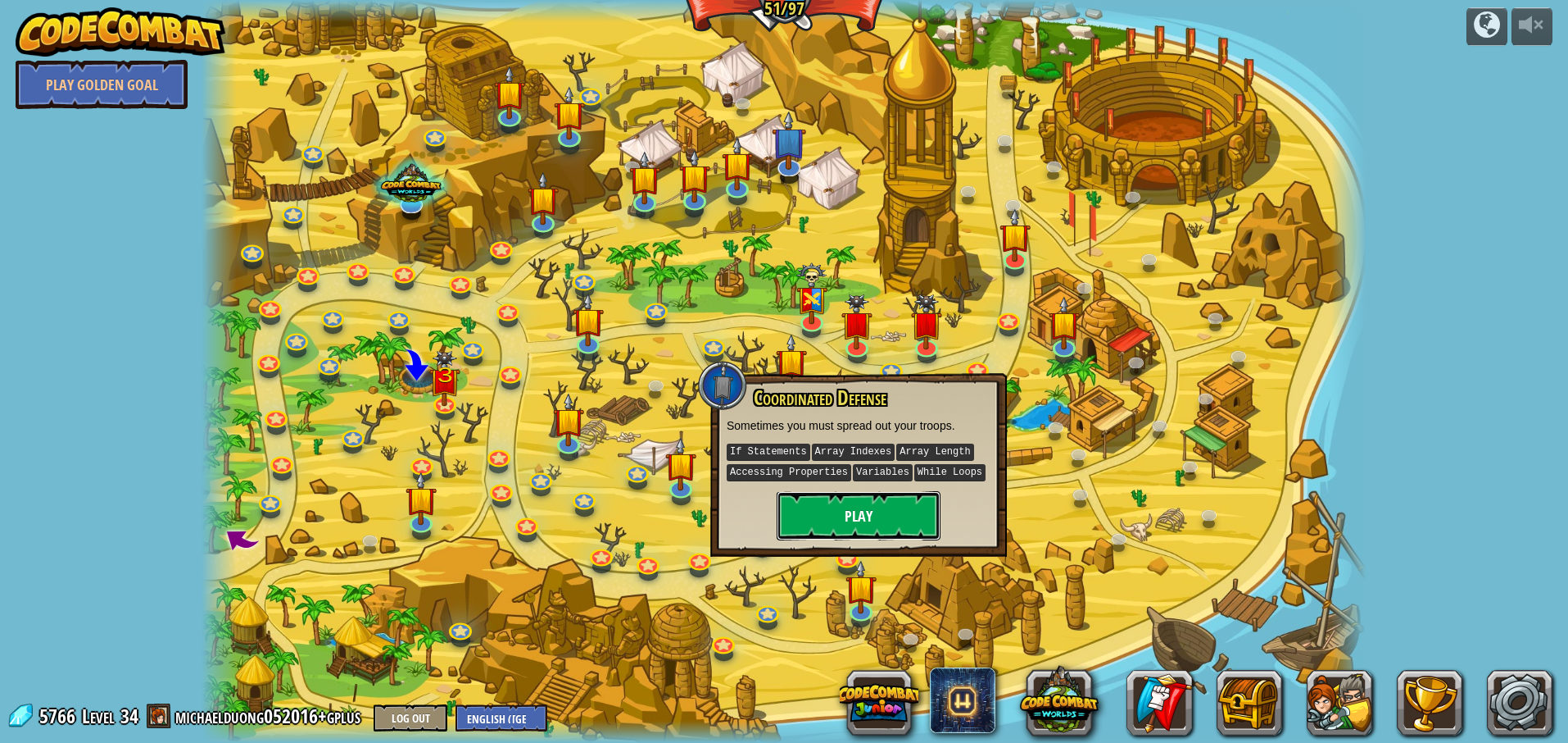
click at [867, 517] on button "Play" at bounding box center [859, 515] width 164 height 49
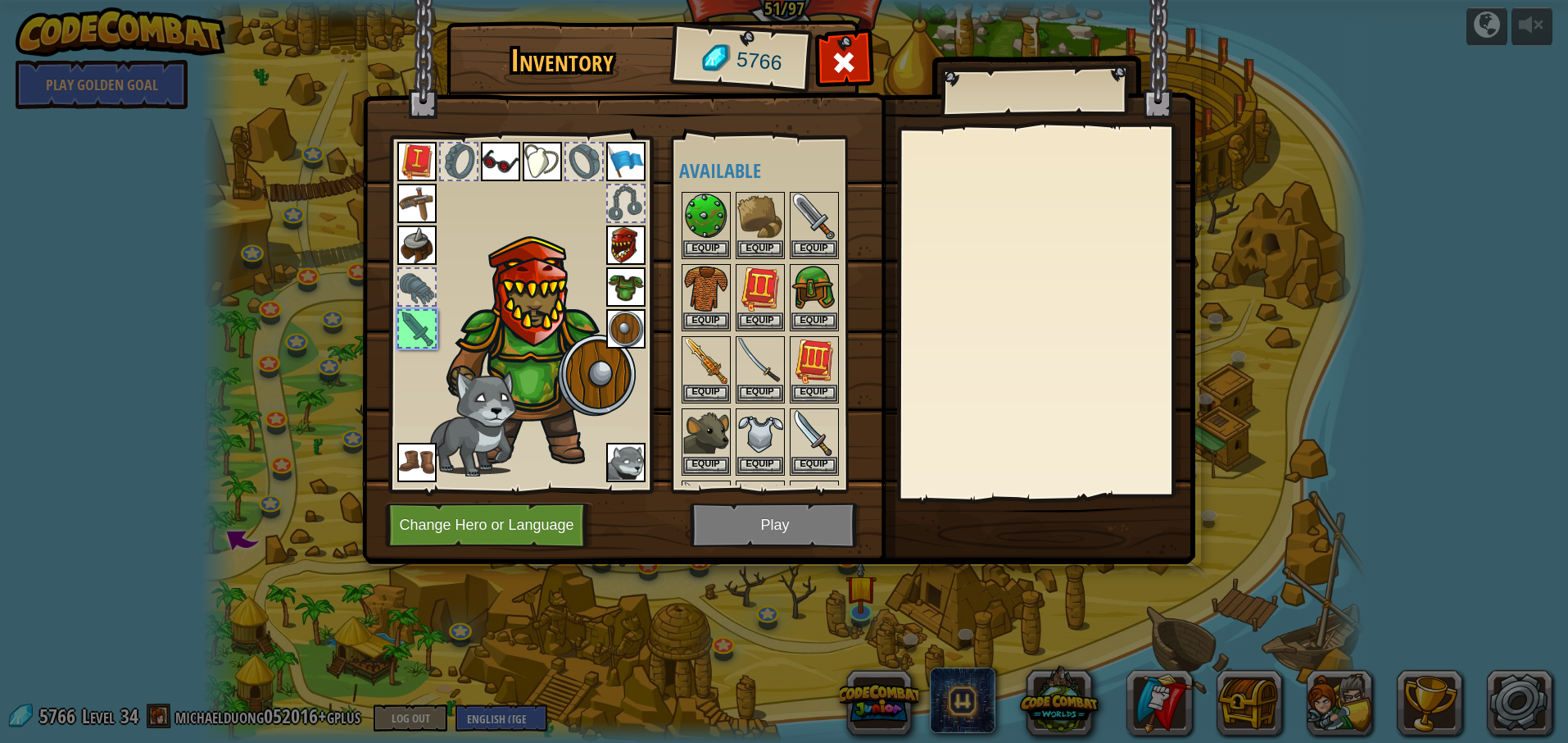
scroll to position [140, 0]
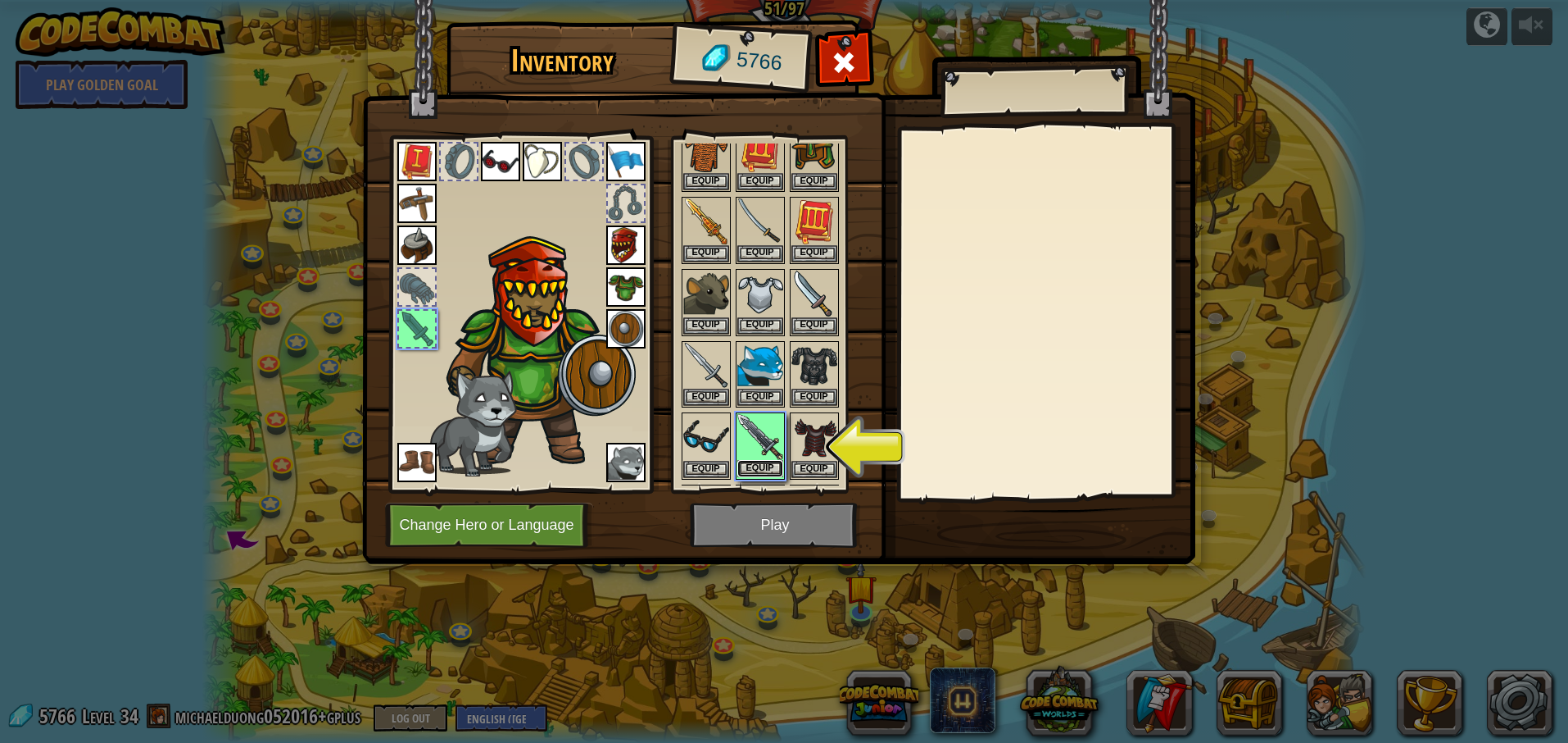
click at [763, 472] on button "Equip" at bounding box center [760, 468] width 46 height 17
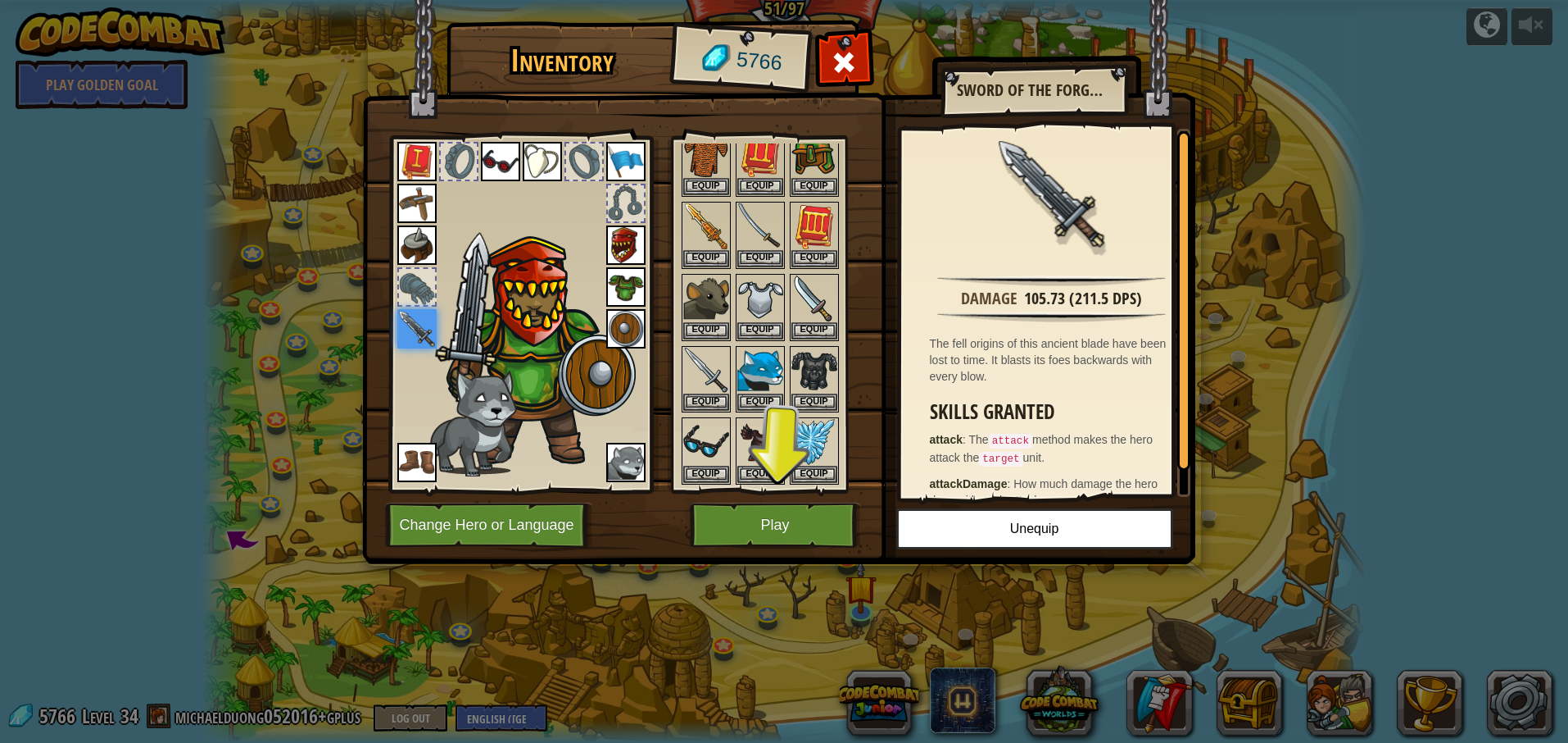
scroll to position [90, 0]
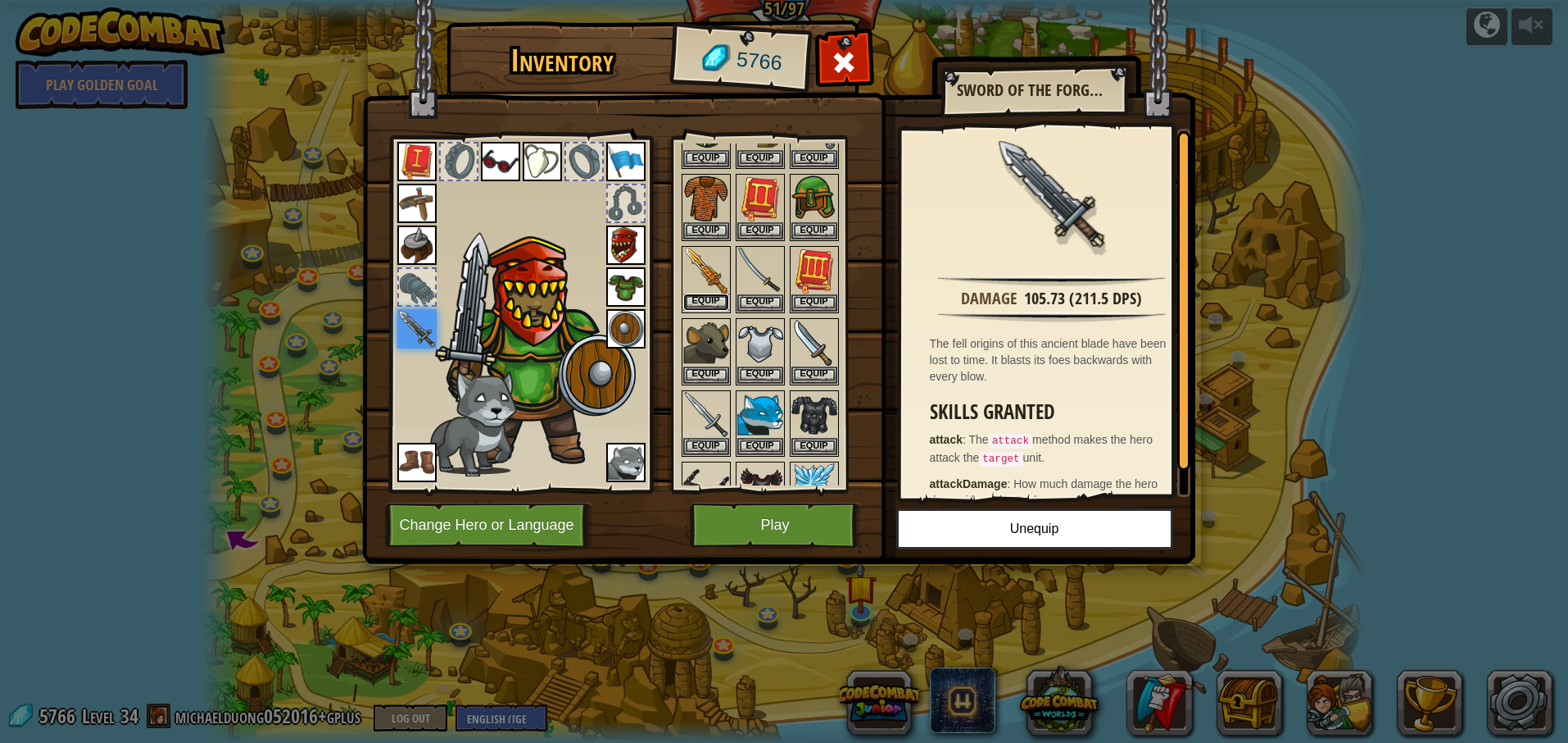
click at [702, 299] on button "Equip" at bounding box center [707, 302] width 46 height 17
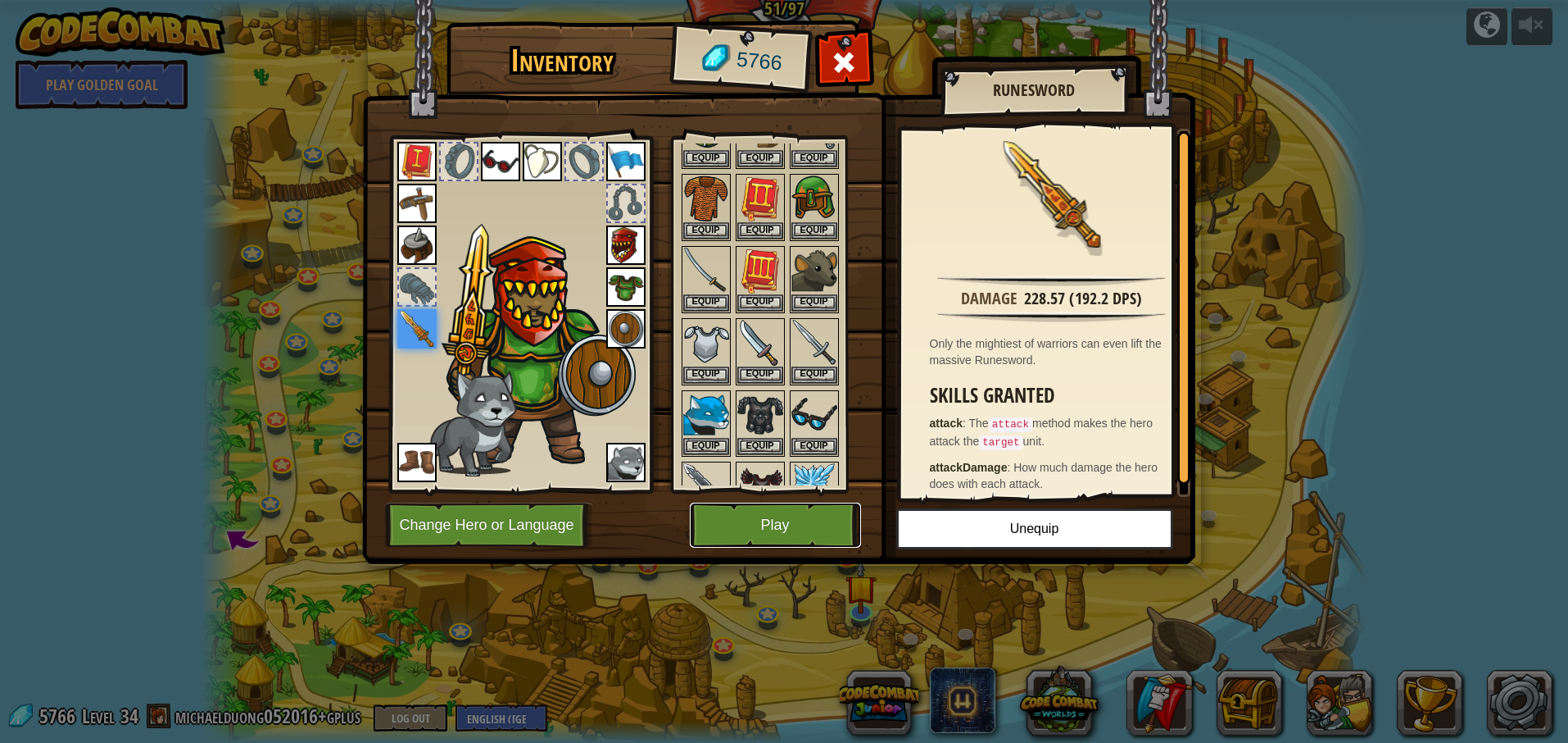
click at [799, 519] on button "Play" at bounding box center [775, 525] width 171 height 45
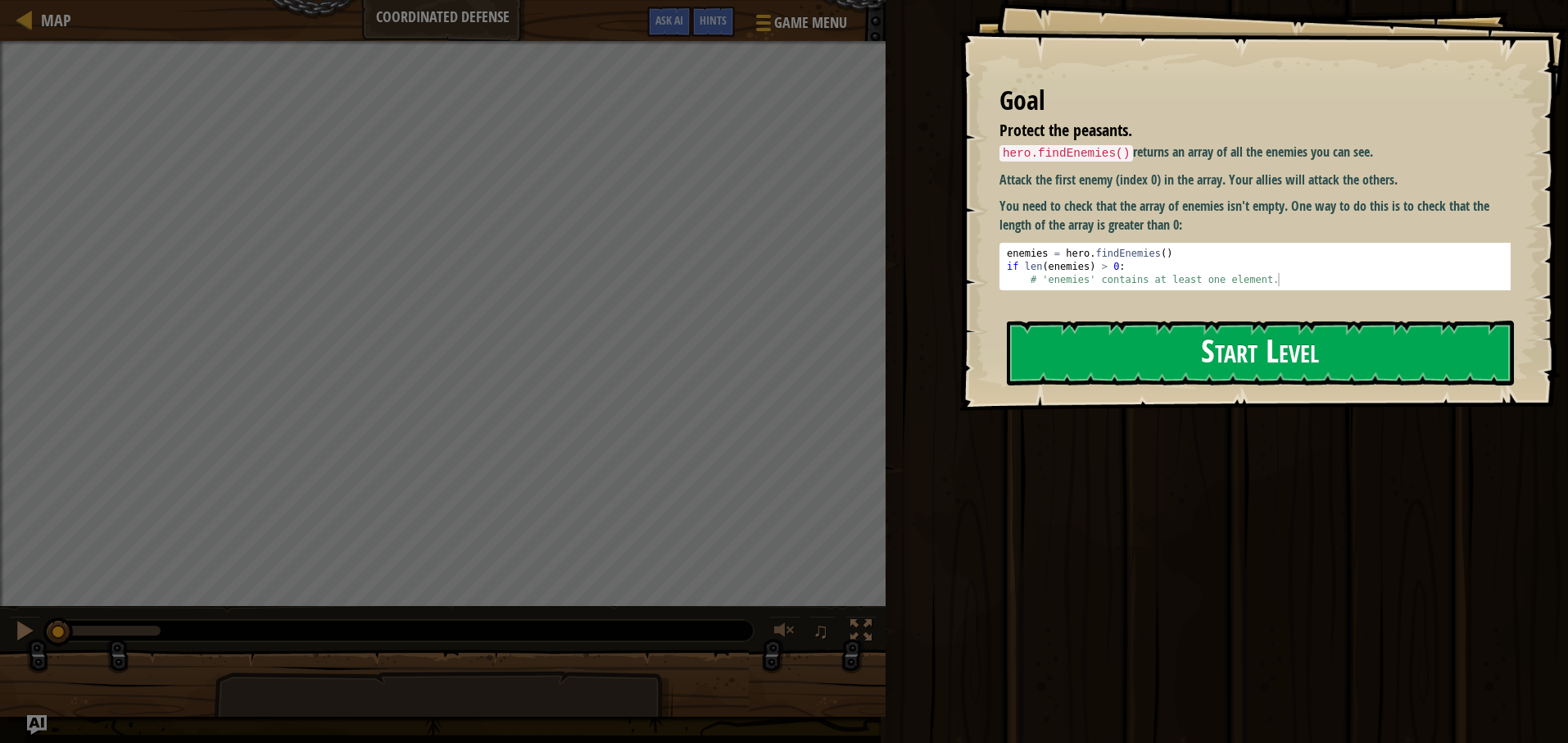
click at [1062, 358] on button "Start Level" at bounding box center [1260, 353] width 507 height 65
